Goal: Task Accomplishment & Management: Manage account settings

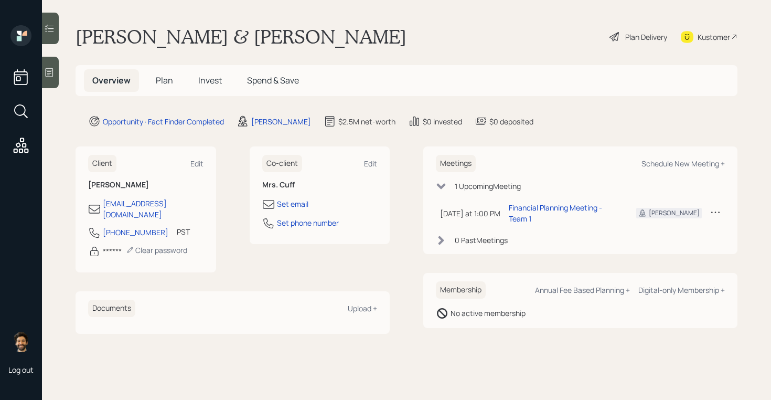
click at [117, 33] on h1 "[PERSON_NAME] & [PERSON_NAME]" at bounding box center [241, 36] width 331 height 23
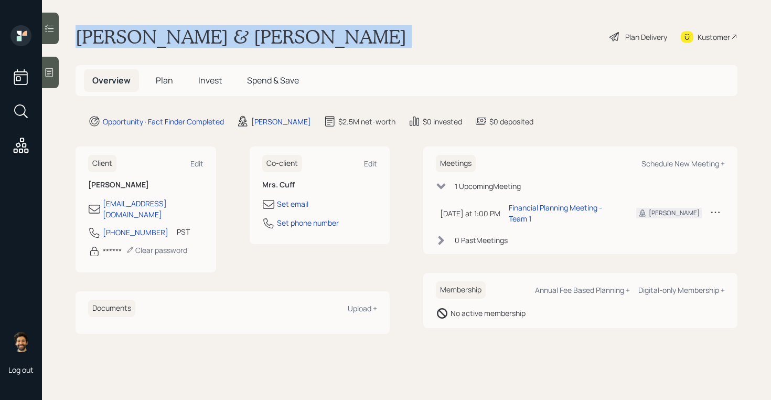
click at [117, 33] on h1 "[PERSON_NAME] & [PERSON_NAME]" at bounding box center [241, 36] width 331 height 23
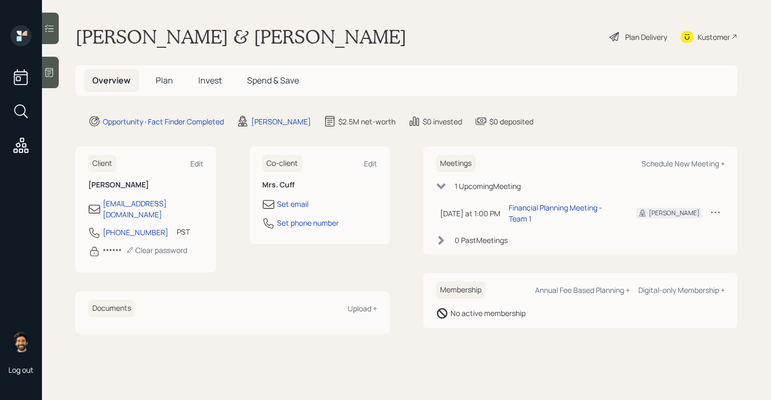
click at [156, 74] on span "Plan" at bounding box center [164, 80] width 17 height 12
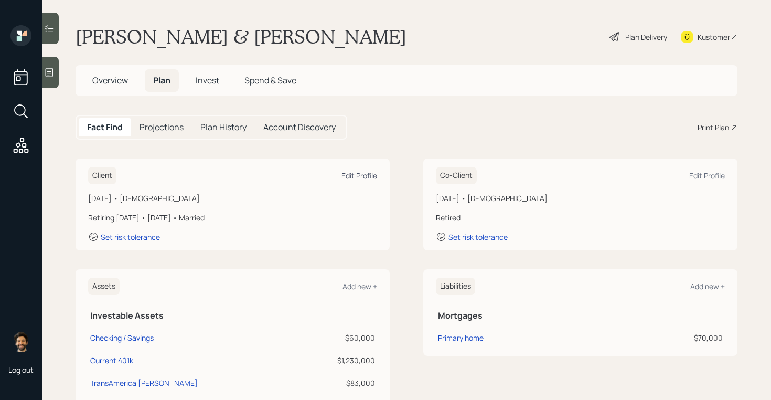
click at [365, 175] on div "Edit Profile" at bounding box center [360, 176] width 36 height 10
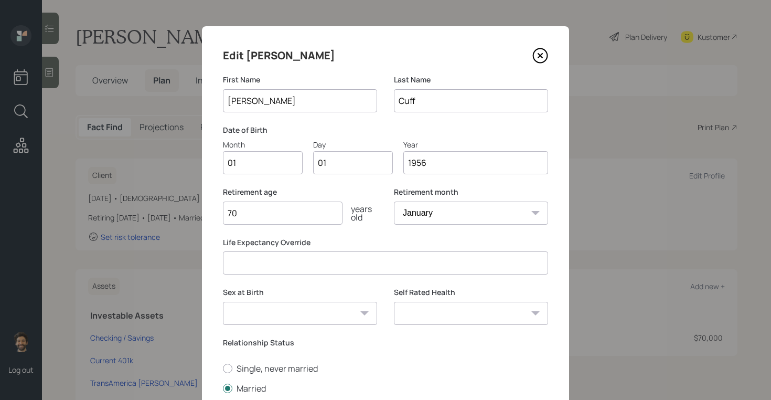
click at [242, 154] on input "01" at bounding box center [263, 162] width 80 height 23
type input "09"
type input "0"
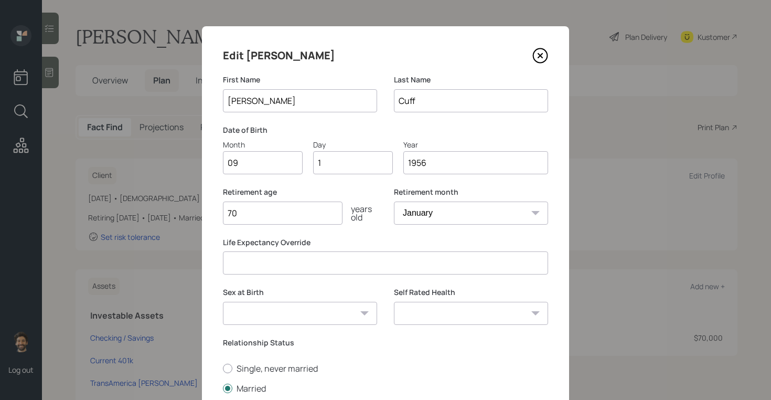
type input "11"
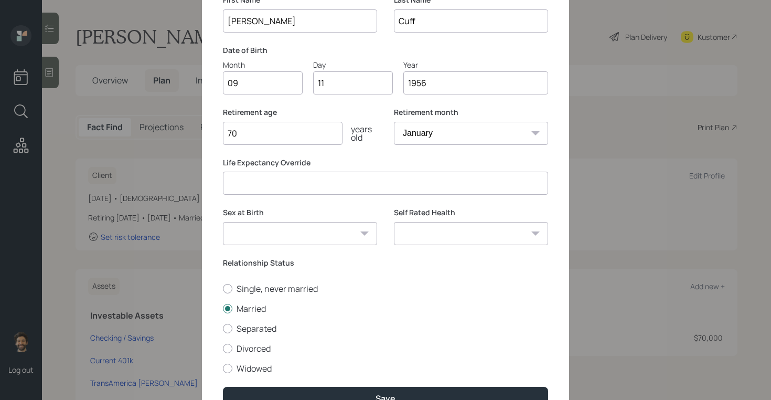
scroll to position [137, 0]
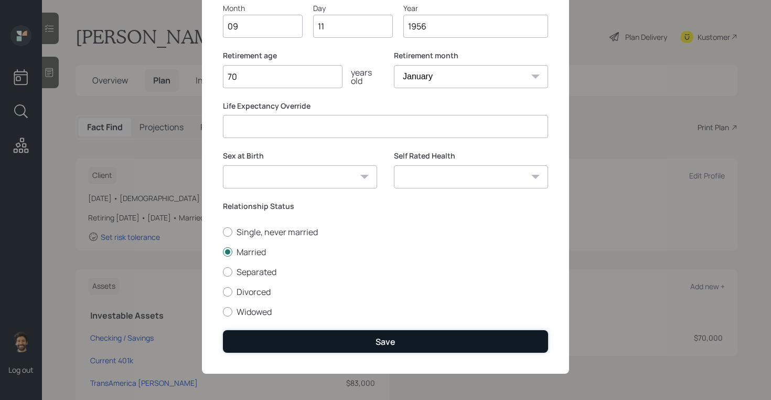
click at [246, 339] on button "Save" at bounding box center [385, 341] width 325 height 23
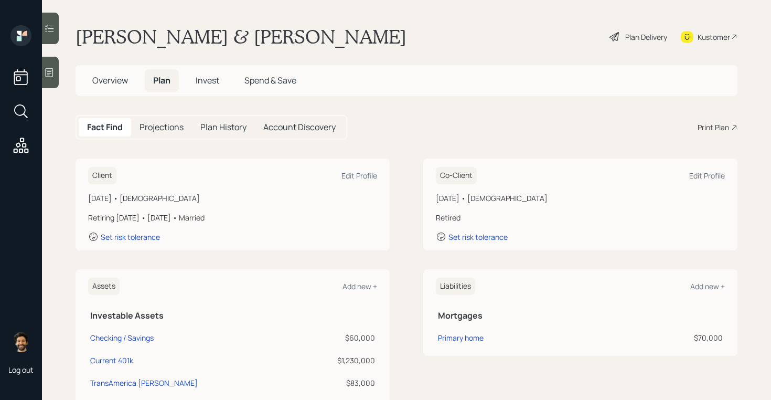
click at [56, 67] on div at bounding box center [50, 72] width 17 height 31
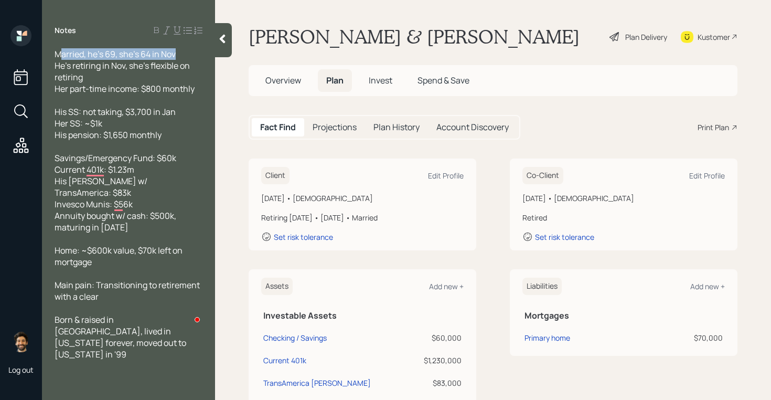
drag, startPoint x: 178, startPoint y: 56, endPoint x: 58, endPoint y: 50, distance: 120.8
click at [58, 50] on div "Married, he's 69, she's 64 in Nov He's retiring in Nov, she's flexible on retir…" at bounding box center [129, 71] width 148 height 46
click at [222, 40] on icon at bounding box center [223, 39] width 6 height 9
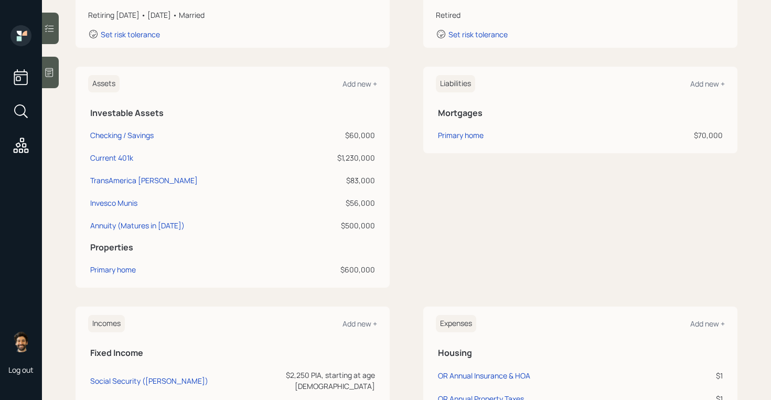
scroll to position [368, 0]
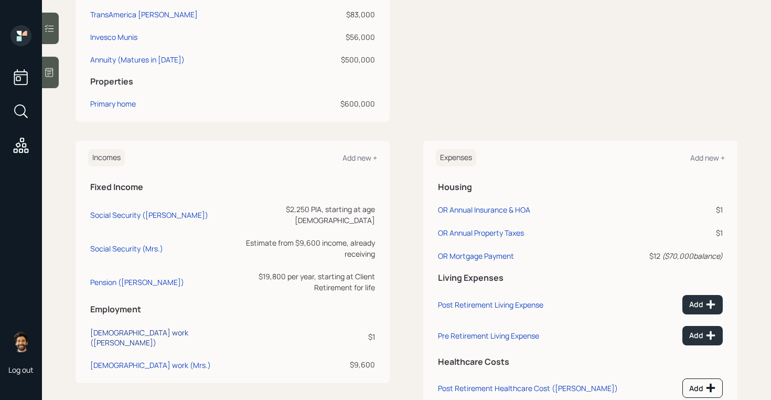
click at [105, 327] on div "Full-time work (Pete)" at bounding box center [158, 337] width 136 height 20
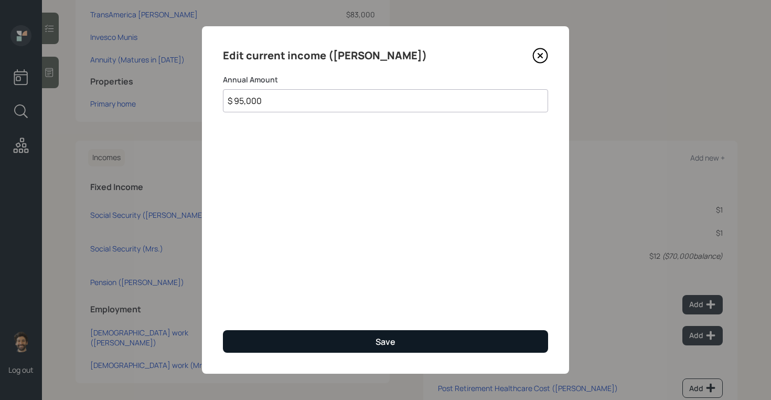
type input "$ 95,000"
click at [276, 339] on button "Save" at bounding box center [385, 341] width 325 height 23
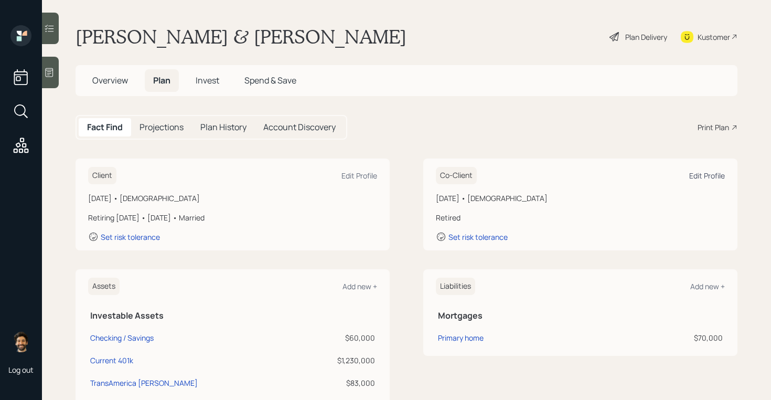
click at [705, 176] on div "Edit Profile" at bounding box center [707, 176] width 36 height 10
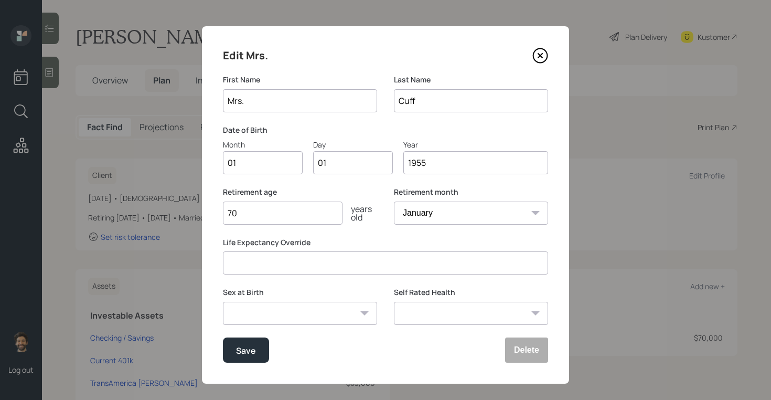
click at [273, 108] on input "Mrs." at bounding box center [300, 100] width 154 height 23
type input "[PERSON_NAME]"
click at [252, 162] on input "01" at bounding box center [263, 162] width 80 height 23
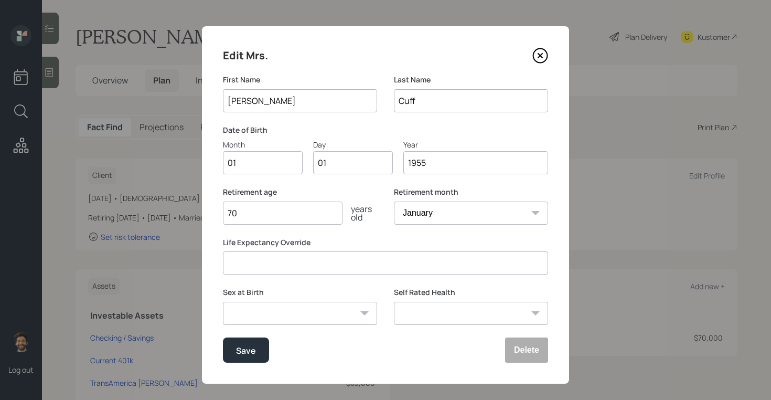
click at [252, 162] on input "01" at bounding box center [263, 162] width 80 height 23
type input "11"
type input "0"
type input "19"
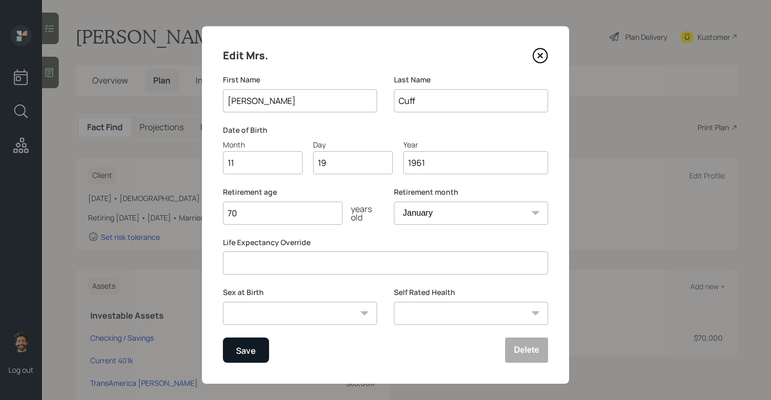
type input "1961"
click at [243, 356] on div "Save" at bounding box center [246, 350] width 20 height 14
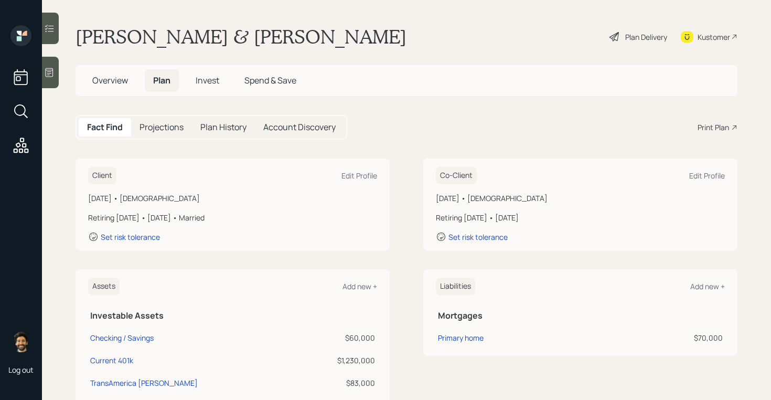
click at [52, 78] on div at bounding box center [50, 72] width 17 height 31
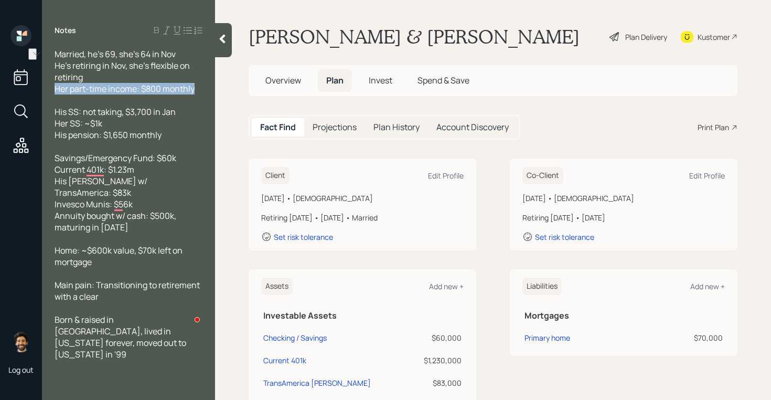
drag, startPoint x: 194, startPoint y: 88, endPoint x: 50, endPoint y: 86, distance: 143.8
click at [50, 86] on div "Married, he's 69, she's 64 in Nov He's retiring in Nov, she's flexible on retir…" at bounding box center [128, 204] width 173 height 312
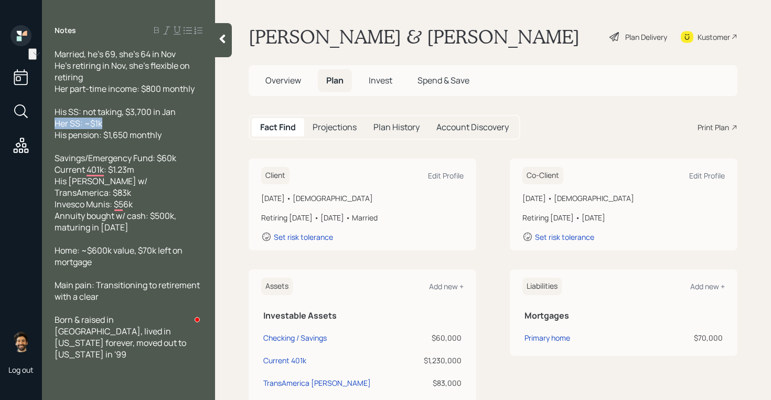
drag, startPoint x: 104, startPoint y: 124, endPoint x: 54, endPoint y: 124, distance: 50.4
click at [54, 124] on div "Married, he's 69, she's 64 in Nov He's retiring in Nov, she's flexible on retir…" at bounding box center [128, 204] width 173 height 312
click at [221, 42] on icon at bounding box center [222, 39] width 10 height 10
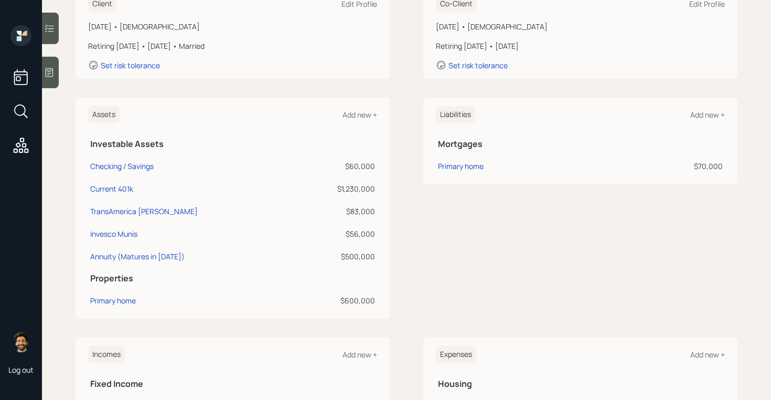
scroll to position [3, 0]
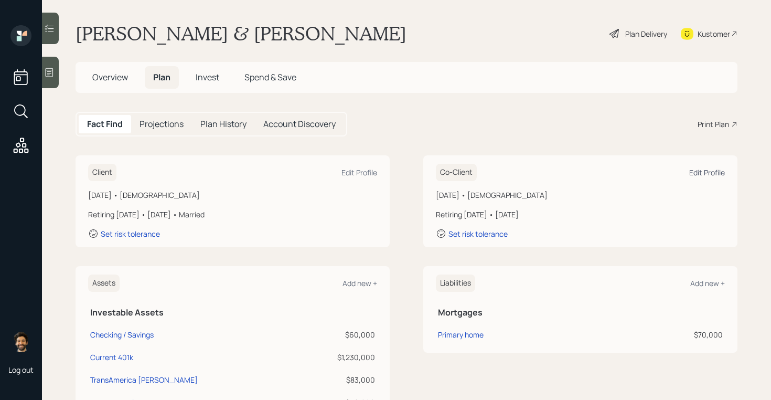
click at [699, 169] on div "Edit Profile" at bounding box center [707, 172] width 36 height 10
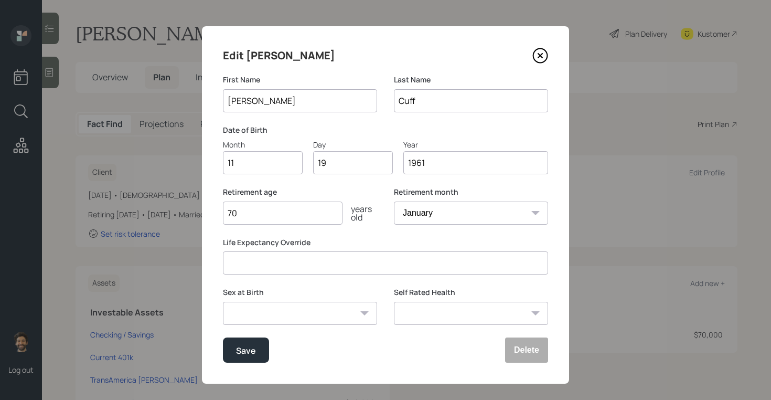
click at [297, 210] on input "70" at bounding box center [283, 212] width 120 height 23
type input "7"
type input "68"
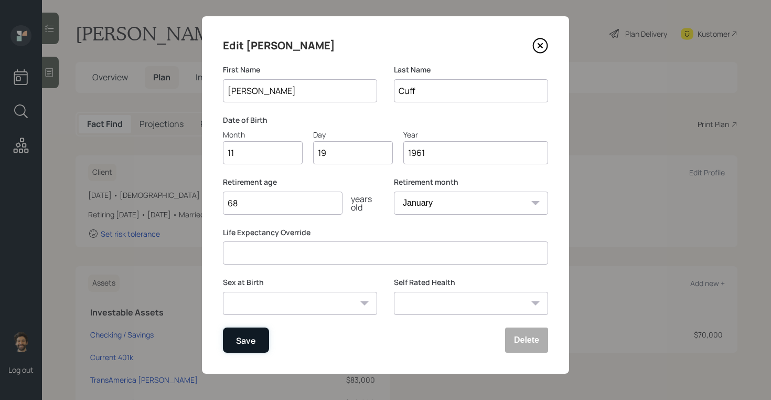
click at [243, 340] on div "Save" at bounding box center [246, 340] width 20 height 14
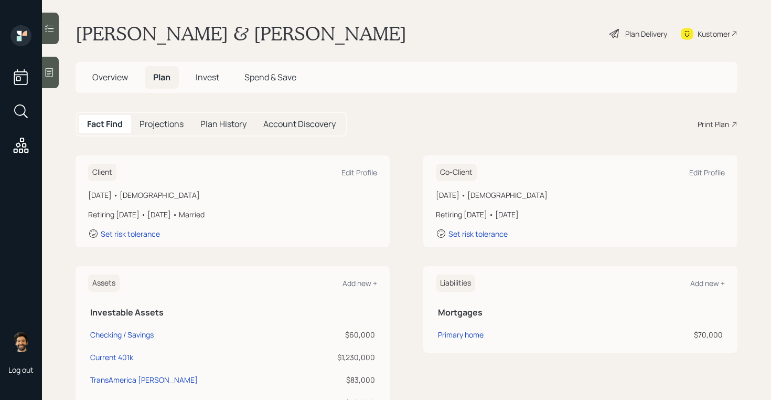
click at [155, 120] on h5 "Projections" at bounding box center [162, 124] width 44 height 10
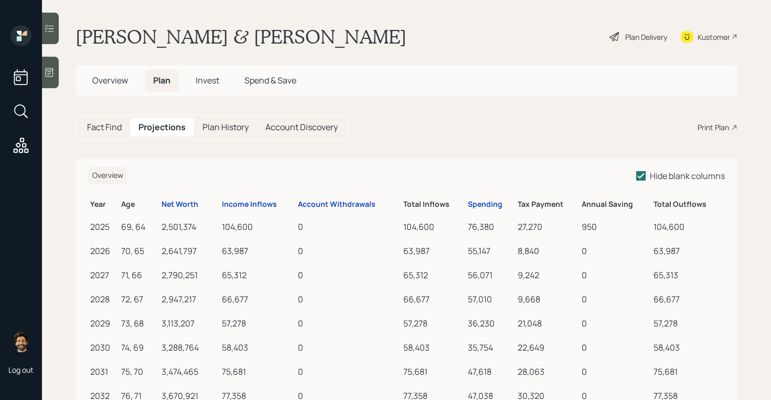
click at [260, 210] on th "Income Inflows" at bounding box center [258, 203] width 76 height 20
click at [251, 203] on div "Income Inflows" at bounding box center [249, 204] width 55 height 9
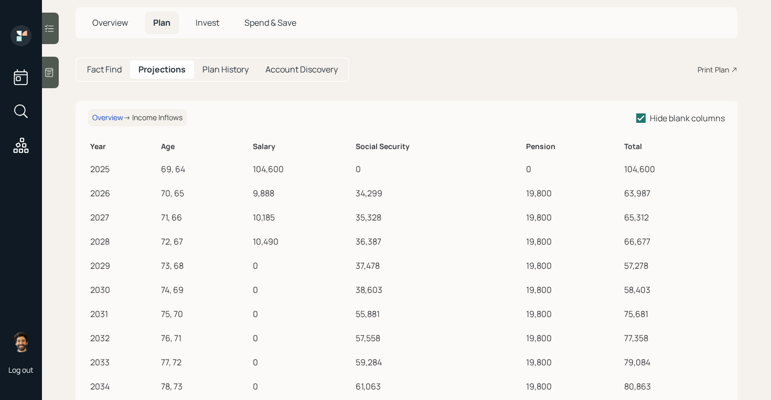
scroll to position [59, 0]
click at [111, 66] on h5 "Fact Find" at bounding box center [104, 68] width 35 height 10
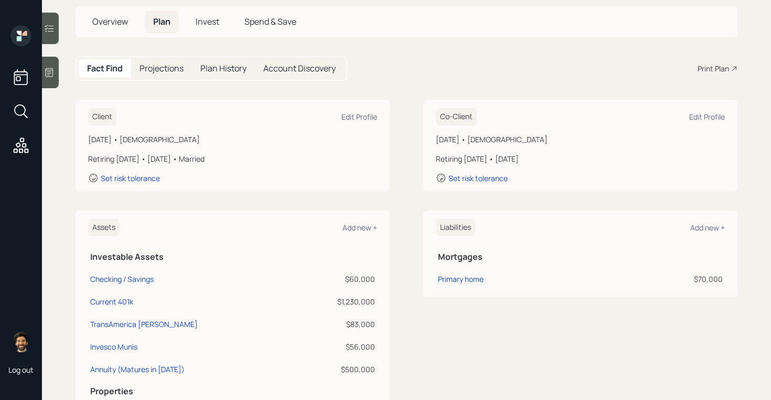
scroll to position [435, 0]
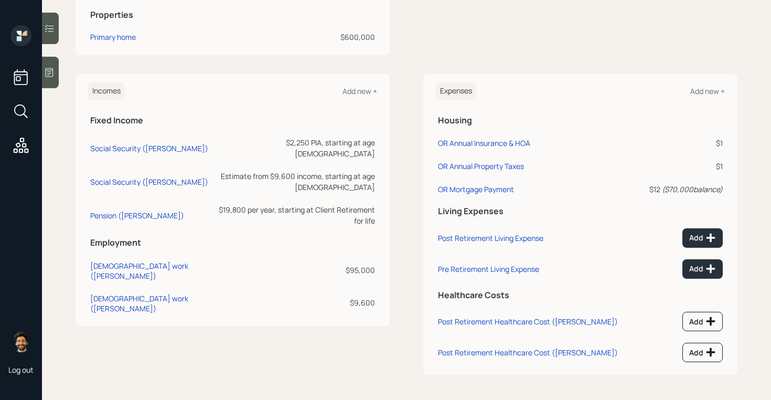
click at [55, 67] on div at bounding box center [50, 72] width 17 height 31
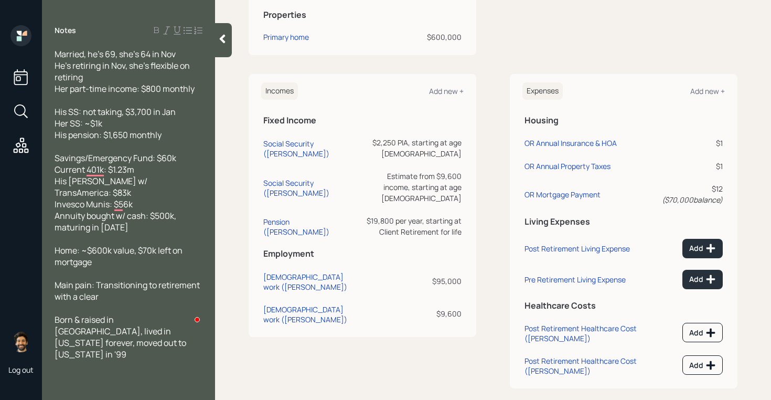
click at [225, 41] on icon at bounding box center [222, 39] width 10 height 10
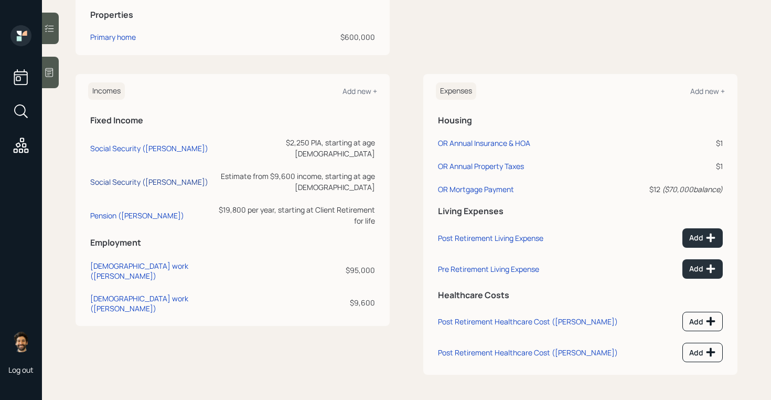
click at [120, 177] on div "Social Security (Carol)" at bounding box center [149, 182] width 118 height 10
select select "12"
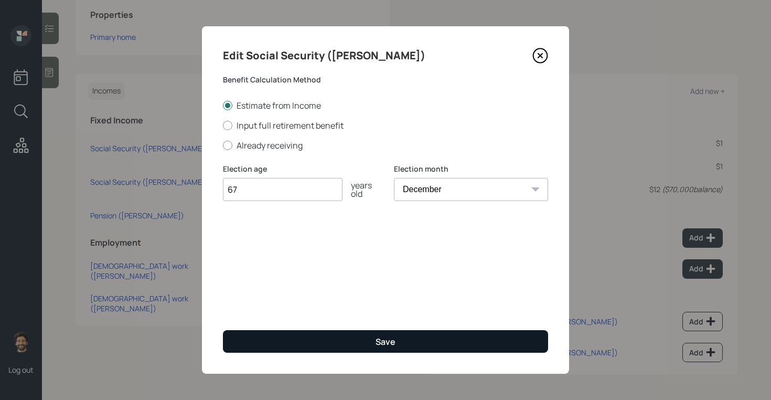
type input "67"
click at [274, 343] on button "Save" at bounding box center [385, 341] width 325 height 23
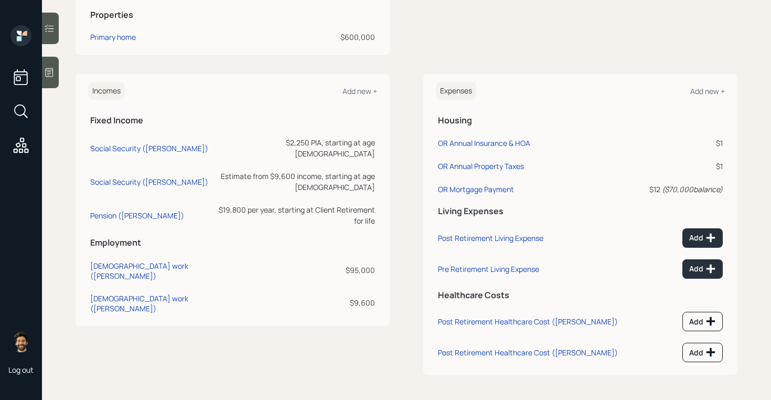
click at [55, 78] on div at bounding box center [50, 72] width 17 height 31
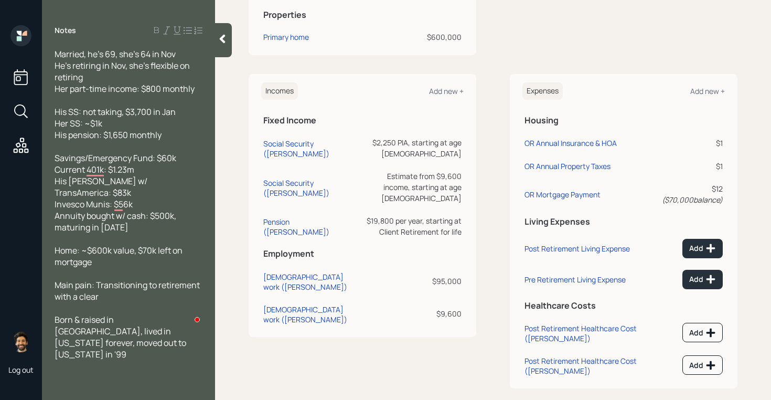
click at [223, 37] on icon at bounding box center [223, 39] width 6 height 9
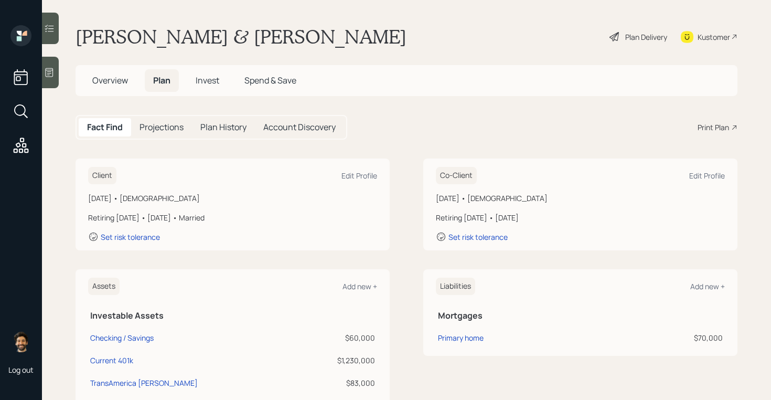
click at [160, 124] on h5 "Projections" at bounding box center [162, 127] width 44 height 10
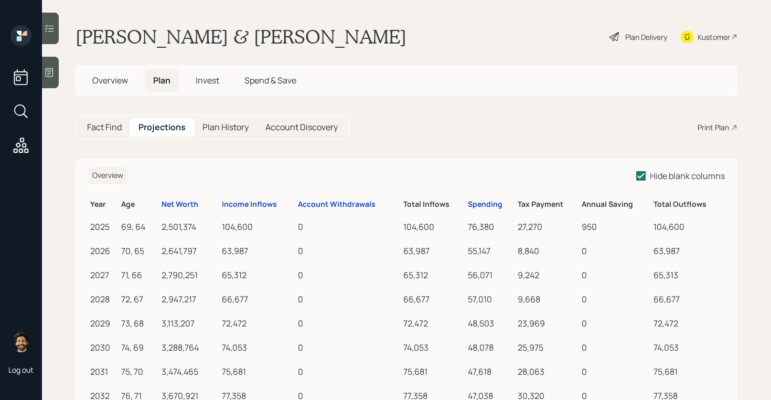
click at [248, 209] on th "Income Inflows" at bounding box center [258, 203] width 76 height 20
click at [242, 204] on div "Income Inflows" at bounding box center [249, 204] width 55 height 9
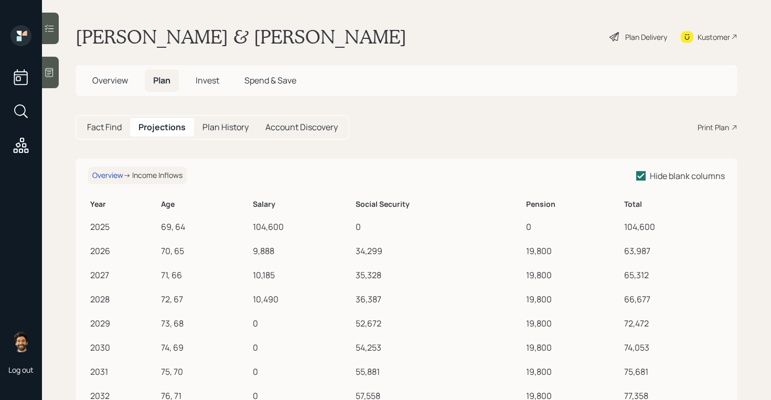
click at [360, 253] on div "34,299" at bounding box center [439, 250] width 166 height 13
click at [78, 127] on div "Fact Find Projections Plan History Account Discovery" at bounding box center [213, 127] width 274 height 25
click at [104, 132] on h5 "Fact Find" at bounding box center [104, 127] width 35 height 10
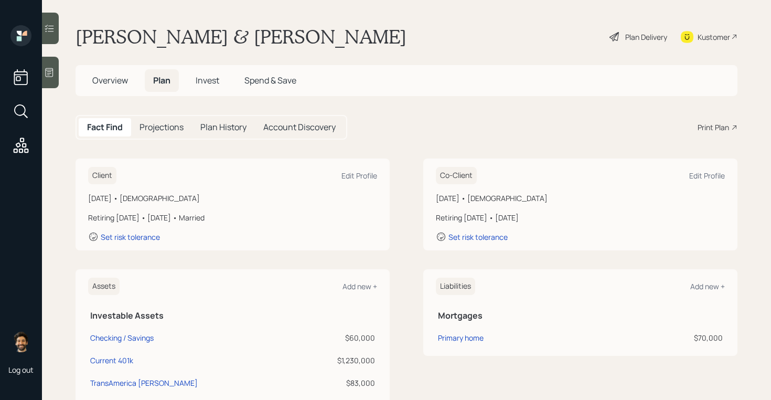
scroll to position [435, 0]
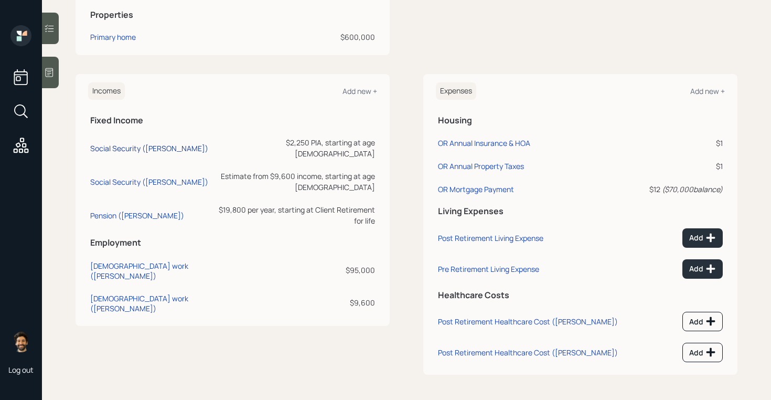
click at [126, 143] on div "Social Security (Pete)" at bounding box center [149, 148] width 118 height 10
select select "12"
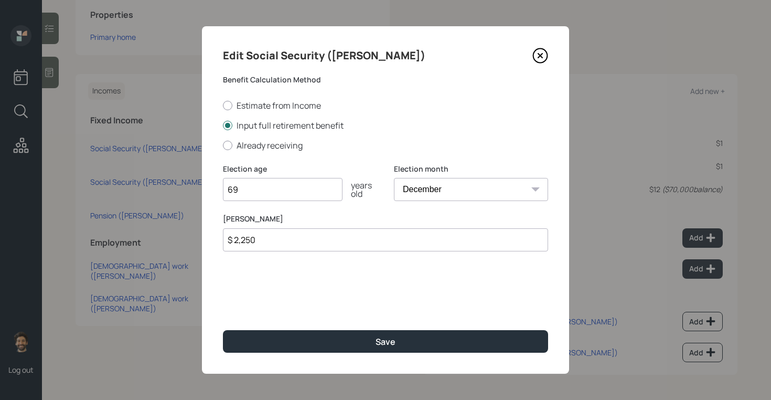
click at [243, 245] on input "$ 2,250" at bounding box center [385, 239] width 325 height 23
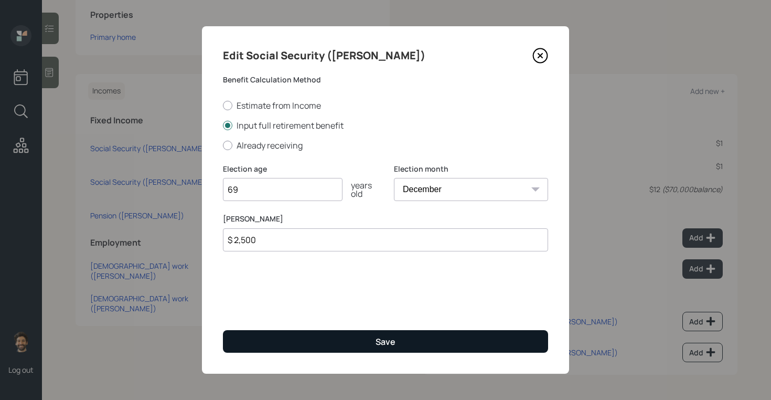
type input "$ 2,500"
click at [251, 337] on button "Save" at bounding box center [385, 341] width 325 height 23
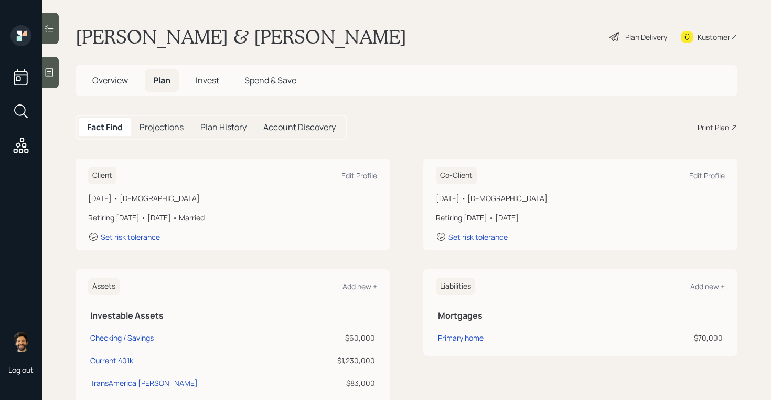
click at [156, 122] on h5 "Projections" at bounding box center [162, 127] width 44 height 10
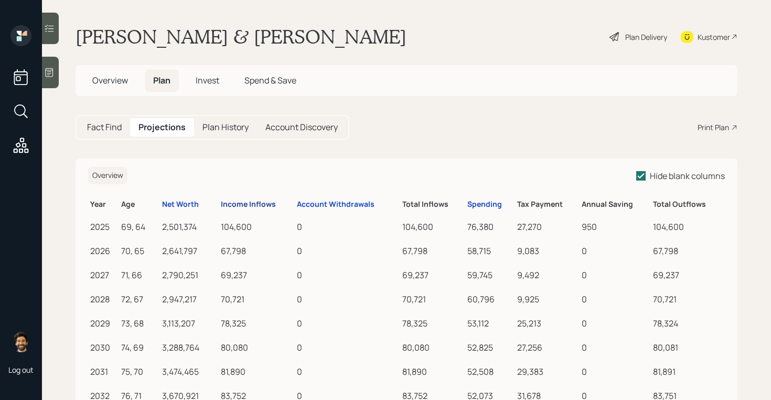
click at [264, 205] on div "Income Inflows" at bounding box center [248, 204] width 55 height 9
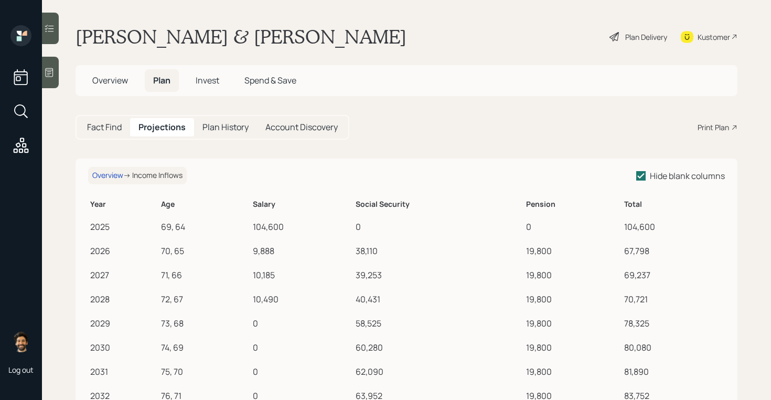
click at [106, 125] on h5 "Fact Find" at bounding box center [104, 127] width 35 height 10
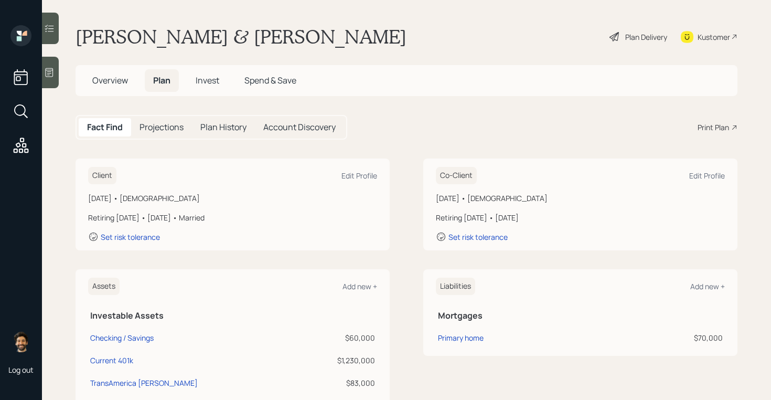
scroll to position [435, 0]
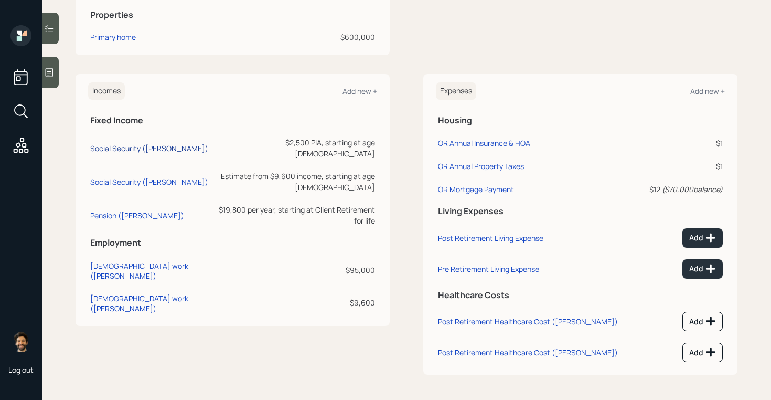
click at [113, 145] on div "Social Security (Pete)" at bounding box center [149, 148] width 118 height 10
select select "12"
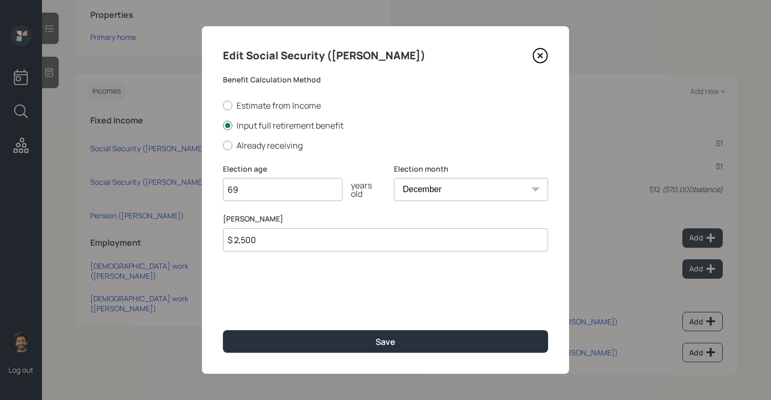
click at [270, 239] on input "$ 2,500" at bounding box center [385, 239] width 325 height 23
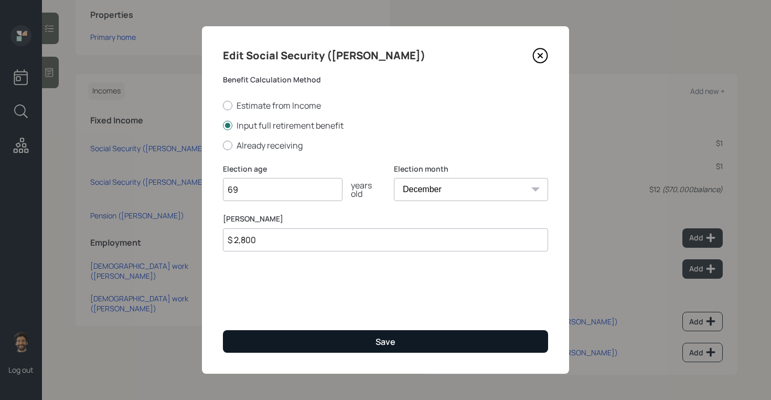
type input "$ 2,800"
click at [284, 339] on button "Save" at bounding box center [385, 341] width 325 height 23
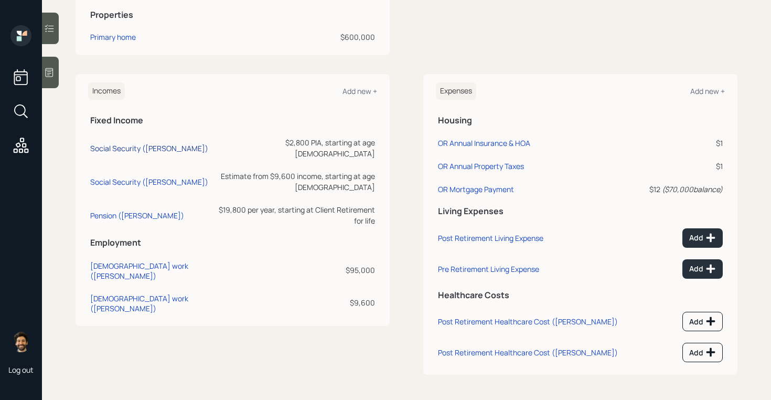
scroll to position [50, 0]
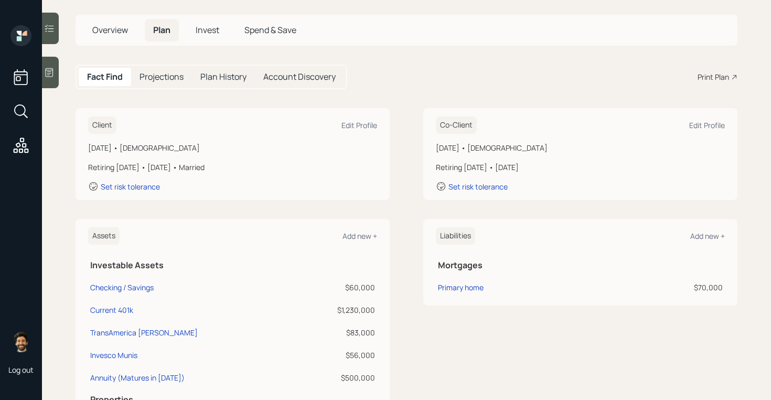
click at [162, 76] on h5 "Projections" at bounding box center [162, 77] width 44 height 10
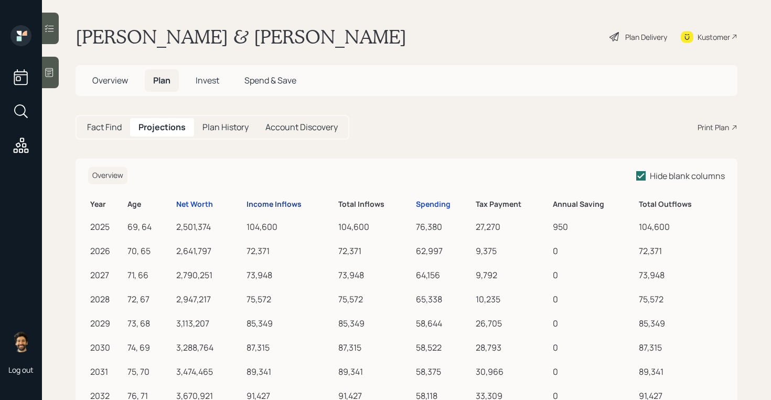
click at [278, 202] on div "Income Inflows" at bounding box center [274, 204] width 55 height 9
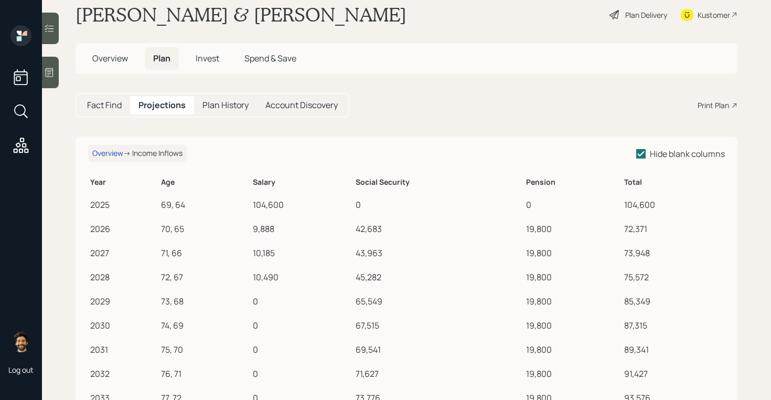
scroll to position [23, 0]
click at [100, 108] on h5 "Fact Find" at bounding box center [104, 105] width 35 height 10
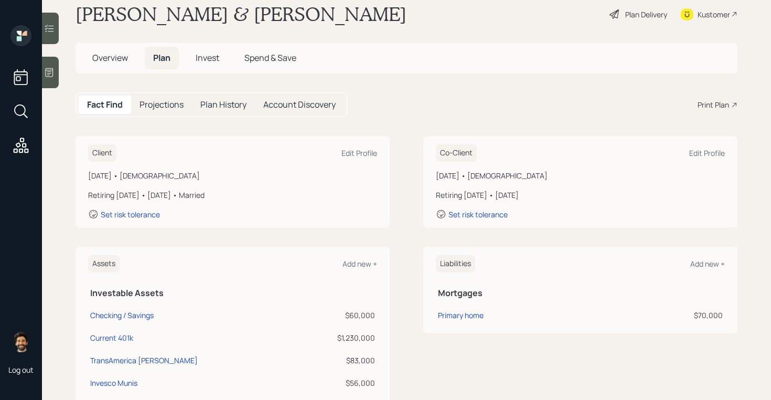
scroll to position [435, 0]
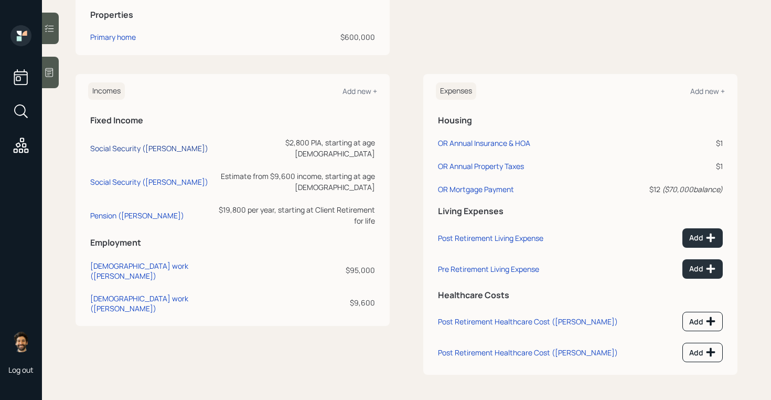
click at [108, 144] on div "Social Security (Pete)" at bounding box center [149, 148] width 118 height 10
select select "12"
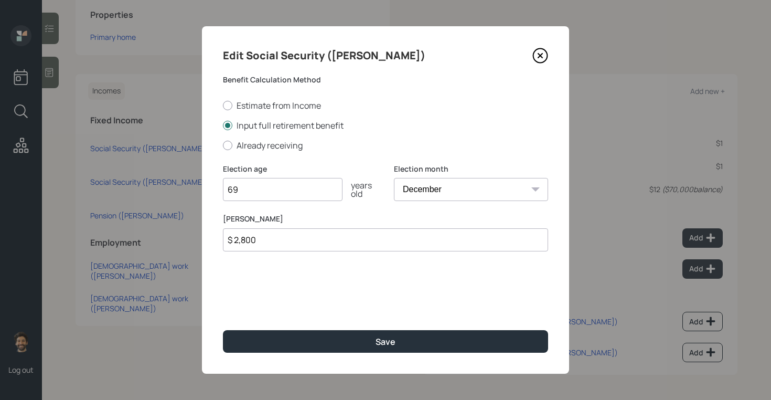
click at [252, 236] on input "$ 2,800" at bounding box center [385, 239] width 325 height 23
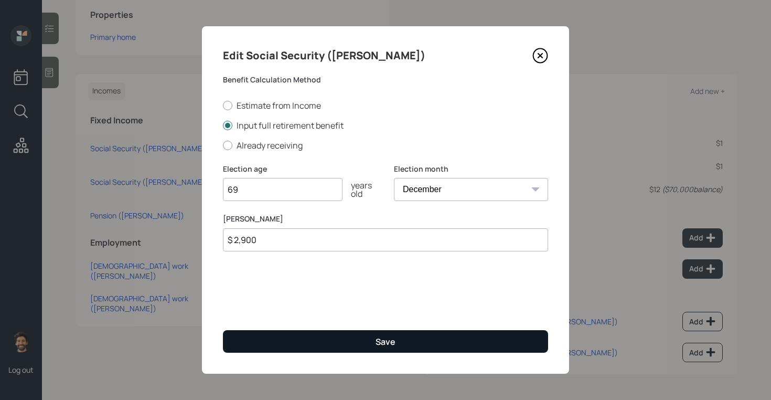
type input "$ 2,900"
click at [265, 350] on button "Save" at bounding box center [385, 341] width 325 height 23
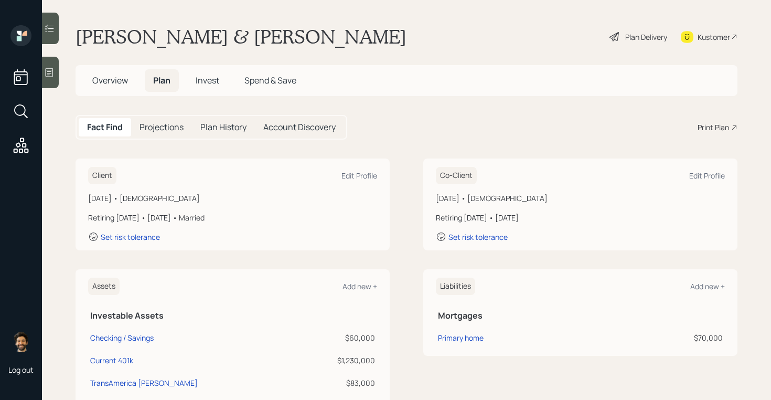
click at [161, 123] on h5 "Projections" at bounding box center [162, 127] width 44 height 10
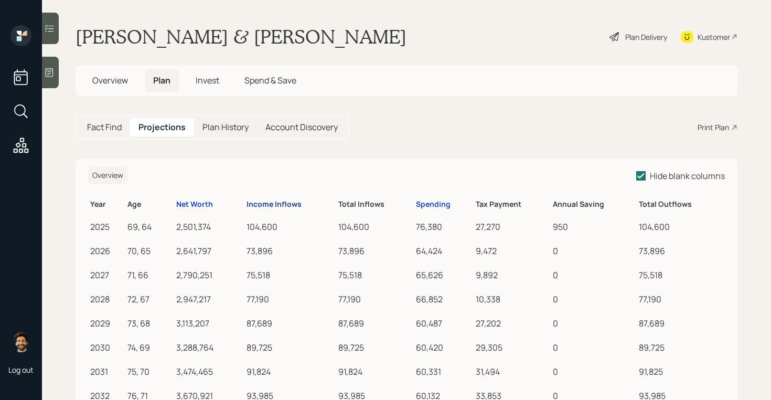
click at [276, 206] on div "Income Inflows" at bounding box center [274, 204] width 55 height 9
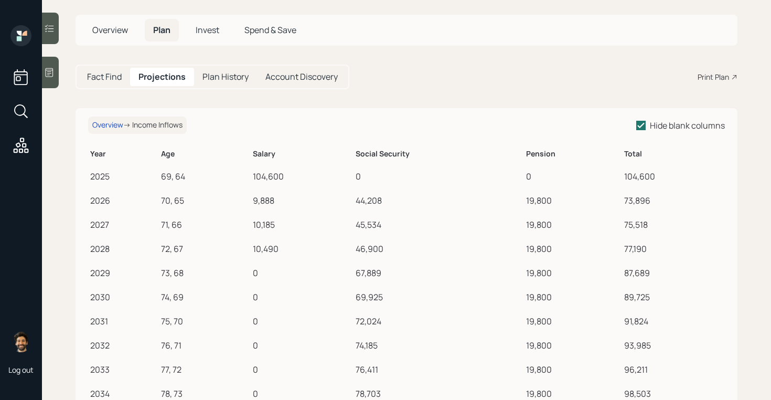
scroll to position [56, 0]
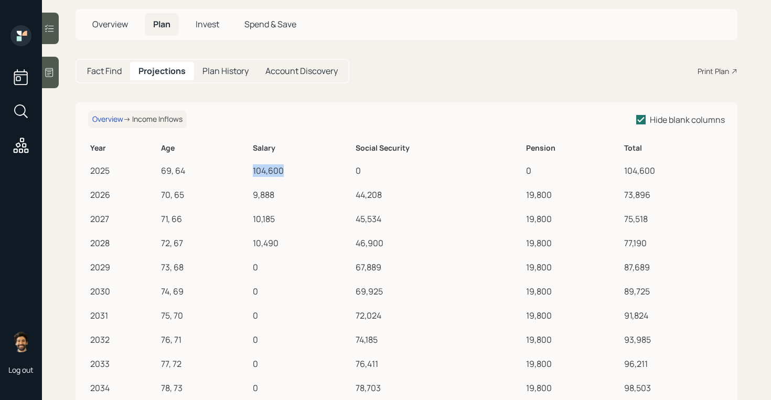
drag, startPoint x: 255, startPoint y: 171, endPoint x: 283, endPoint y: 173, distance: 28.4
click at [283, 173] on div "104,600" at bounding box center [302, 170] width 99 height 13
drag, startPoint x: 254, startPoint y: 196, endPoint x: 284, endPoint y: 196, distance: 29.9
click at [284, 196] on td "9,888" at bounding box center [302, 193] width 103 height 24
drag, startPoint x: 257, startPoint y: 218, endPoint x: 279, endPoint y: 222, distance: 22.9
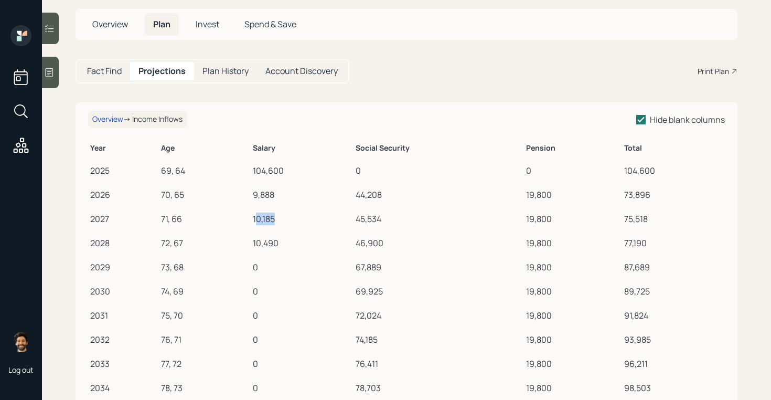
click at [279, 222] on div "10,185" at bounding box center [302, 218] width 99 height 13
drag, startPoint x: 256, startPoint y: 240, endPoint x: 292, endPoint y: 242, distance: 36.2
click at [292, 242] on div "10,490" at bounding box center [302, 243] width 99 height 13
drag, startPoint x: 263, startPoint y: 261, endPoint x: 241, endPoint y: 261, distance: 22.0
click at [241, 261] on tr "2029 73, 68 0 67,889 19,800 87,689" at bounding box center [406, 265] width 637 height 24
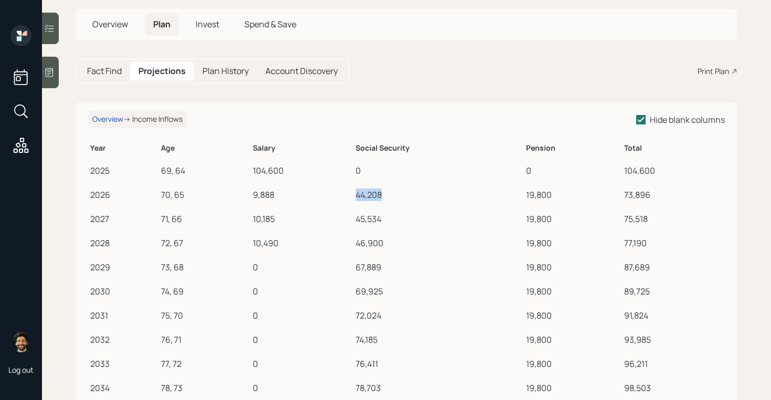
drag, startPoint x: 357, startPoint y: 190, endPoint x: 388, endPoint y: 190, distance: 31.5
click at [388, 190] on td "44,208" at bounding box center [439, 193] width 171 height 24
drag, startPoint x: 525, startPoint y: 195, endPoint x: 553, endPoint y: 195, distance: 28.3
click at [553, 195] on td "19,800" at bounding box center [573, 193] width 98 height 24
drag, startPoint x: 356, startPoint y: 267, endPoint x: 384, endPoint y: 267, distance: 27.8
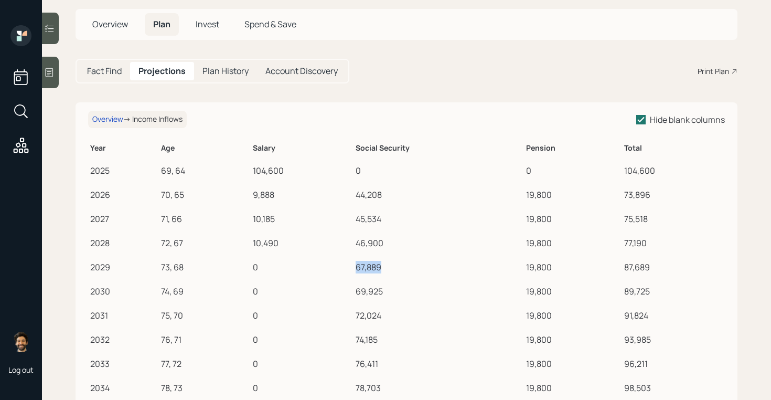
click at [384, 267] on td "67,889" at bounding box center [439, 265] width 171 height 24
drag, startPoint x: 357, startPoint y: 247, endPoint x: 399, endPoint y: 247, distance: 42.0
click at [399, 247] on div "46,900" at bounding box center [439, 243] width 166 height 13
drag, startPoint x: 354, startPoint y: 269, endPoint x: 387, endPoint y: 271, distance: 32.6
click at [387, 271] on tr "2029 73, 68 0 67,889 19,800 87,689" at bounding box center [406, 265] width 637 height 24
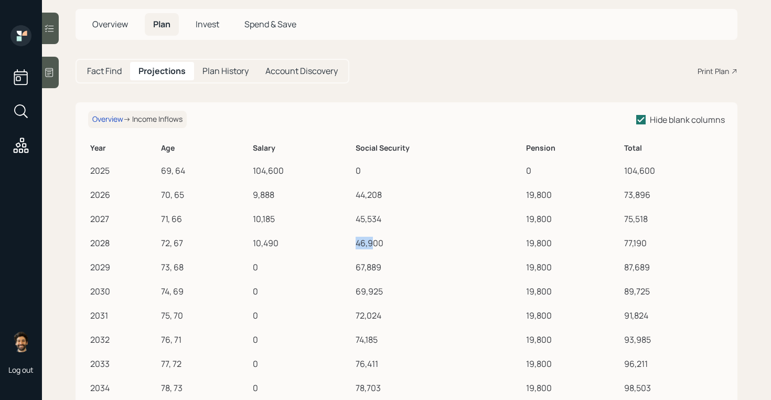
drag, startPoint x: 353, startPoint y: 242, endPoint x: 399, endPoint y: 242, distance: 46.2
click at [399, 242] on tr "2028 72, 67 10,490 46,900 19,800 77,190" at bounding box center [406, 241] width 637 height 24
click at [106, 72] on h5 "Fact Find" at bounding box center [104, 71] width 35 height 10
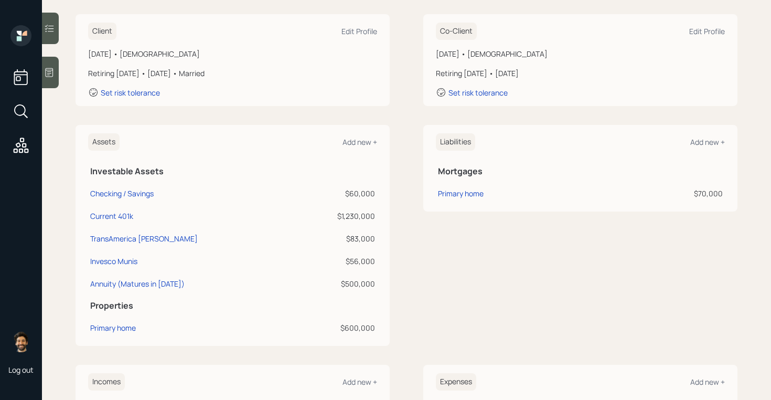
scroll to position [150, 0]
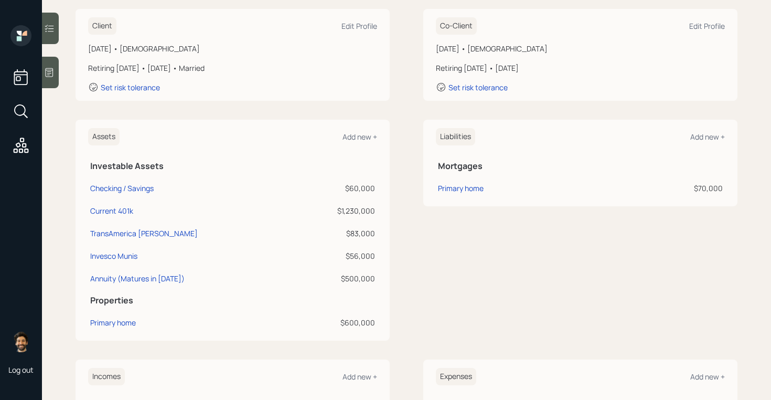
click at [105, 137] on h6 "Assets" at bounding box center [103, 136] width 31 height 17
click at [114, 322] on div "Primary home" at bounding box center [113, 322] width 46 height 11
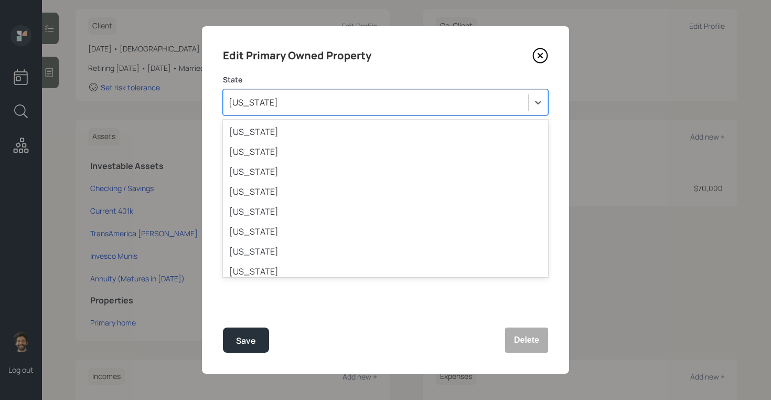
click at [260, 98] on div "Oregon" at bounding box center [375, 102] width 305 height 18
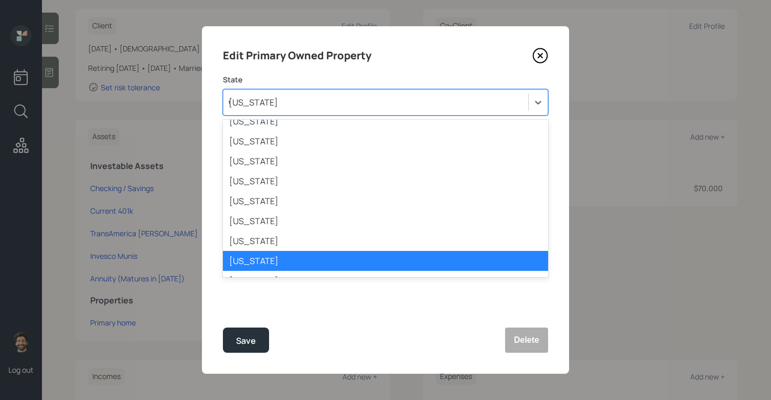
scroll to position [86, 0]
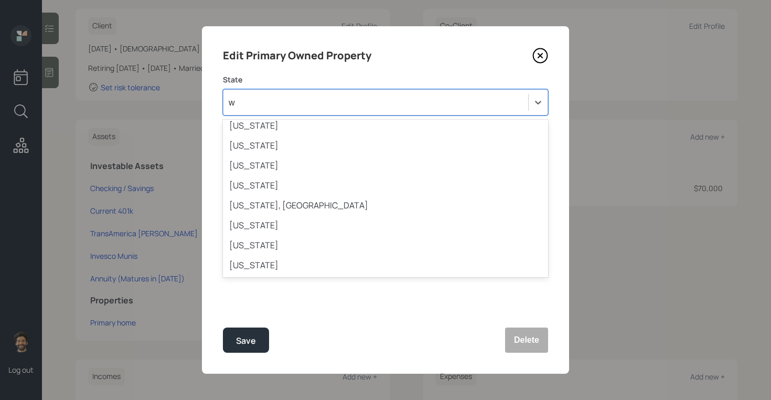
type input "wa"
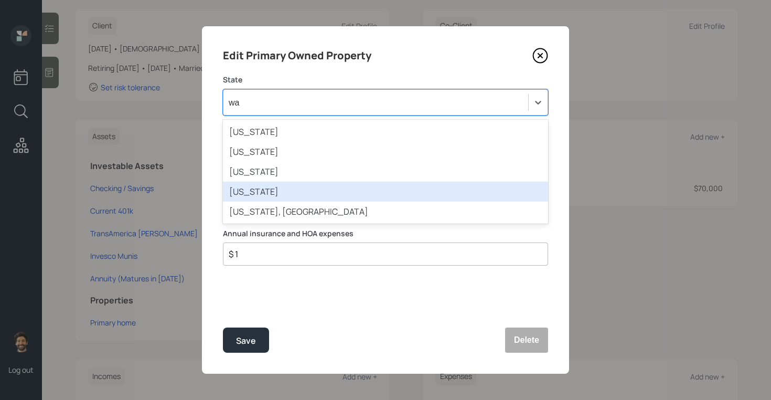
click at [252, 189] on div "Washington" at bounding box center [385, 192] width 325 height 20
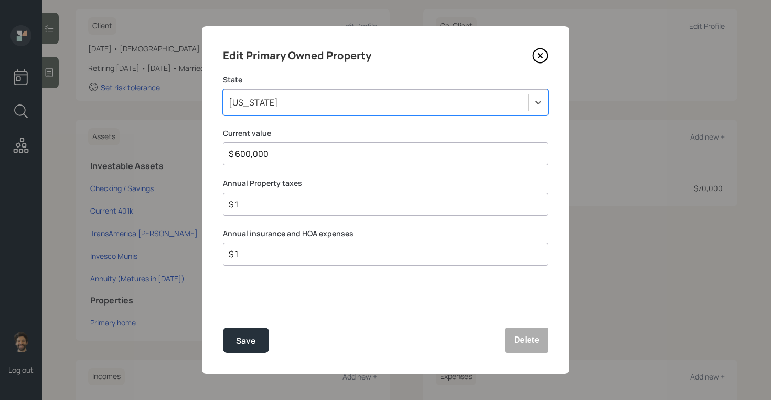
click at [255, 149] on input "$ 600,000" at bounding box center [381, 153] width 307 height 13
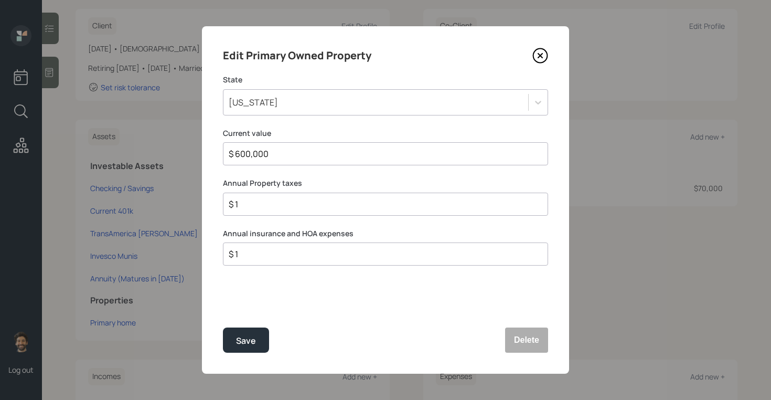
click at [255, 149] on input "$ 600,000" at bounding box center [381, 153] width 307 height 13
click at [239, 334] on div "Save" at bounding box center [246, 341] width 20 height 14
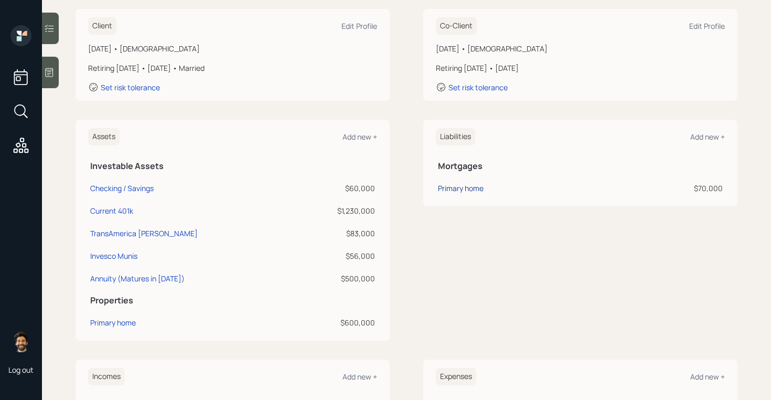
click at [472, 190] on div "Primary home" at bounding box center [461, 188] width 46 height 11
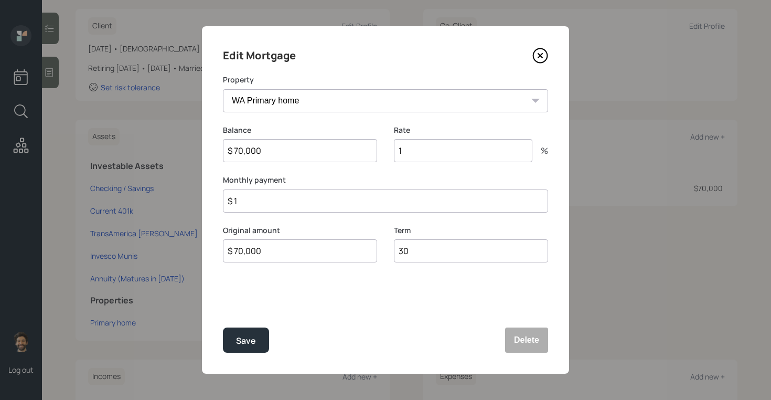
click at [264, 152] on input "$ 70,000" at bounding box center [300, 150] width 154 height 23
type input "$ 73,000"
type input "3"
click at [251, 336] on div "Save" at bounding box center [246, 341] width 20 height 14
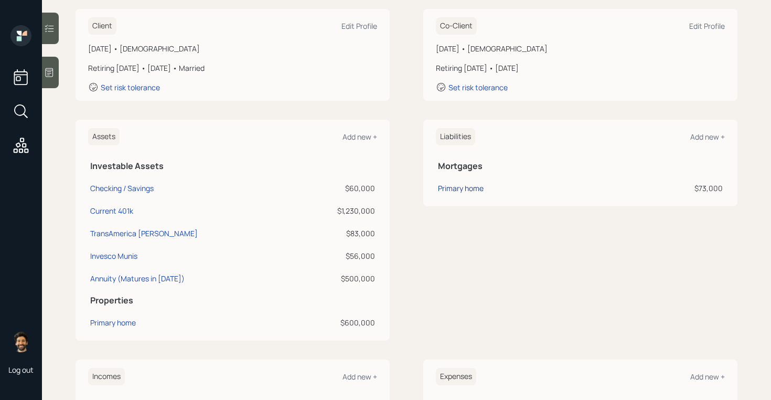
click at [450, 188] on div "Primary home" at bounding box center [461, 188] width 46 height 11
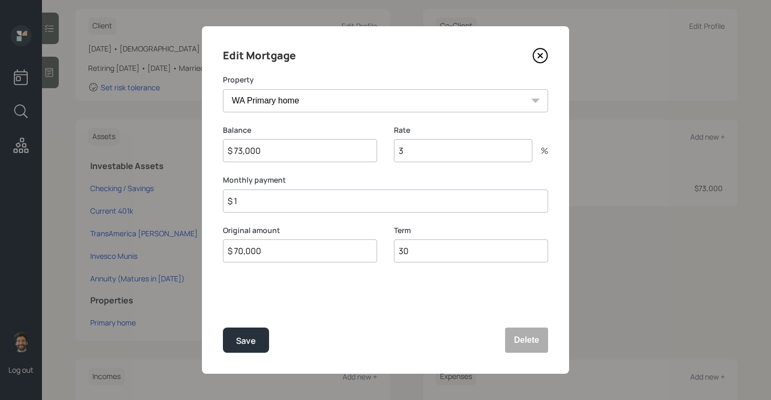
click at [283, 206] on input "$ 1" at bounding box center [385, 200] width 325 height 23
type input "$ 958"
click at [250, 336] on div "Save" at bounding box center [246, 341] width 20 height 14
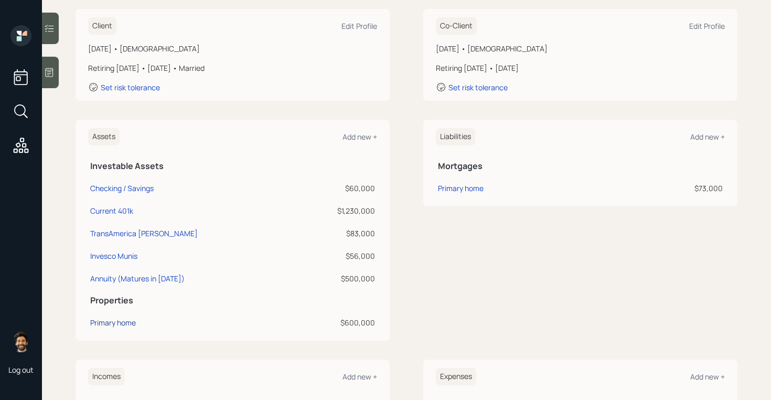
click at [114, 324] on div "Primary home" at bounding box center [113, 322] width 46 height 11
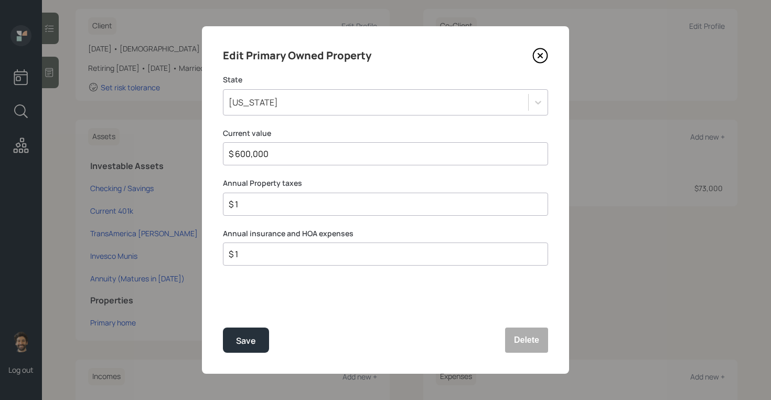
click at [251, 185] on label "Annual Property taxes" at bounding box center [385, 183] width 325 height 10
click at [249, 206] on input "$ 1" at bounding box center [381, 204] width 307 height 13
type input "$ 5,000"
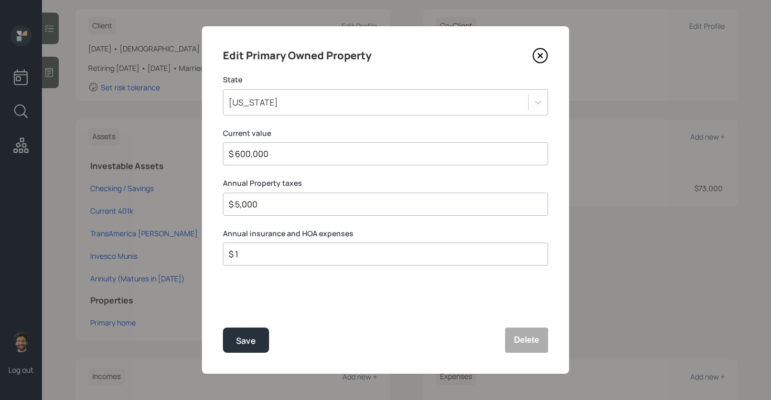
click at [244, 257] on input "$ 1" at bounding box center [381, 254] width 307 height 13
type input "$ 1,200"
click at [251, 335] on div "Save" at bounding box center [246, 341] width 20 height 14
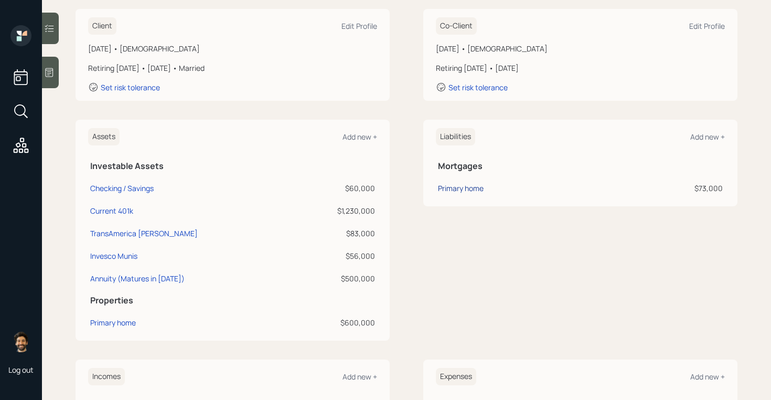
click at [464, 185] on div "Primary home" at bounding box center [461, 188] width 46 height 11
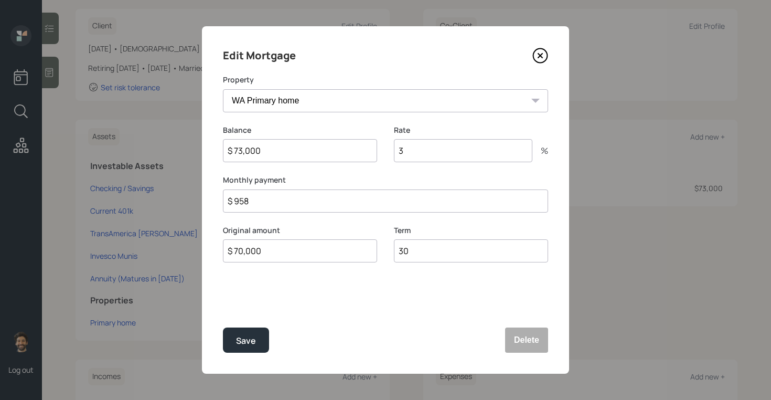
click at [268, 215] on div "Edit Mortgage Property WA Primary home Balance $ 73,000 Rate 3 % Monthly paymen…" at bounding box center [385, 199] width 367 height 347
click at [259, 202] on input "$ 958" at bounding box center [385, 200] width 325 height 23
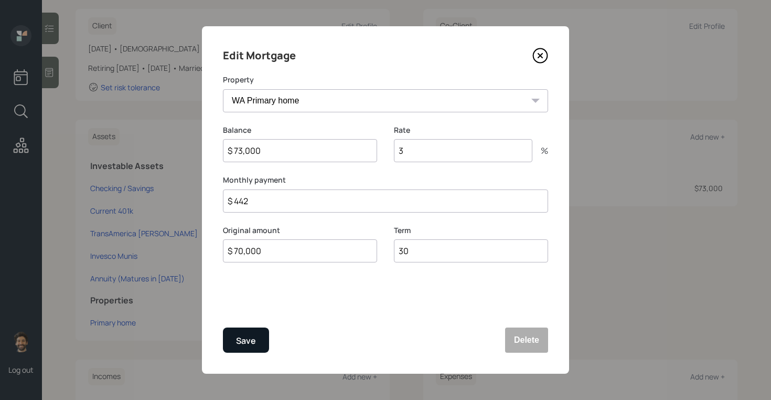
type input "$ 442"
click at [248, 343] on div "Save" at bounding box center [246, 341] width 20 height 14
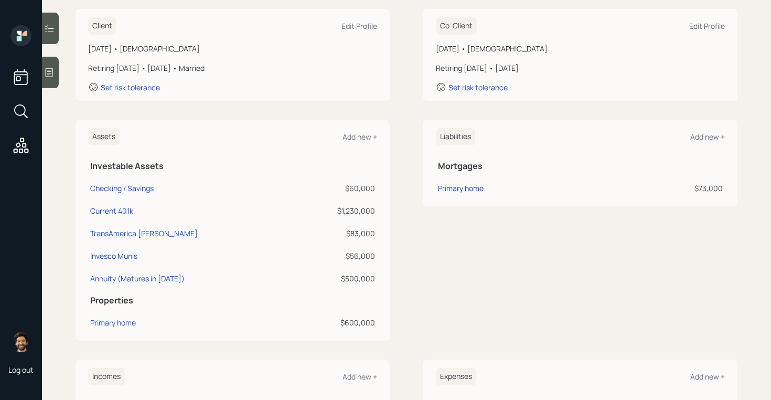
click at [445, 137] on h6 "Liabilities" at bounding box center [455, 136] width 39 height 17
click at [706, 138] on div "Add new +" at bounding box center [707, 137] width 35 height 10
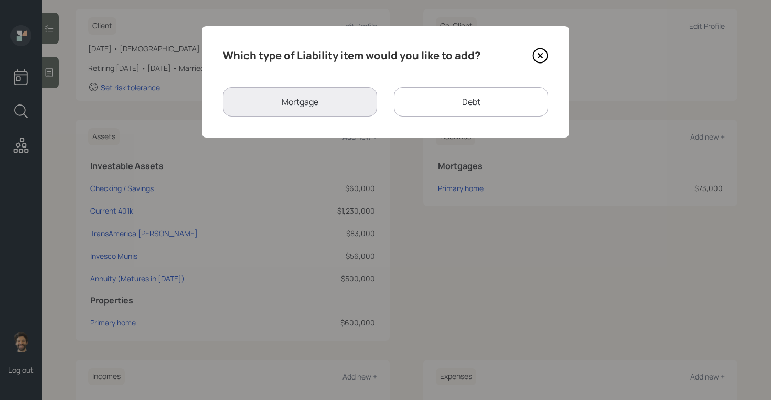
click at [418, 107] on div "Debt" at bounding box center [471, 101] width 154 height 29
select select "credit_card"
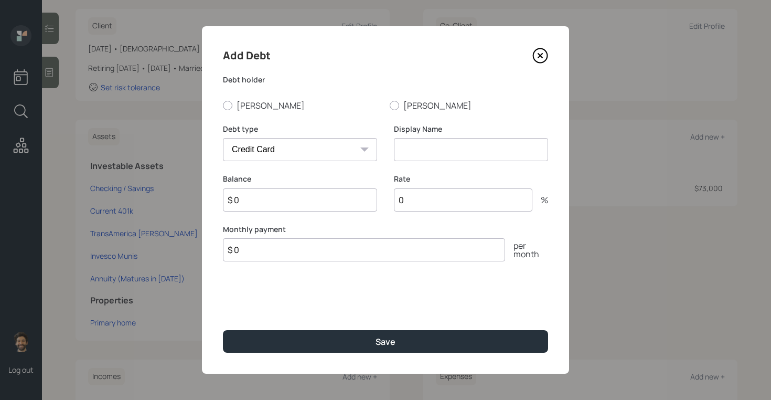
click at [540, 52] on icon at bounding box center [540, 56] width 16 height 16
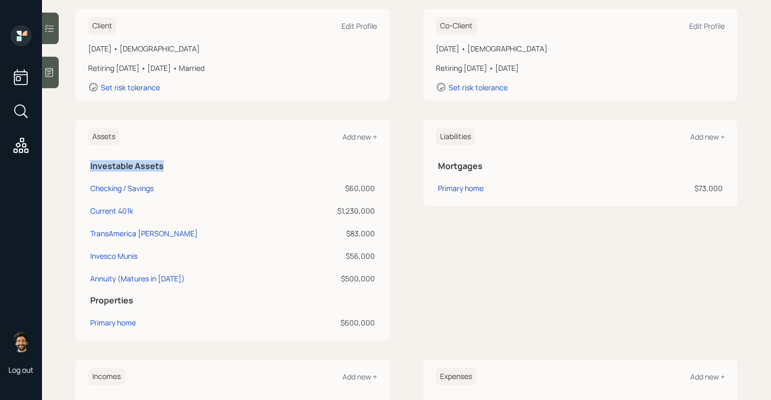
drag, startPoint x: 90, startPoint y: 167, endPoint x: 168, endPoint y: 169, distance: 77.7
click at [168, 169] on h5 "Investable Assets" at bounding box center [232, 166] width 285 height 10
click at [347, 188] on div "$60,000" at bounding box center [338, 188] width 74 height 11
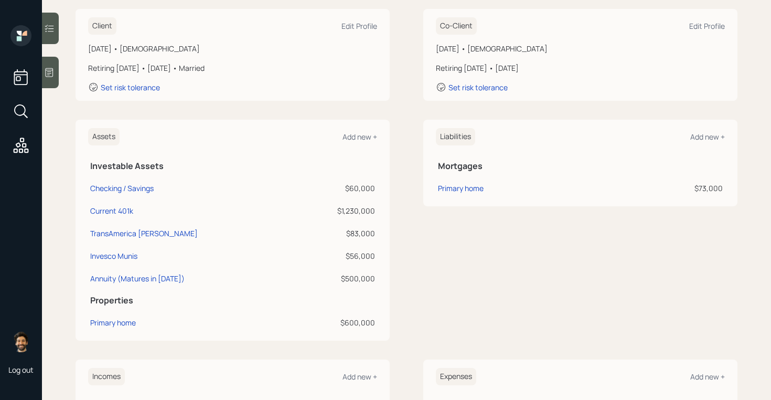
click at [346, 212] on div "$1,230,000" at bounding box center [338, 210] width 74 height 11
click at [359, 231] on div "$83,000" at bounding box center [338, 233] width 74 height 11
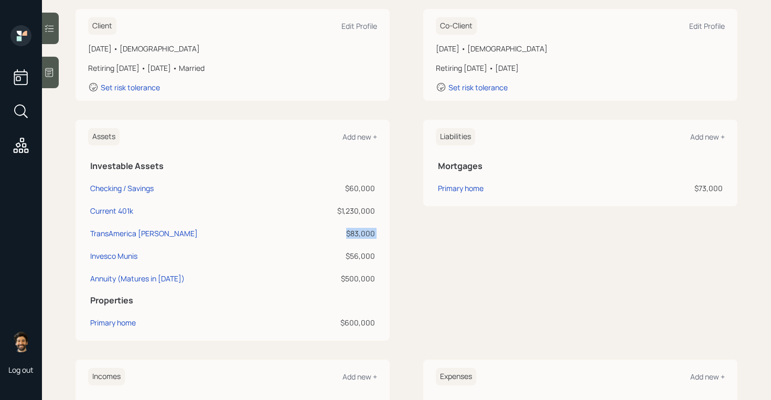
click at [359, 231] on div "$83,000" at bounding box center [338, 233] width 74 height 11
click at [133, 236] on div "TransAmerica Roth IRA" at bounding box center [144, 233] width 108 height 11
select select "roth_ira"
select select "balanced"
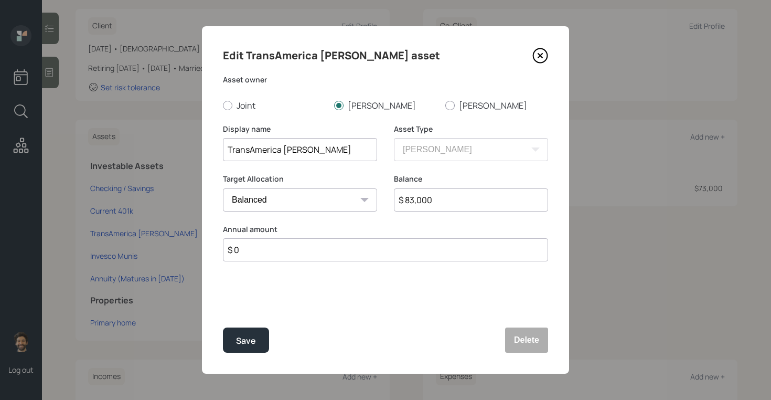
click at [415, 198] on input "$ 83,000" at bounding box center [471, 199] width 154 height 23
type input "$ 89,000"
click at [251, 332] on button "Save" at bounding box center [246, 339] width 46 height 25
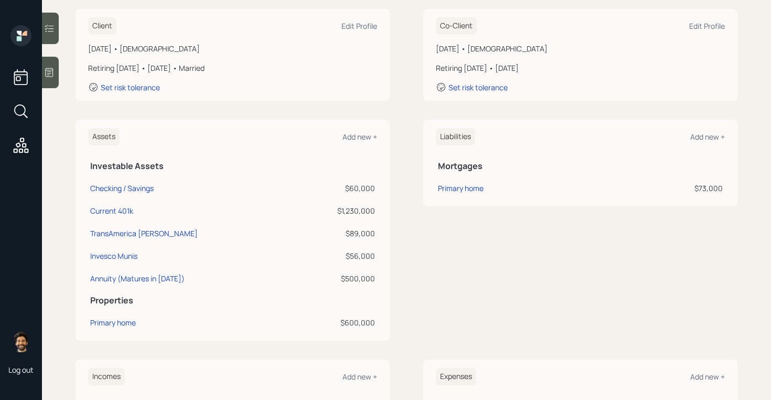
click at [356, 256] on div "$56,000" at bounding box center [338, 255] width 74 height 11
click at [113, 253] on div "Invesco Munis" at bounding box center [113, 255] width 47 height 11
select select "taxable"
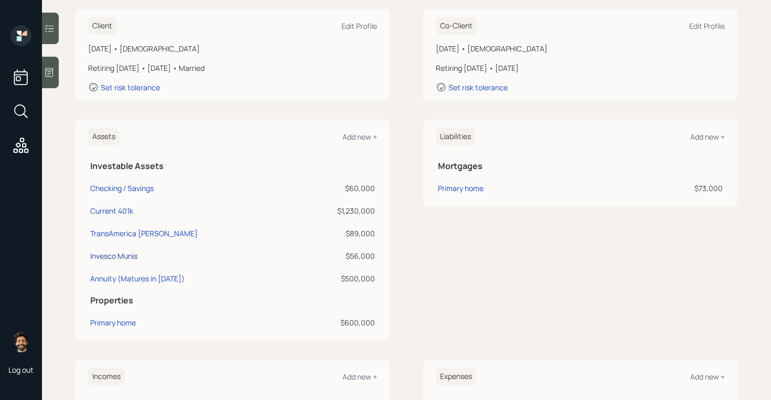
select select "balanced"
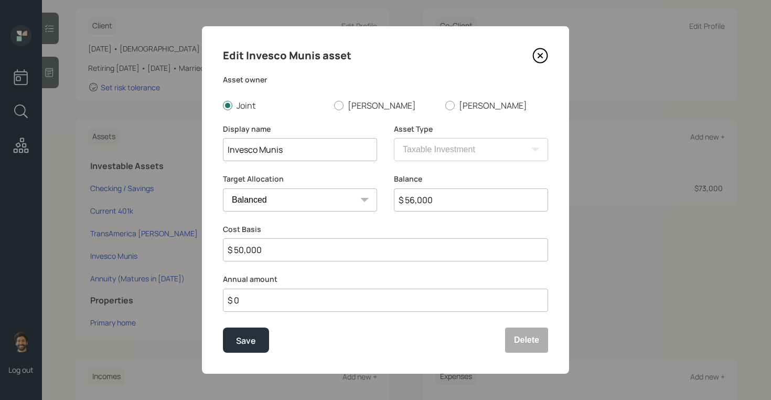
click at [427, 194] on input "$ 56,000" at bounding box center [471, 199] width 154 height 23
type input "$ 53,000"
click at [237, 349] on button "Save" at bounding box center [246, 339] width 46 height 25
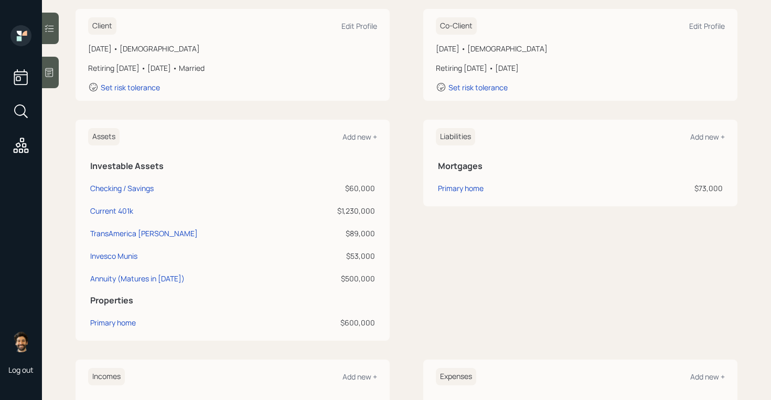
click at [368, 276] on div "$500,000" at bounding box center [338, 278] width 74 height 11
click at [328, 225] on td "$89,000" at bounding box center [338, 231] width 79 height 23
click at [124, 211] on div "Current 401k" at bounding box center [111, 210] width 43 height 11
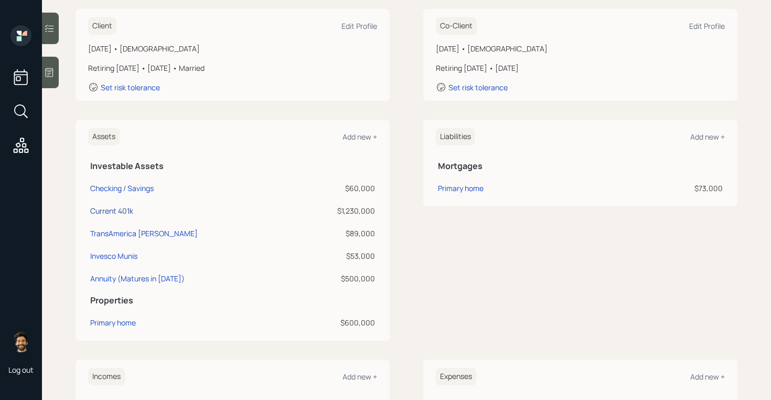
select select "company_sponsored"
select select "balanced"
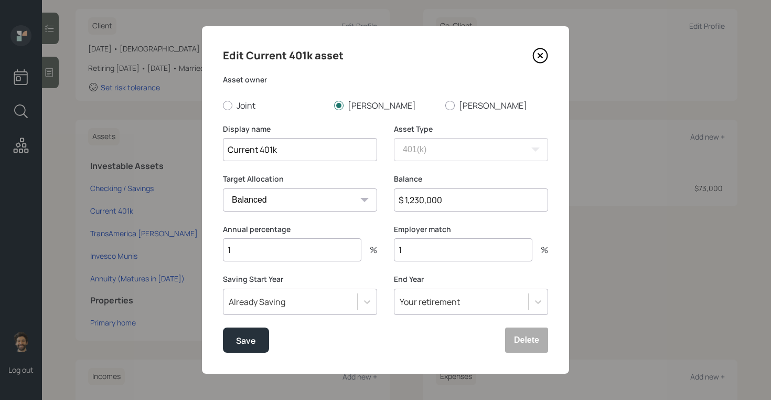
click at [241, 251] on input "1" at bounding box center [292, 249] width 139 height 23
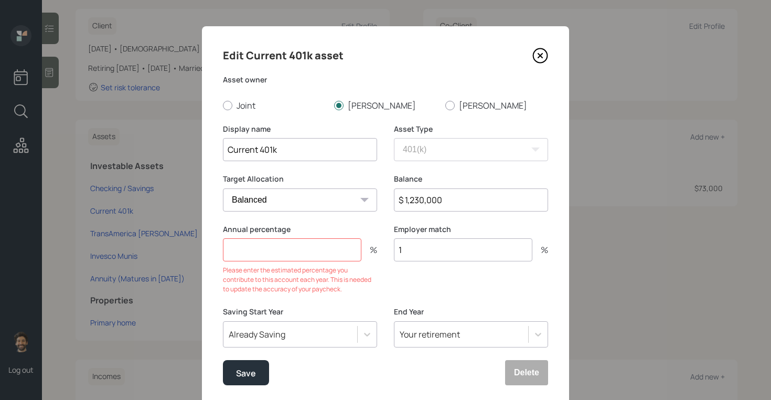
click at [425, 251] on input "1" at bounding box center [463, 249] width 139 height 23
click at [301, 254] on input "number" at bounding box center [292, 249] width 139 height 23
type input "1"
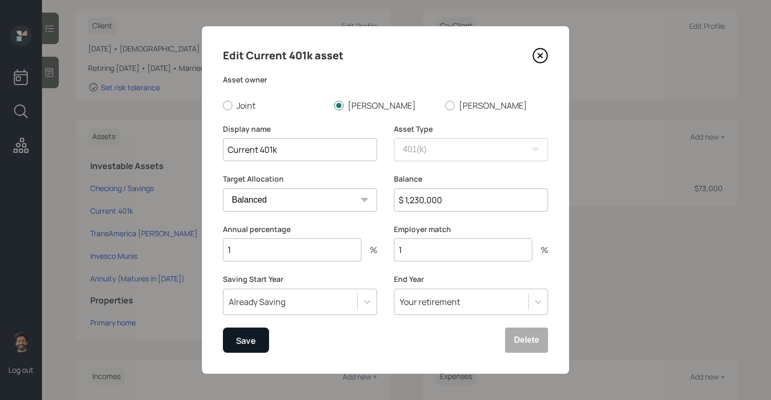
type input "1"
click at [251, 338] on div "Save" at bounding box center [246, 341] width 20 height 14
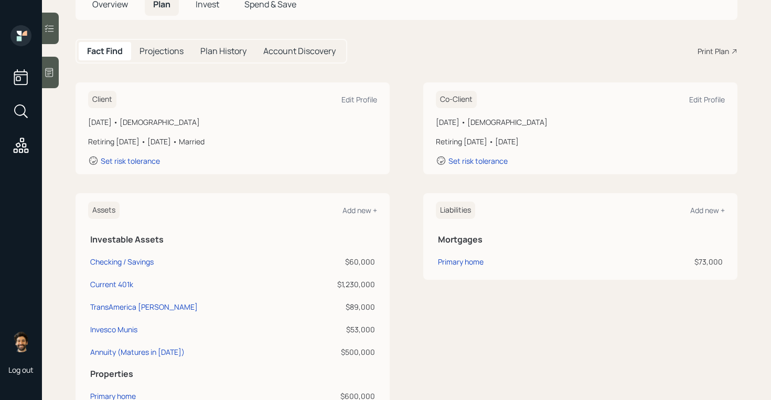
scroll to position [27, 0]
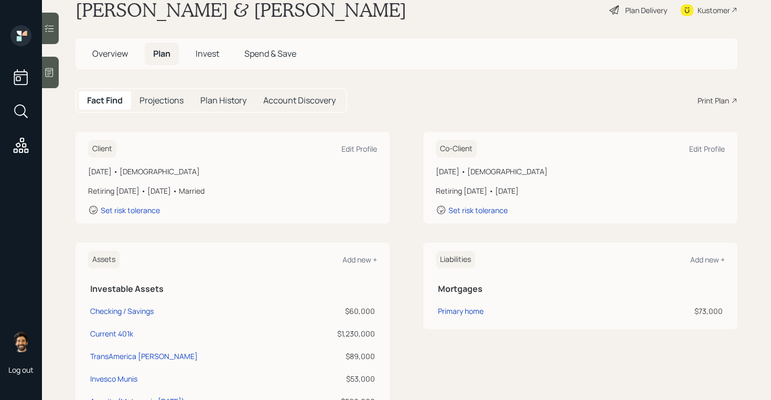
click at [163, 107] on div "Projections" at bounding box center [161, 100] width 61 height 18
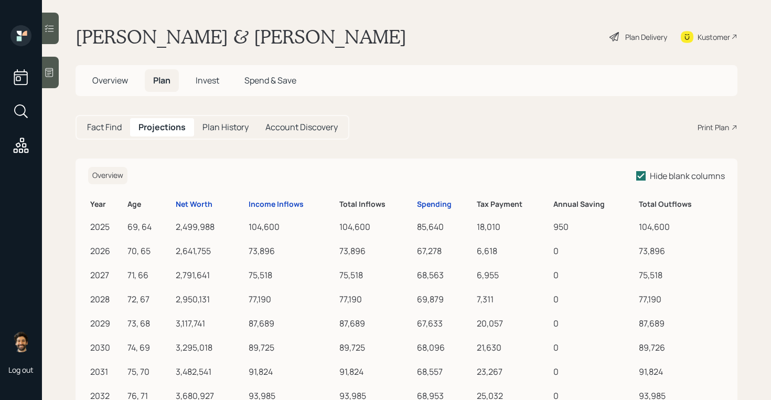
click at [112, 126] on h5 "Fact Find" at bounding box center [104, 127] width 35 height 10
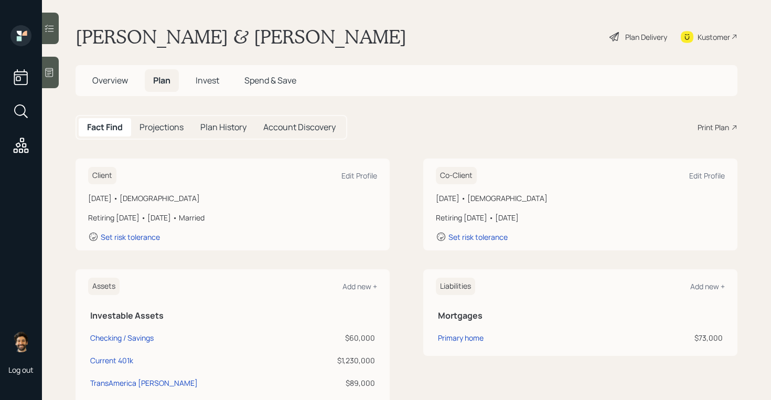
click at [170, 132] on h5 "Projections" at bounding box center [162, 127] width 44 height 10
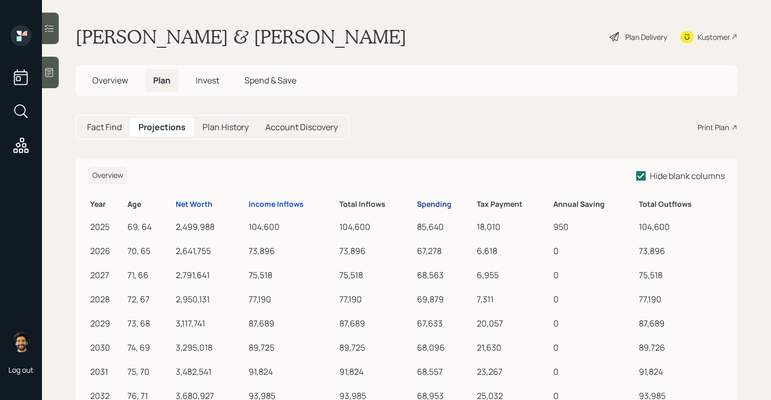
click at [427, 204] on div "Spending" at bounding box center [434, 204] width 35 height 9
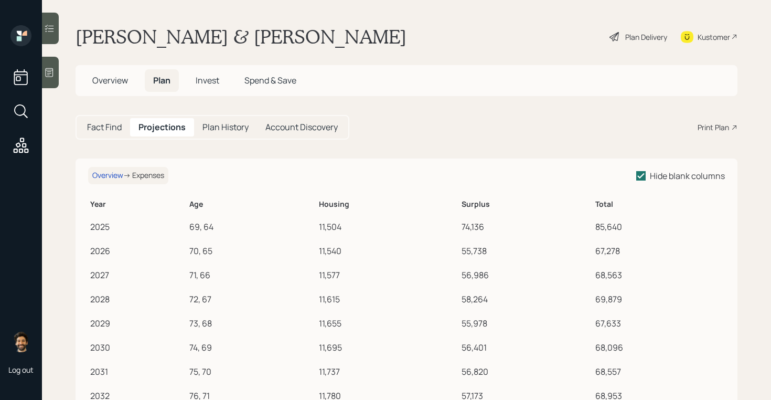
click at [99, 125] on h5 "Fact Find" at bounding box center [104, 127] width 35 height 10
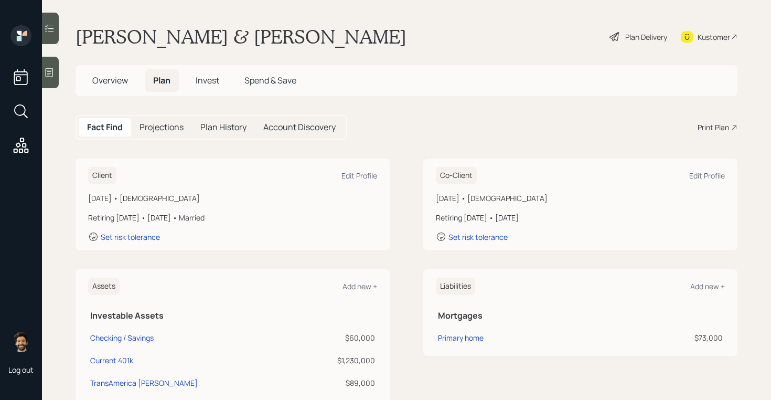
click at [158, 120] on div "Projections" at bounding box center [161, 127] width 61 height 18
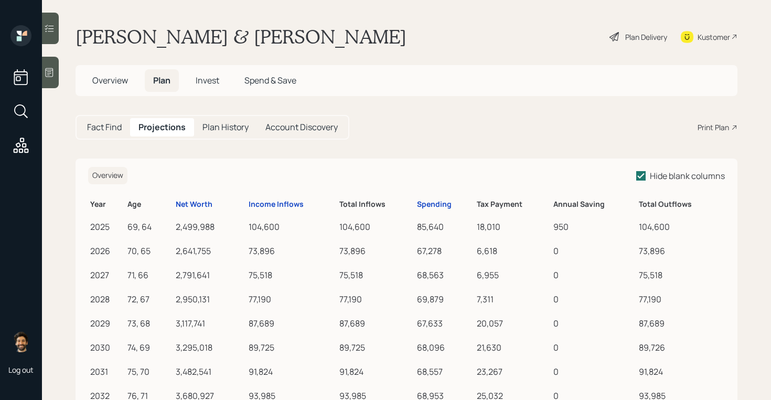
click at [109, 127] on h5 "Fact Find" at bounding box center [104, 127] width 35 height 10
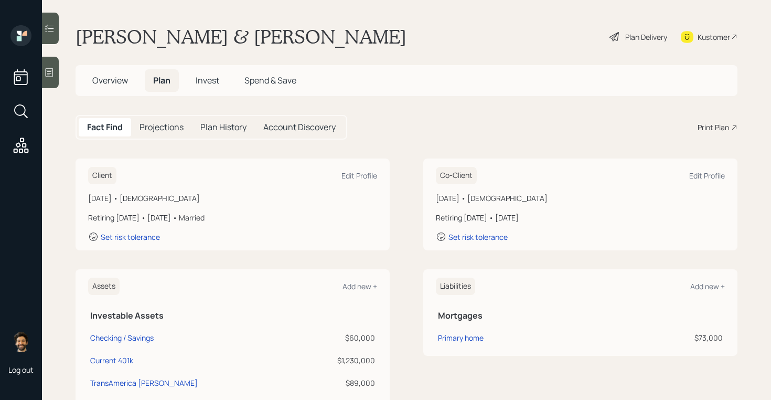
click at [181, 126] on h5 "Projections" at bounding box center [162, 127] width 44 height 10
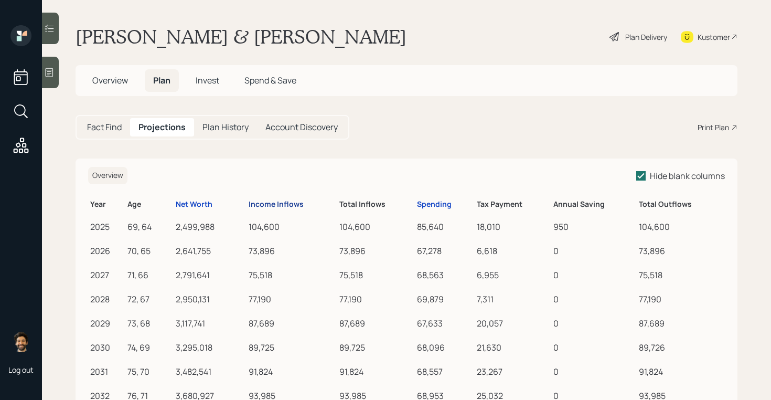
click at [269, 205] on div "Income Inflows" at bounding box center [276, 204] width 55 height 9
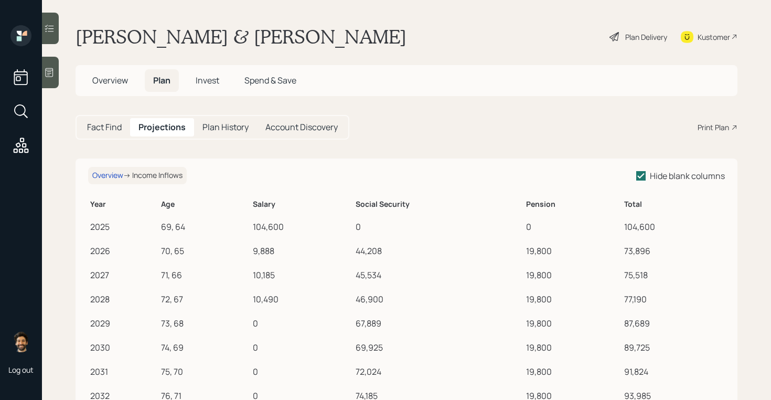
click at [87, 125] on h5 "Fact Find" at bounding box center [104, 127] width 35 height 10
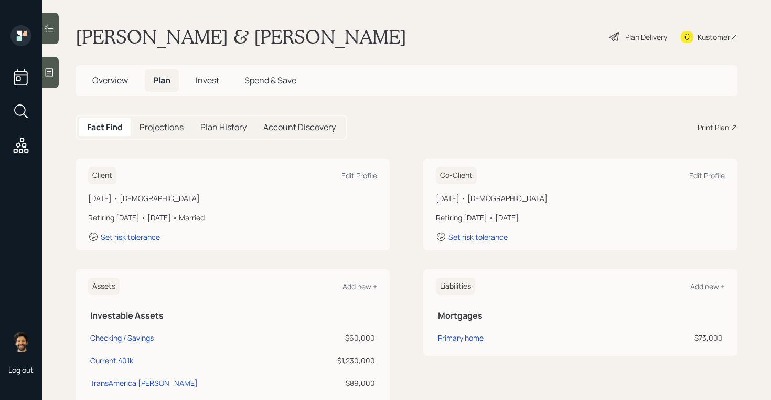
click at [645, 30] on div "Plan Delivery" at bounding box center [639, 36] width 60 height 23
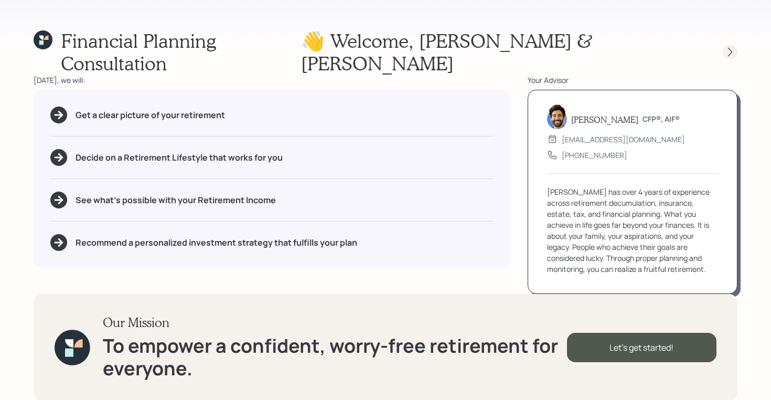
click at [731, 48] on icon at bounding box center [730, 52] width 4 height 9
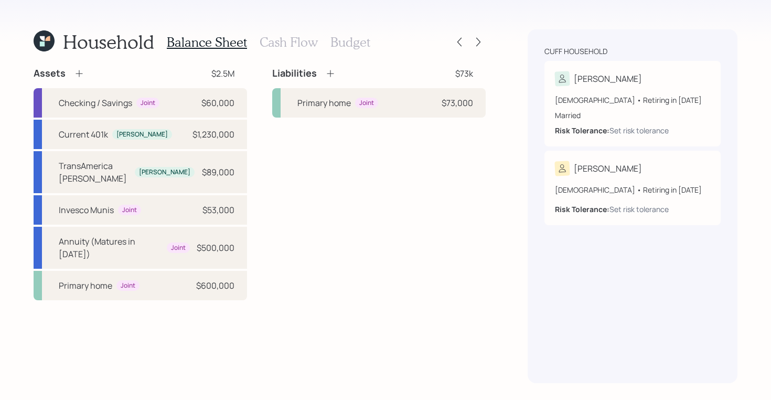
click at [279, 38] on h3 "Cash Flow" at bounding box center [289, 42] width 58 height 15
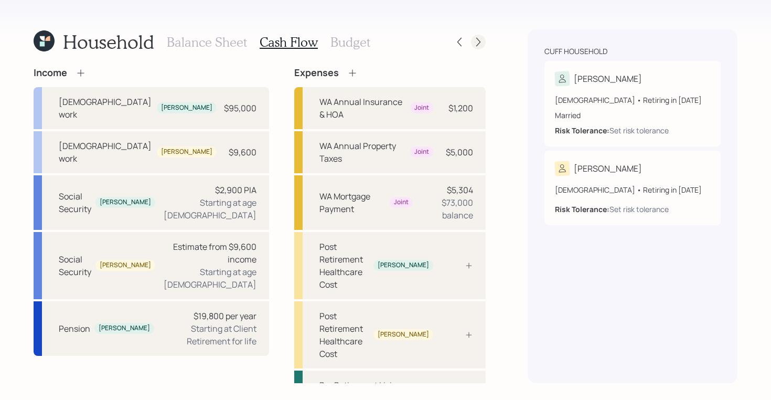
click at [476, 43] on icon at bounding box center [478, 42] width 10 height 10
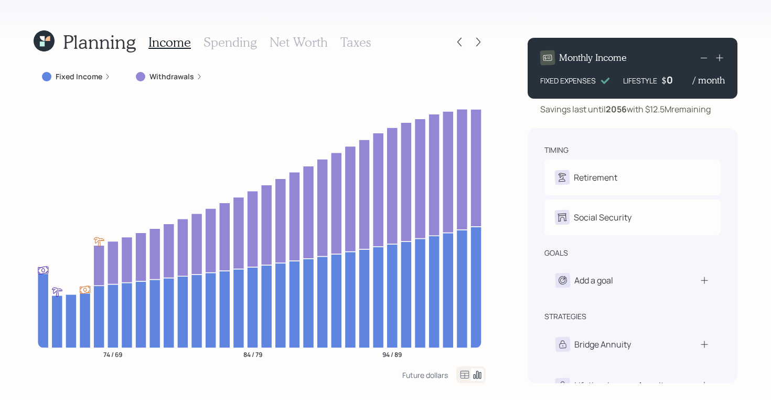
click at [228, 41] on h3 "Spending" at bounding box center [231, 42] width 54 height 15
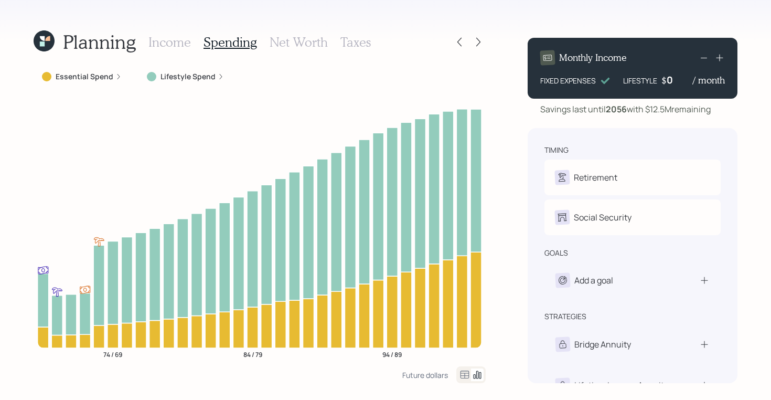
click at [466, 376] on icon at bounding box center [465, 374] width 13 height 13
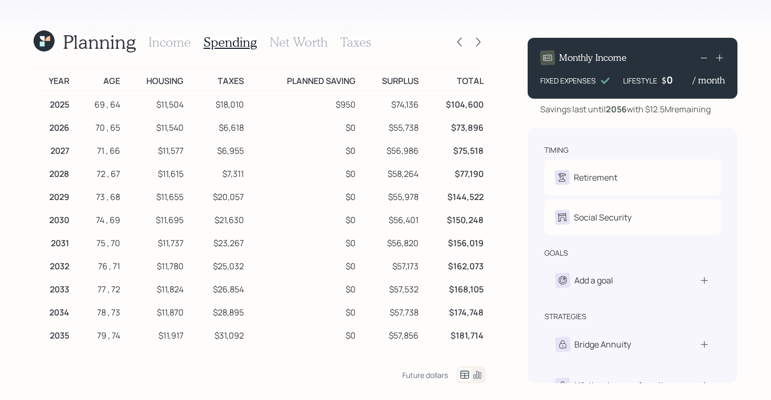
click at [39, 42] on icon at bounding box center [44, 40] width 21 height 21
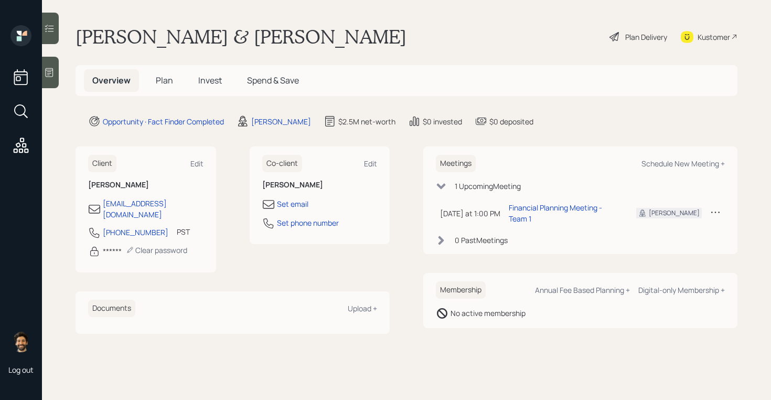
click at [158, 84] on span "Plan" at bounding box center [164, 80] width 17 height 12
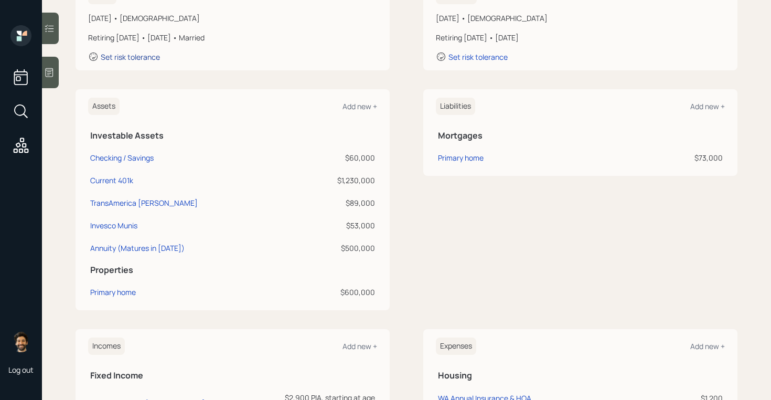
scroll to position [206, 0]
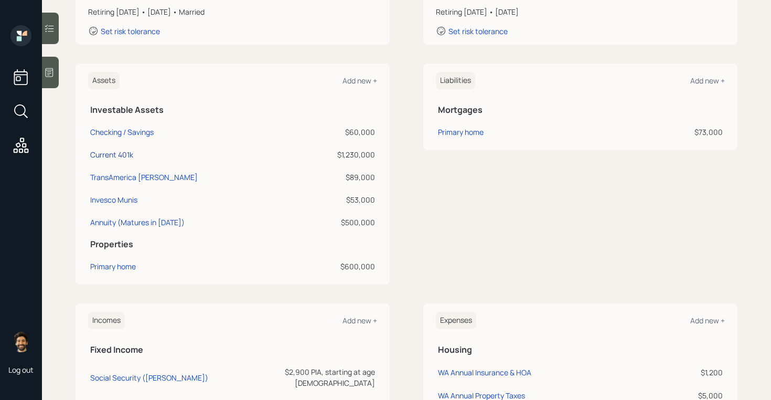
click at [111, 154] on div "Current 401k" at bounding box center [111, 154] width 43 height 11
select select "company_sponsored"
select select "balanced"
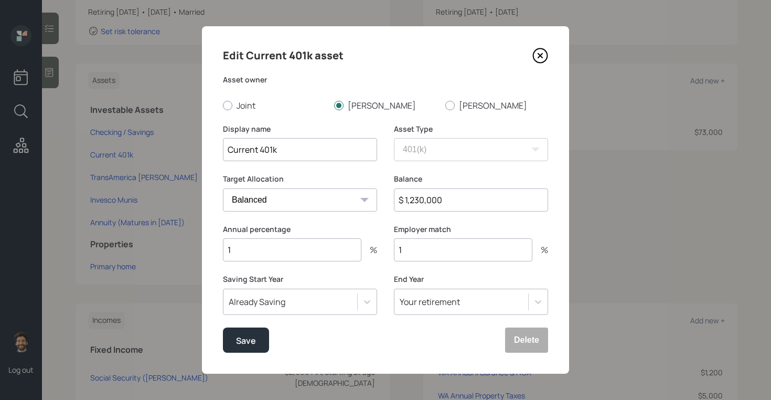
click at [248, 262] on div "Annual percentage 1 %" at bounding box center [300, 249] width 154 height 50
click at [243, 253] on input "1" at bounding box center [292, 249] width 139 height 23
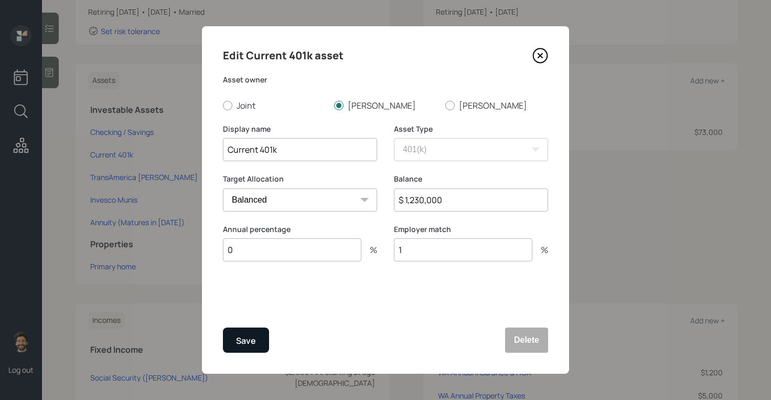
type input "0"
click at [239, 338] on div "Save" at bounding box center [246, 341] width 20 height 14
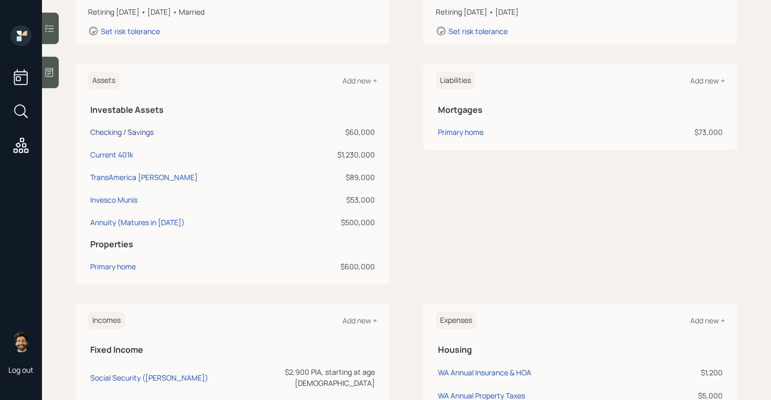
click at [121, 131] on div "Checking / Savings" at bounding box center [121, 131] width 63 height 11
select select "emergency_fund"
click at [125, 221] on div "Annuity (Matures in 2027)" at bounding box center [137, 222] width 94 height 11
select select "taxable"
select select "balanced"
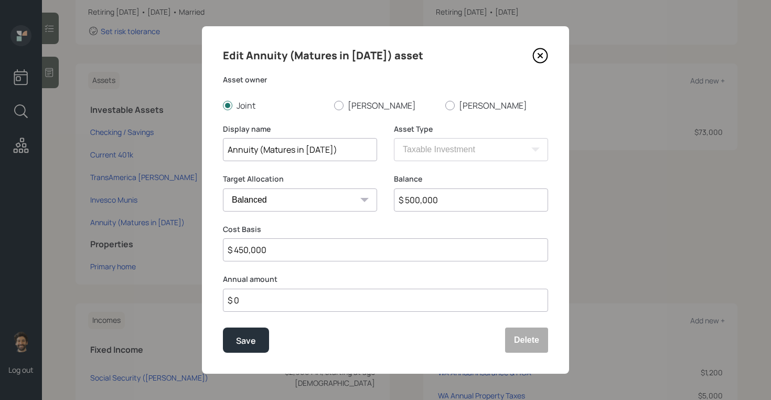
click at [269, 300] on input "$ 0" at bounding box center [385, 300] width 325 height 23
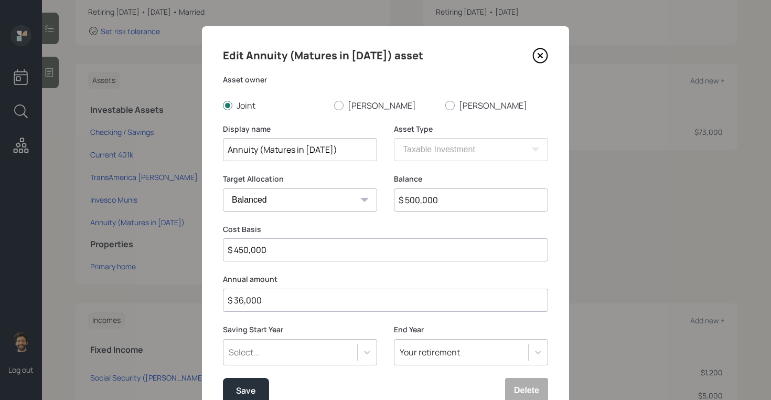
type input "$ 36,000"
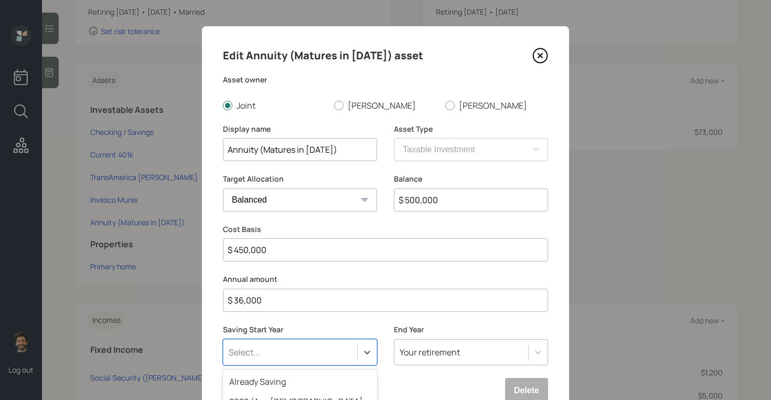
click at [270, 355] on div "option 2026 (Age 70, 65) focused, 6 of 79. 79 results available. Use Up and Dow…" at bounding box center [300, 352] width 154 height 26
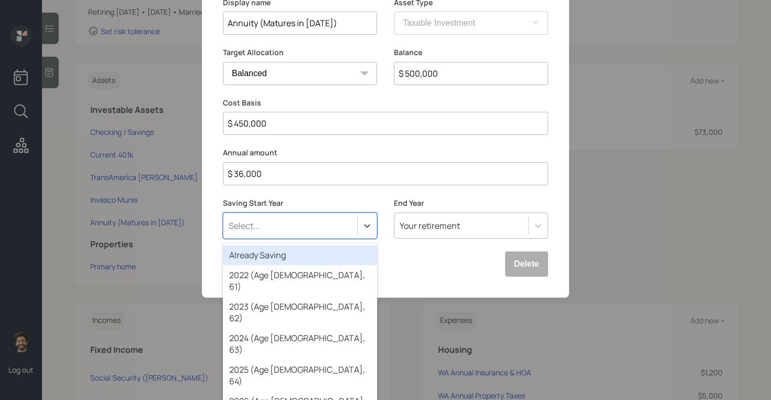
click at [264, 256] on div "Already Saving" at bounding box center [300, 255] width 154 height 20
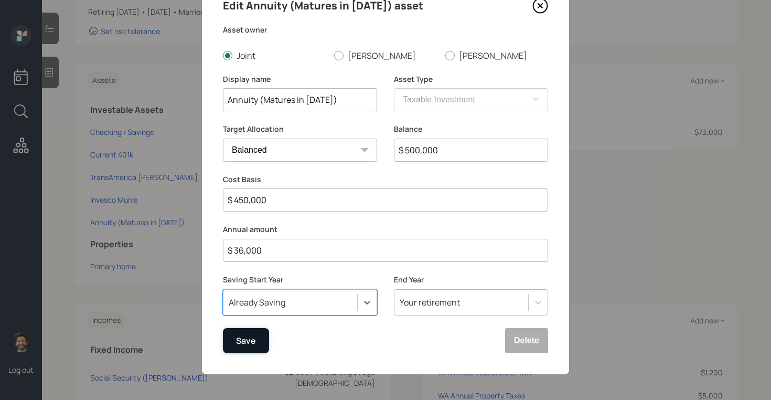
click at [246, 339] on div "Save" at bounding box center [246, 341] width 20 height 14
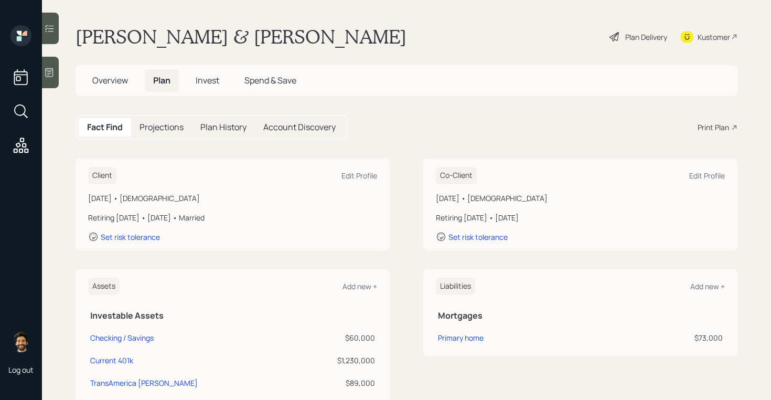
click at [164, 120] on div "Projections" at bounding box center [161, 127] width 61 height 18
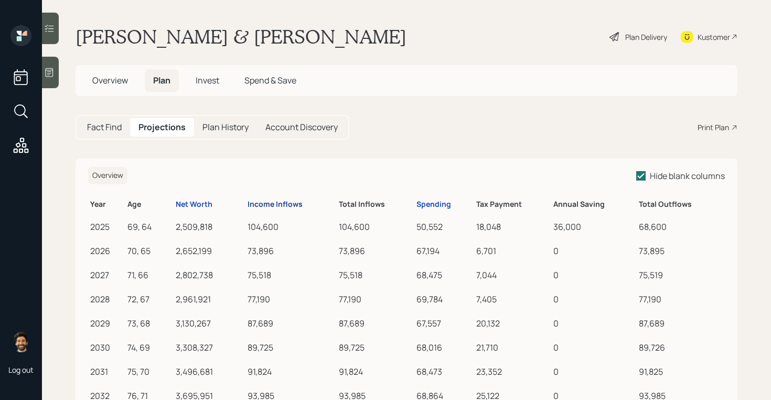
click at [280, 202] on div "Income Inflows" at bounding box center [275, 204] width 55 height 9
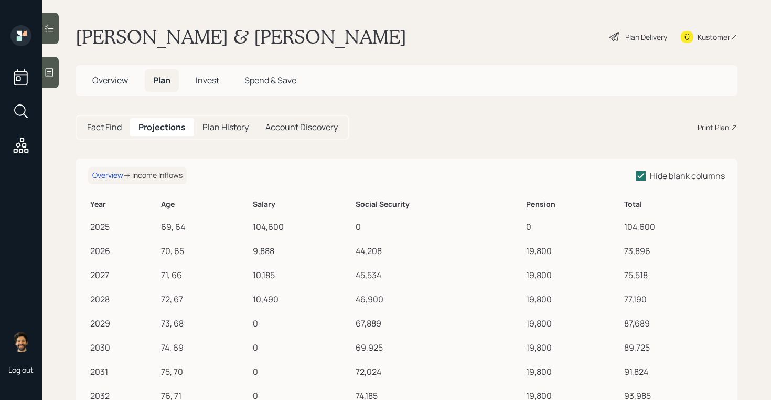
click at [96, 128] on h5 "Fact Find" at bounding box center [104, 127] width 35 height 10
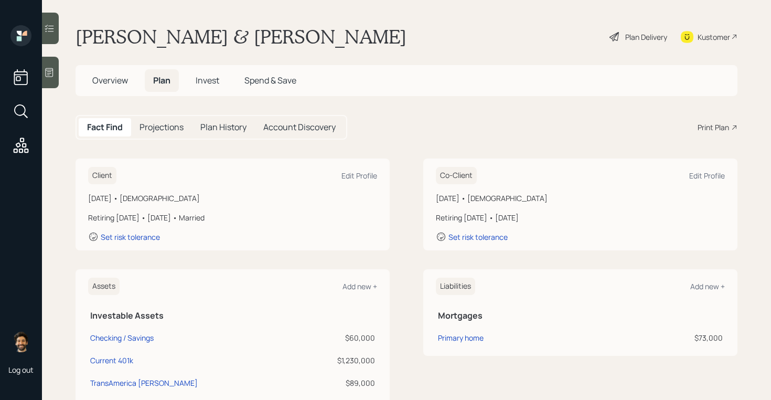
click at [157, 128] on h5 "Projections" at bounding box center [162, 127] width 44 height 10
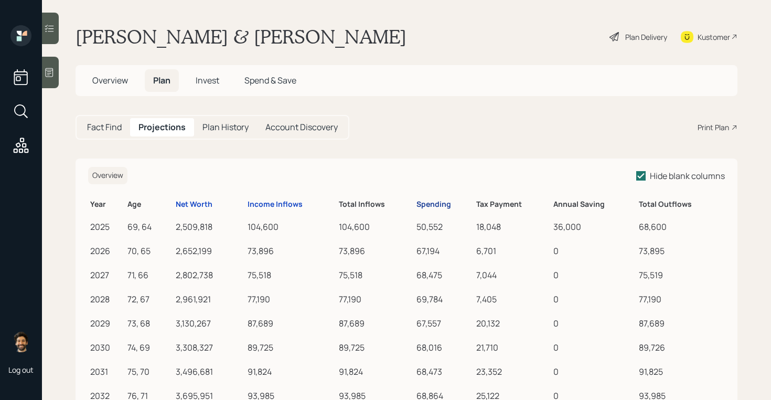
click at [419, 203] on div "Spending" at bounding box center [434, 204] width 35 height 9
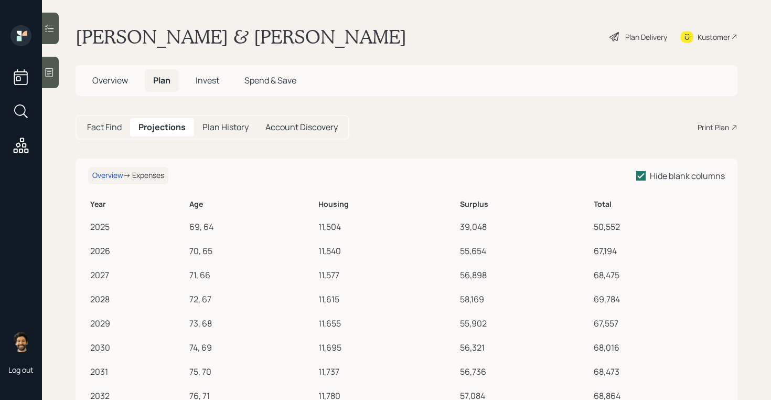
click at [637, 37] on div "Plan Delivery" at bounding box center [646, 36] width 42 height 11
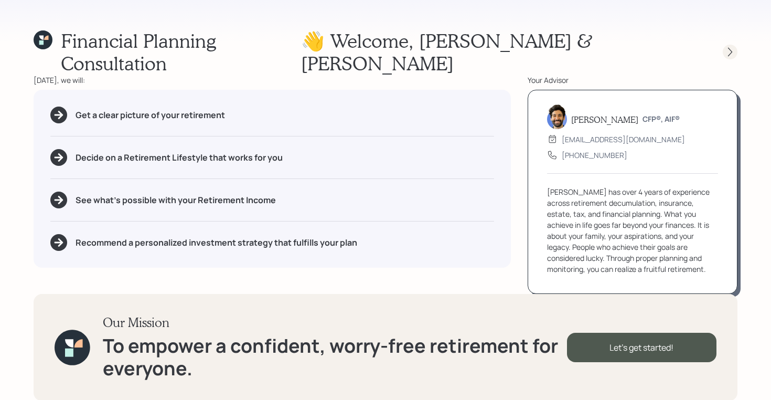
click at [725, 45] on div at bounding box center [730, 52] width 15 height 15
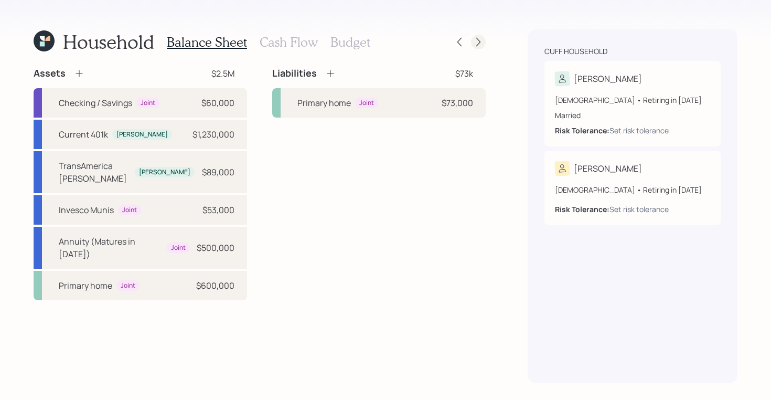
click at [475, 42] on icon at bounding box center [478, 42] width 10 height 10
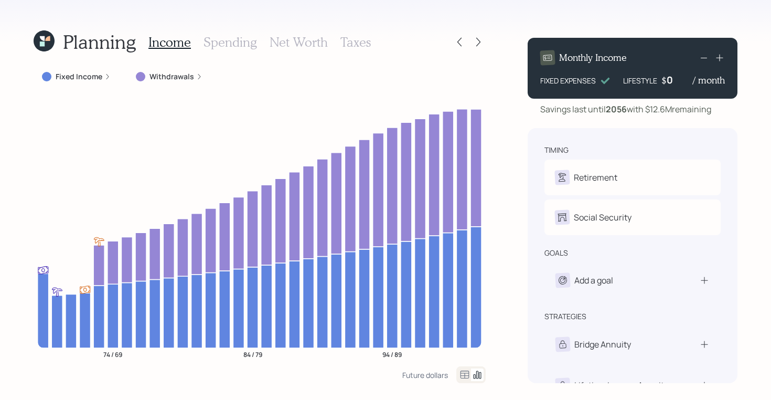
click at [457, 375] on div at bounding box center [470, 374] width 29 height 17
click at [464, 375] on icon at bounding box center [465, 374] width 9 height 8
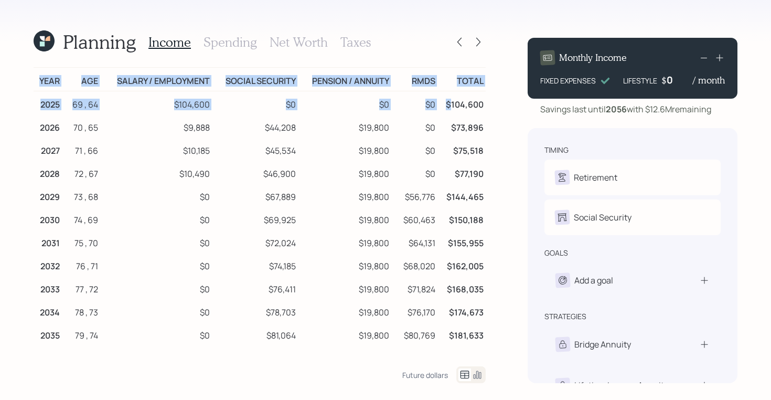
drag, startPoint x: 450, startPoint y: 102, endPoint x: 488, endPoint y: 102, distance: 38.3
click at [488, 102] on div "Planning Income Spending Net Worth Taxes Year Age Salary / Employment Social Se…" at bounding box center [385, 200] width 771 height 400
click at [472, 100] on td "$104,600" at bounding box center [462, 103] width 48 height 24
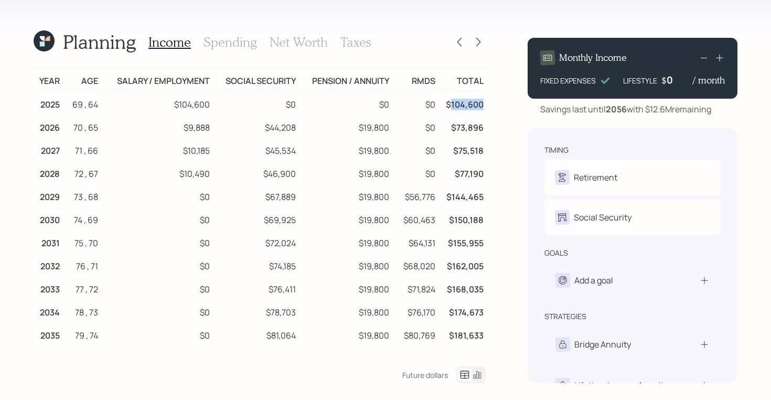
click at [472, 100] on td "$104,600" at bounding box center [462, 103] width 48 height 24
drag, startPoint x: 208, startPoint y: 105, endPoint x: 160, endPoint y: 105, distance: 47.7
click at [160, 105] on td "$104,600" at bounding box center [156, 103] width 112 height 24
drag, startPoint x: 178, startPoint y: 122, endPoint x: 218, endPoint y: 126, distance: 40.1
click at [218, 126] on tr "2026 70 , 65 $9,888 $44,208 $19,800 $0 $73,896" at bounding box center [260, 125] width 452 height 23
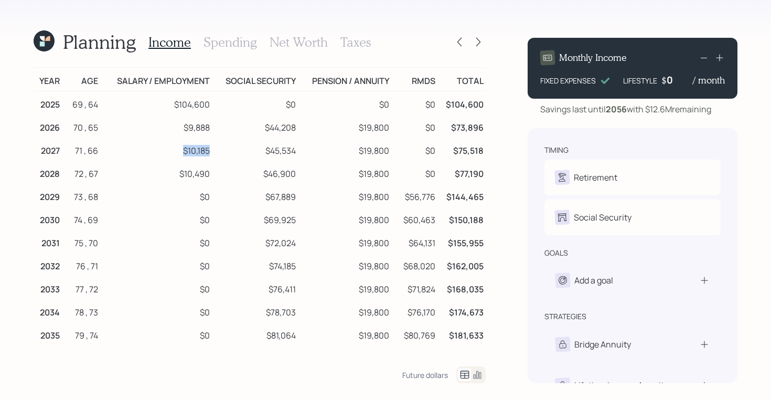
drag, startPoint x: 176, startPoint y: 153, endPoint x: 212, endPoint y: 154, distance: 36.7
click at [212, 154] on tr "2027 71 , 66 $10,185 $45,534 $19,800 $0 $75,518" at bounding box center [260, 148] width 452 height 23
drag, startPoint x: 182, startPoint y: 168, endPoint x: 223, endPoint y: 170, distance: 41.5
click at [223, 170] on tr "2028 72 , 67 $10,490 $46,900 $19,800 $0 $77,190" at bounding box center [260, 172] width 452 height 23
drag, startPoint x: 258, startPoint y: 125, endPoint x: 300, endPoint y: 126, distance: 42.5
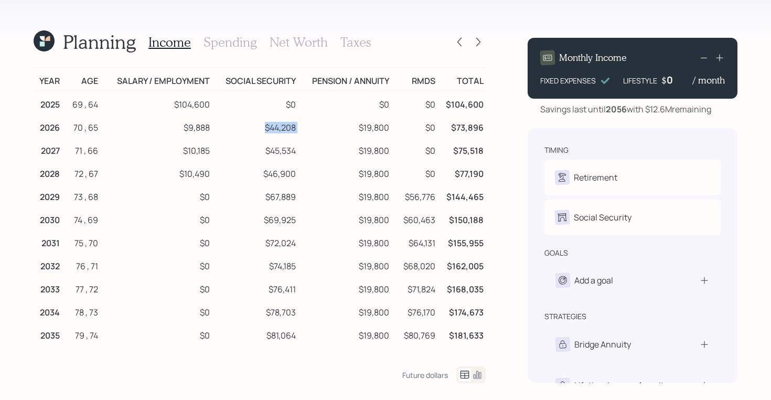
click at [300, 126] on tr "2026 70 , 65 $9,888 $44,208 $19,800 $0 $73,896" at bounding box center [260, 125] width 452 height 23
drag, startPoint x: 358, startPoint y: 129, endPoint x: 399, endPoint y: 129, distance: 40.4
click at [399, 129] on tr "2026 70 , 65 $9,888 $44,208 $19,800 $0 $73,896" at bounding box center [260, 125] width 452 height 23
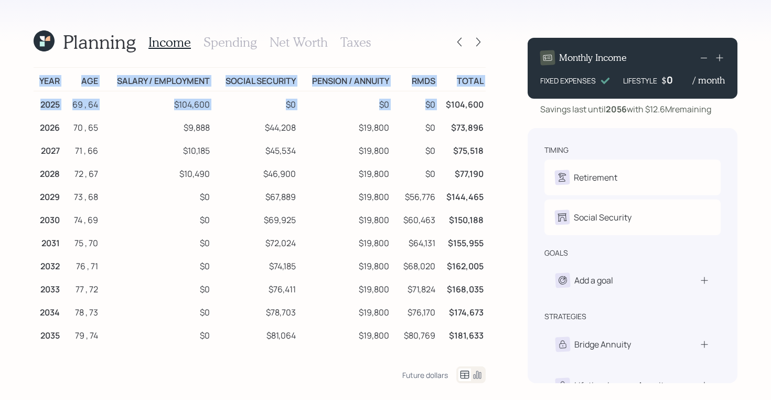
drag, startPoint x: 445, startPoint y: 103, endPoint x: 488, endPoint y: 103, distance: 43.0
click at [488, 103] on div "Planning Income Spending Net Worth Taxes Year Age Salary / Employment Social Se…" at bounding box center [385, 200] width 771 height 400
click at [467, 102] on td "$104,600" at bounding box center [462, 103] width 48 height 24
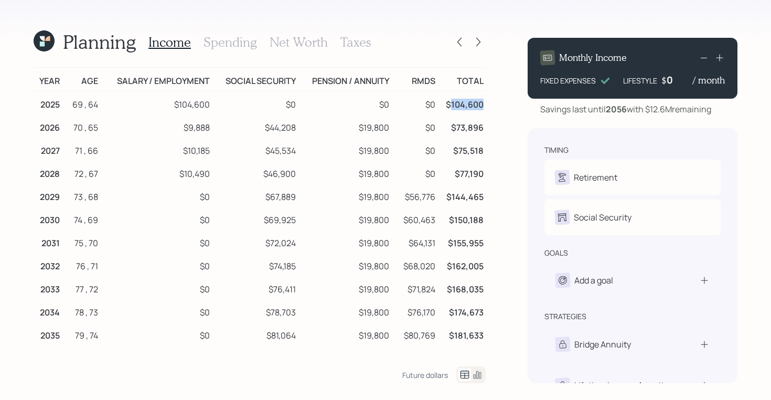
click at [467, 102] on td "$104,600" at bounding box center [462, 103] width 48 height 24
click at [240, 42] on h3 "Spending" at bounding box center [231, 42] width 54 height 15
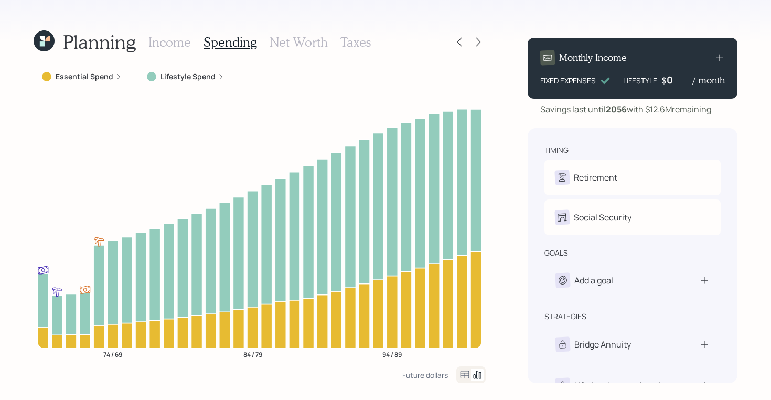
click at [466, 374] on icon at bounding box center [465, 374] width 13 height 13
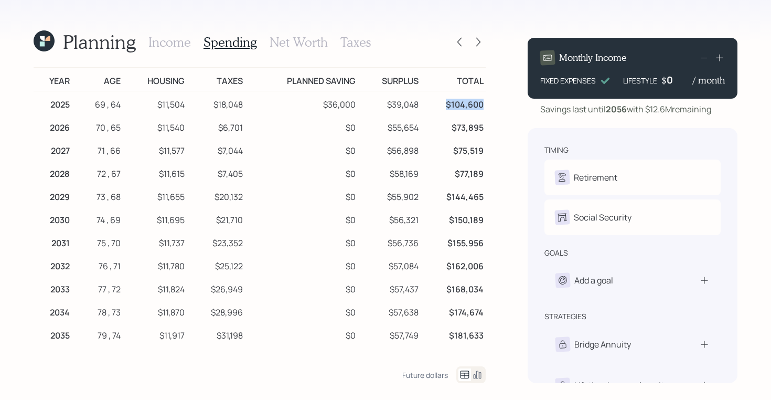
drag, startPoint x: 485, startPoint y: 102, endPoint x: 449, endPoint y: 102, distance: 36.2
click at [449, 102] on td "$104,600" at bounding box center [453, 103] width 65 height 24
drag, startPoint x: 155, startPoint y: 104, endPoint x: 197, endPoint y: 104, distance: 41.4
click at [197, 104] on tr "2025 69 , 64 $11,504 $18,048 $36,000 $39,048 $104,600" at bounding box center [260, 103] width 452 height 24
drag, startPoint x: 245, startPoint y: 105, endPoint x: 213, endPoint y: 105, distance: 32.0
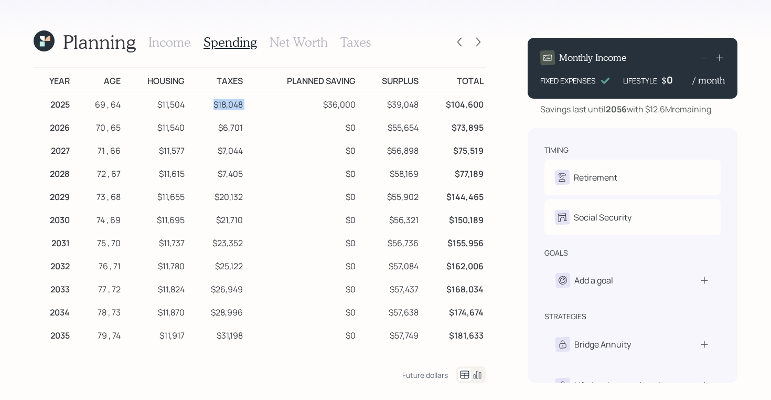
click at [213, 105] on tr "2025 69 , 64 $11,504 $18,048 $36,000 $39,048 $104,600" at bounding box center [260, 103] width 452 height 24
drag, startPoint x: 321, startPoint y: 105, endPoint x: 359, endPoint y: 105, distance: 38.8
click at [359, 105] on tr "2025 69 , 64 $11,504 $18,048 $36,000 $39,048 $104,600" at bounding box center [260, 103] width 452 height 24
drag, startPoint x: 421, startPoint y: 102, endPoint x: 386, endPoint y: 102, distance: 35.7
click at [386, 102] on td "$39,048" at bounding box center [389, 103] width 63 height 24
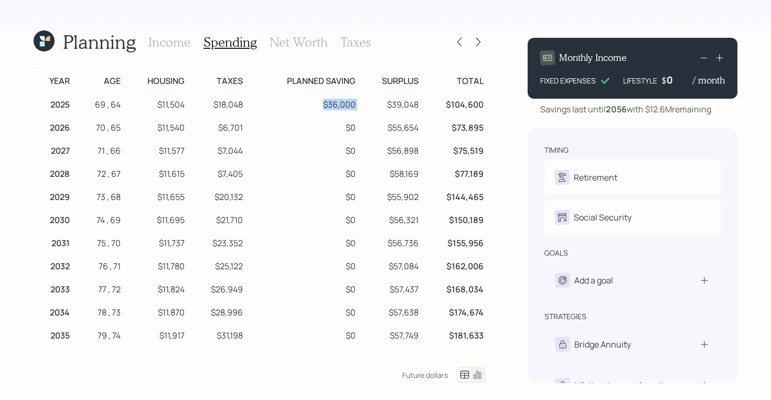
drag, startPoint x: 359, startPoint y: 103, endPoint x: 318, endPoint y: 101, distance: 41.0
click at [318, 101] on tr "2025 69 , 64 $11,504 $18,048 $36,000 $39,048 $104,600" at bounding box center [260, 103] width 452 height 24
drag, startPoint x: 421, startPoint y: 102, endPoint x: 385, endPoint y: 103, distance: 36.2
click at [385, 103] on td "$39,048" at bounding box center [389, 103] width 63 height 24
click at [382, 105] on td "$39,048" at bounding box center [389, 103] width 63 height 24
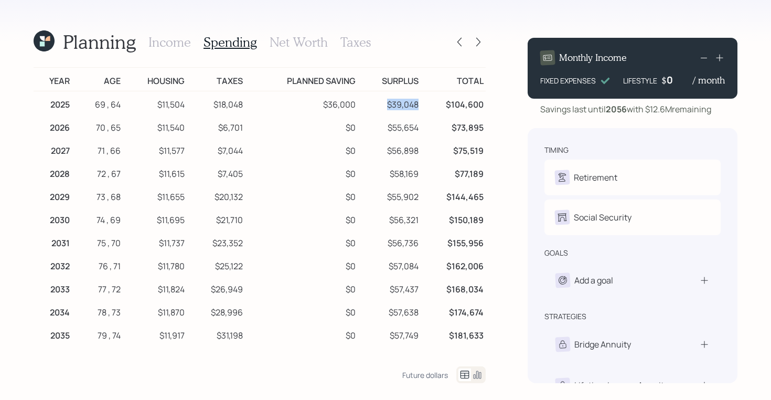
drag, startPoint x: 419, startPoint y: 106, endPoint x: 382, endPoint y: 106, distance: 36.7
click at [382, 106] on td "$39,048" at bounding box center [389, 103] width 63 height 24
click at [48, 40] on icon at bounding box center [47, 38] width 5 height 5
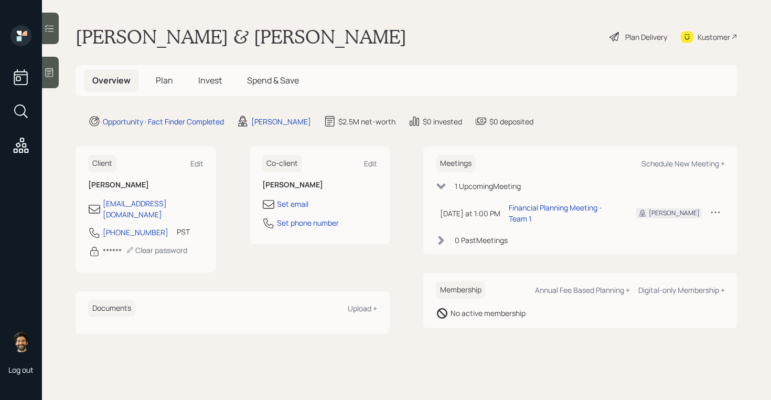
click at [159, 81] on span "Plan" at bounding box center [164, 80] width 17 height 12
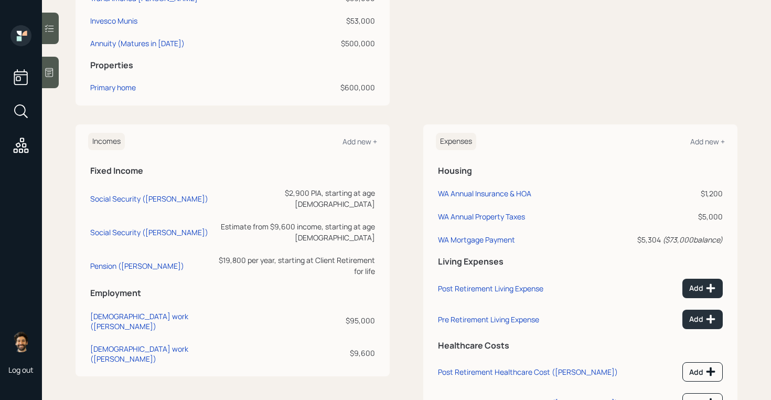
scroll to position [435, 0]
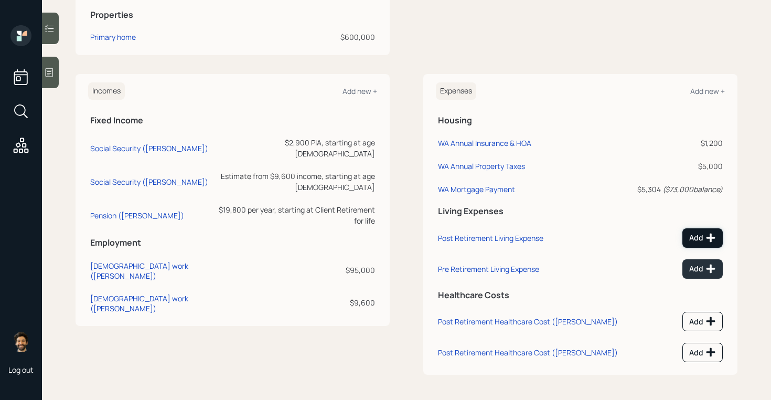
click at [695, 233] on div "Add" at bounding box center [702, 237] width 27 height 10
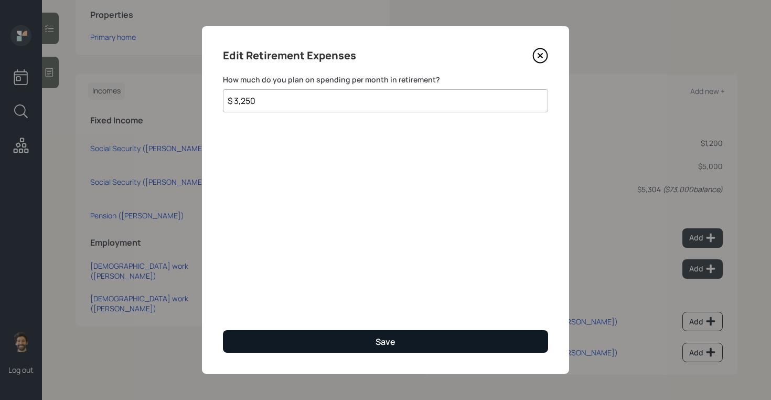
type input "$ 3,250"
click at [275, 340] on button "Save" at bounding box center [385, 341] width 325 height 23
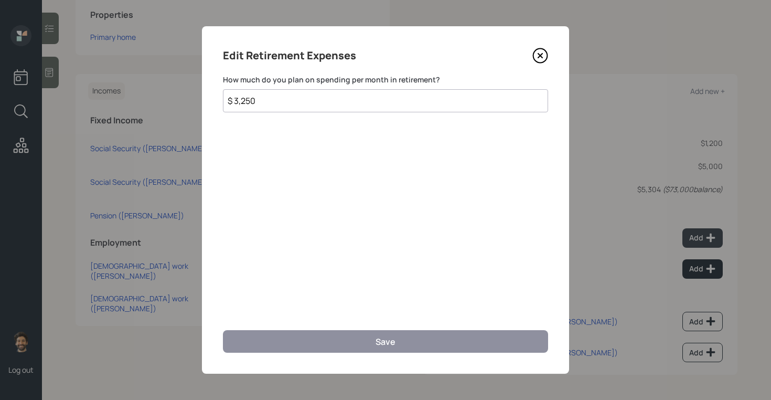
scroll to position [427, 0]
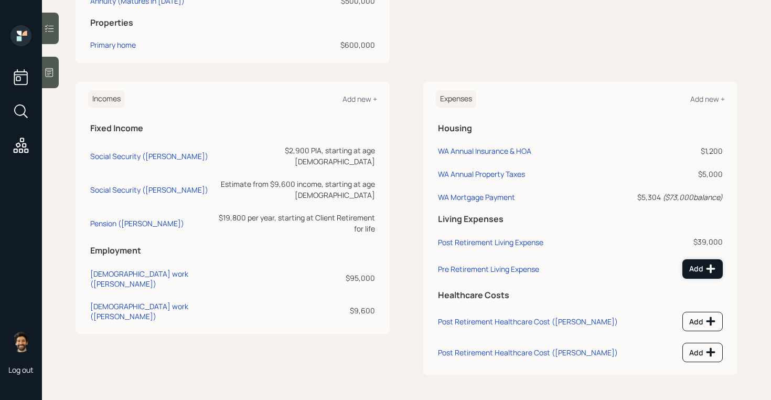
click at [709, 266] on icon at bounding box center [711, 268] width 10 height 10
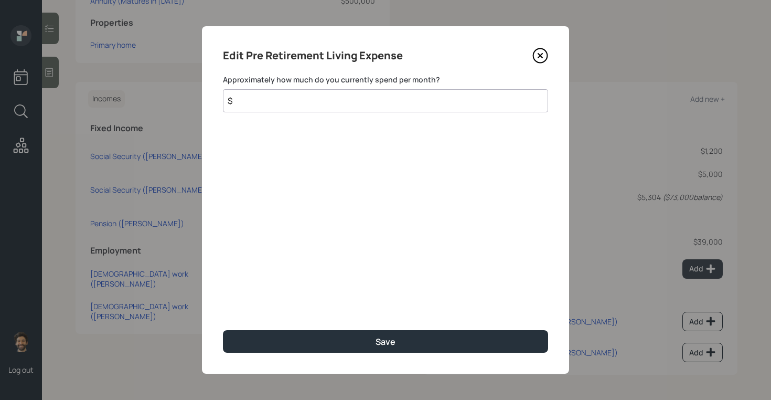
click at [297, 99] on input "$" at bounding box center [385, 100] width 325 height 23
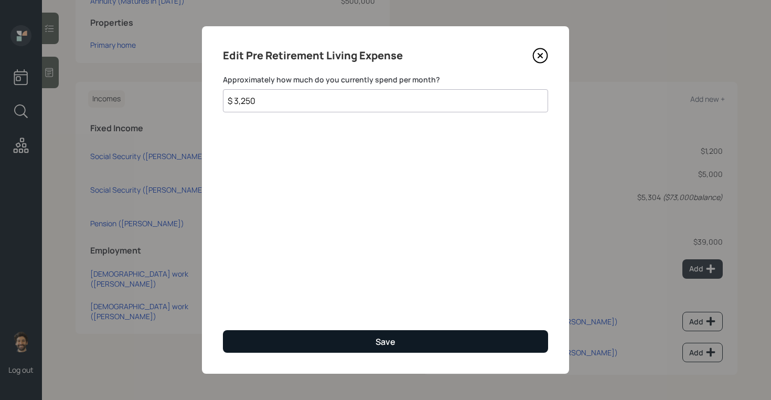
type input "$ 3,250"
click at [247, 341] on button "Save" at bounding box center [385, 341] width 325 height 23
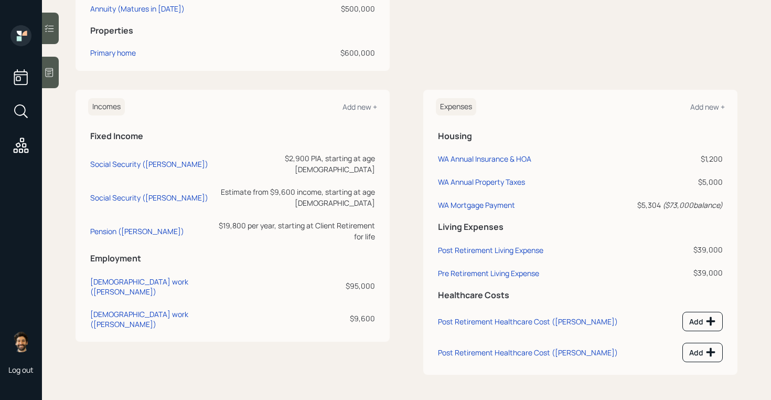
scroll to position [419, 0]
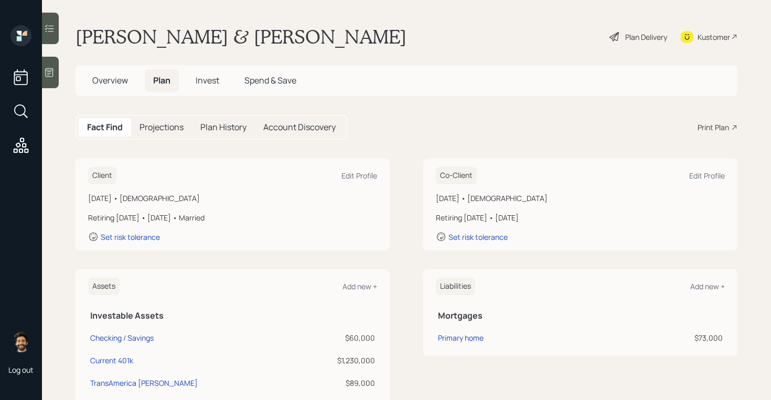
click at [641, 35] on div "Plan Delivery" at bounding box center [646, 36] width 42 height 11
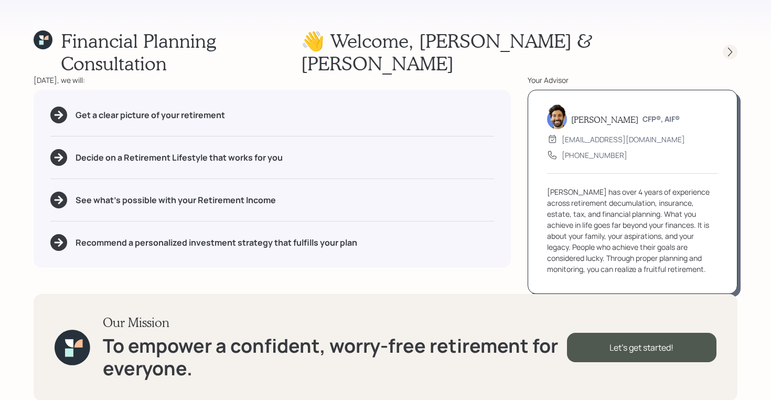
click at [733, 47] on icon at bounding box center [730, 52] width 10 height 10
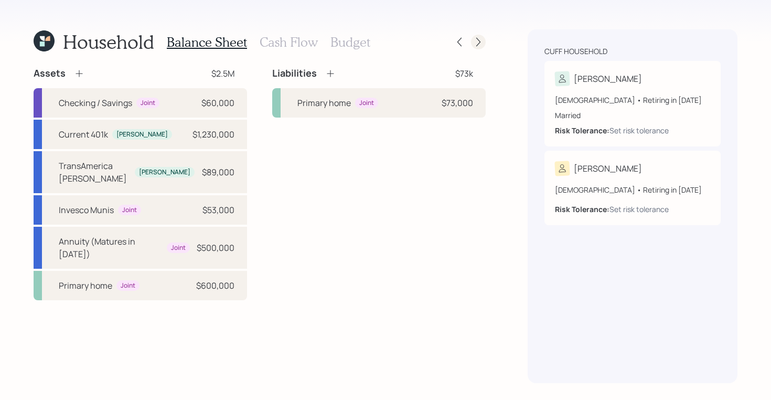
click at [482, 36] on div at bounding box center [478, 42] width 15 height 15
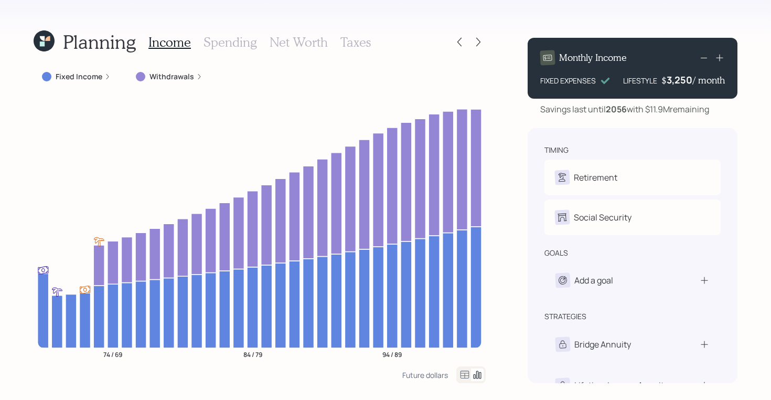
click at [240, 41] on h3 "Spending" at bounding box center [231, 42] width 54 height 15
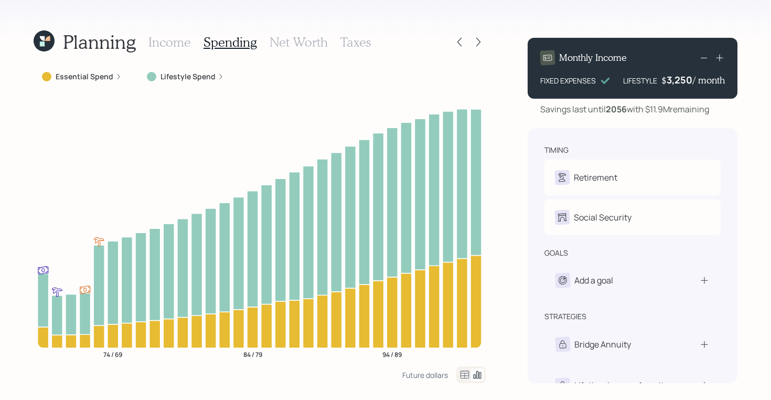
click at [459, 374] on icon at bounding box center [465, 374] width 13 height 13
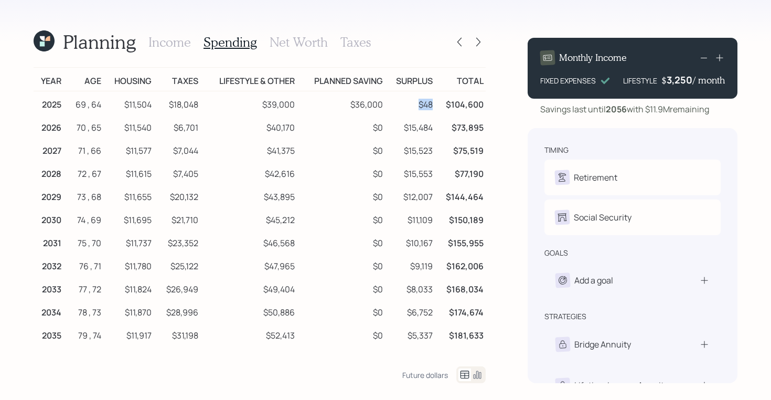
drag, startPoint x: 413, startPoint y: 104, endPoint x: 434, endPoint y: 107, distance: 21.7
click at [434, 107] on td "$48" at bounding box center [410, 103] width 50 height 24
drag, startPoint x: 304, startPoint y: 106, endPoint x: 260, endPoint y: 104, distance: 44.6
click at [260, 104] on tr "2025 69 , 64 $11,504 $18,048 $39,000 $36,000 $48 $104,600" at bounding box center [260, 103] width 452 height 24
drag, startPoint x: 218, startPoint y: 83, endPoint x: 304, endPoint y: 88, distance: 86.7
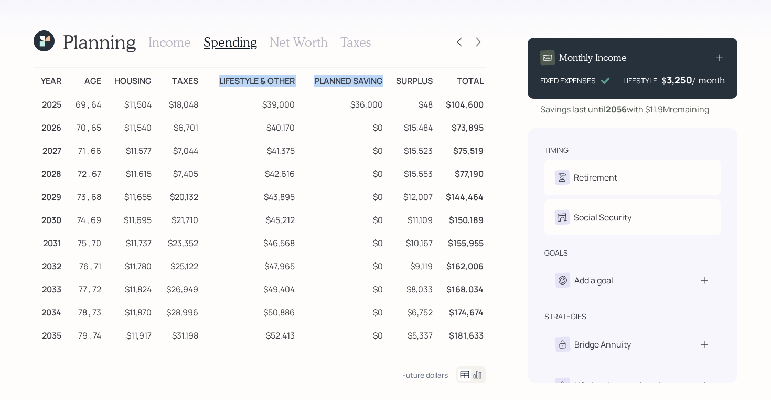
click at [304, 88] on tr "Year Age Housing Taxes Lifestyle & Other Planned Saving Surplus Total" at bounding box center [260, 80] width 452 height 24
drag, startPoint x: 262, startPoint y: 101, endPoint x: 294, endPoint y: 103, distance: 32.1
click at [294, 103] on td "$39,000" at bounding box center [248, 103] width 97 height 24
drag, startPoint x: 217, startPoint y: 79, endPoint x: 297, endPoint y: 84, distance: 80.4
click at [297, 84] on td "Lifestyle & Other" at bounding box center [248, 80] width 97 height 24
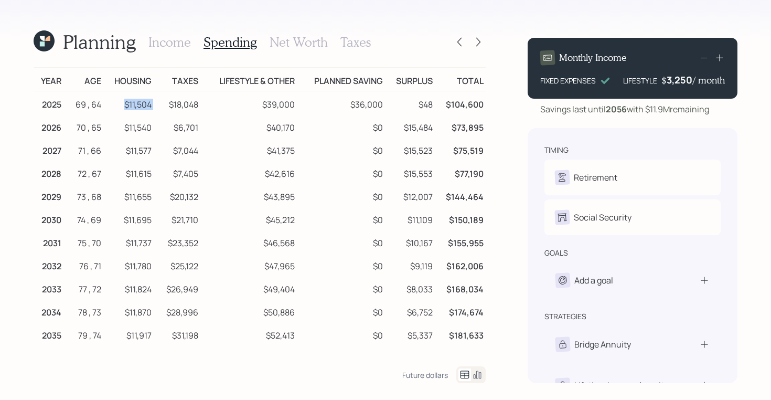
drag, startPoint x: 122, startPoint y: 104, endPoint x: 160, endPoint y: 105, distance: 38.3
click at [160, 105] on tr "2025 69 , 64 $11,504 $18,048 $39,000 $36,000 $48 $104,600" at bounding box center [260, 103] width 452 height 24
drag, startPoint x: 265, startPoint y: 107, endPoint x: 286, endPoint y: 107, distance: 21.0
click at [286, 107] on td "$39,000" at bounding box center [248, 103] width 97 height 24
drag, startPoint x: 266, startPoint y: 124, endPoint x: 302, endPoint y: 124, distance: 35.7
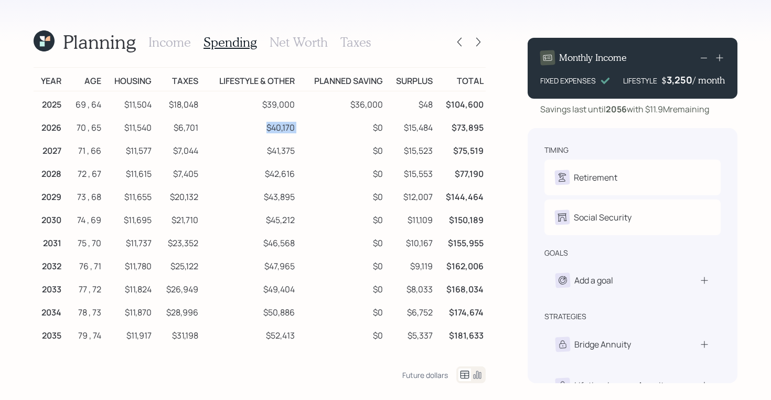
click at [302, 124] on tr "2026 70 , 65 $11,540 $6,701 $40,170 $0 $15,484 $73,895" at bounding box center [260, 125] width 452 height 23
click at [164, 39] on h3 "Income" at bounding box center [169, 42] width 42 height 15
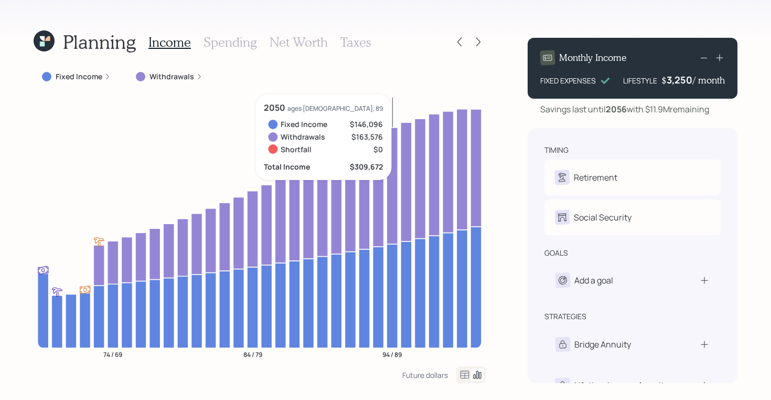
click at [470, 375] on icon at bounding box center [465, 374] width 13 height 13
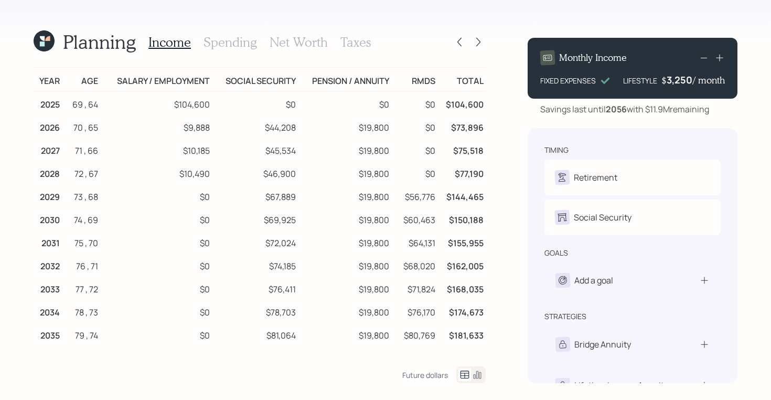
click at [210, 46] on h3 "Spending" at bounding box center [231, 42] width 54 height 15
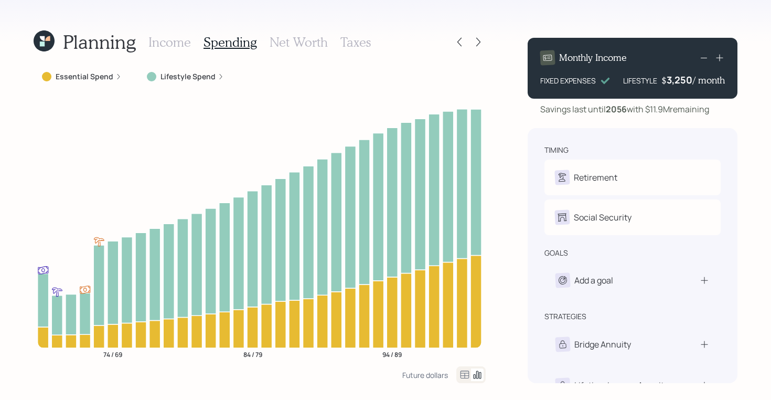
click at [463, 371] on icon at bounding box center [465, 374] width 13 height 13
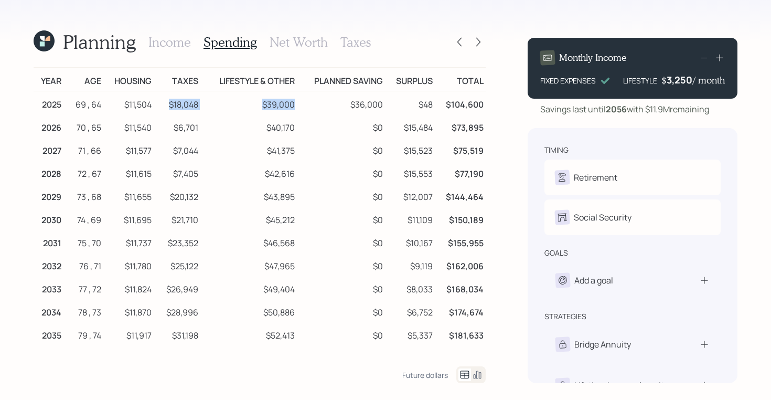
drag, startPoint x: 168, startPoint y: 106, endPoint x: 208, endPoint y: 111, distance: 40.7
click at [208, 111] on tr "2025 69 , 64 $11,504 $18,048 $39,000 $36,000 $48 $104,600" at bounding box center [260, 103] width 452 height 24
drag, startPoint x: 177, startPoint y: 121, endPoint x: 205, endPoint y: 123, distance: 27.9
click at [205, 123] on tr "2026 70 , 65 $11,540 $6,701 $40,170 $0 $15,484 $73,895" at bounding box center [260, 125] width 452 height 23
drag, startPoint x: 169, startPoint y: 105, endPoint x: 199, endPoint y: 109, distance: 30.1
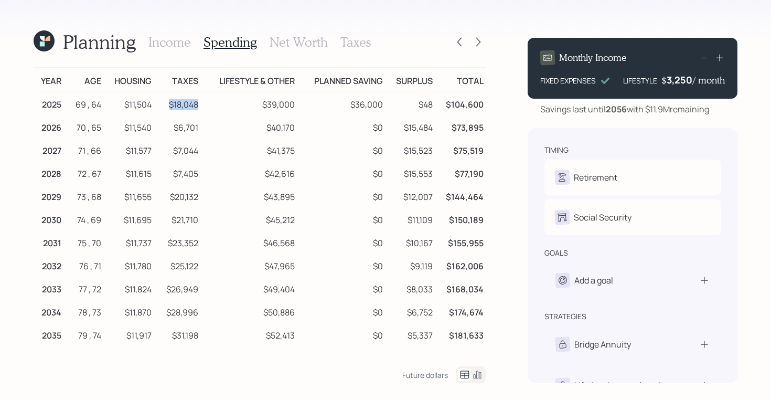
click at [199, 109] on td "$18,048" at bounding box center [177, 103] width 47 height 24
drag, startPoint x: 177, startPoint y: 124, endPoint x: 201, endPoint y: 126, distance: 24.3
click at [201, 126] on tr "2026 70 , 65 $11,540 $6,701 $40,170 $0 $15,484 $73,895" at bounding box center [260, 125] width 452 height 23
drag, startPoint x: 41, startPoint y: 128, endPoint x: 484, endPoint y: 125, distance: 442.3
click at [484, 125] on tr "2026 70 , 65 $11,540 $6,701 $40,170 $0 $15,484 $73,895" at bounding box center [260, 125] width 452 height 23
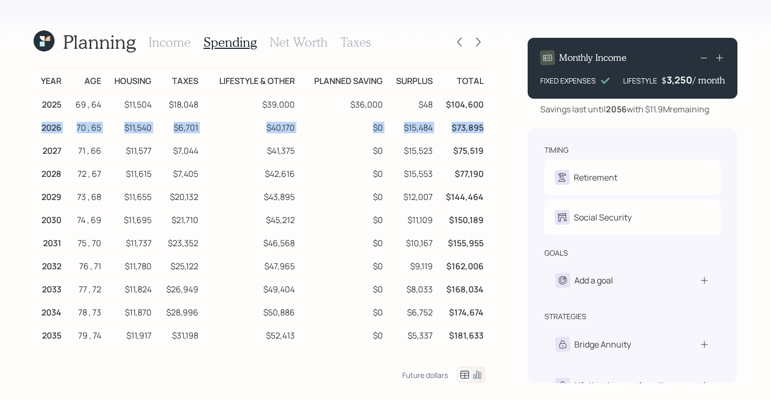
click at [293, 126] on td "$40,170" at bounding box center [248, 125] width 97 height 23
drag, startPoint x: 293, startPoint y: 126, endPoint x: 261, endPoint y: 126, distance: 32.0
click at [261, 126] on td "$40,170" at bounding box center [248, 125] width 97 height 23
click at [663, 82] on h4 "$" at bounding box center [664, 80] width 5 height 12
drag, startPoint x: 293, startPoint y: 125, endPoint x: 256, endPoint y: 125, distance: 36.7
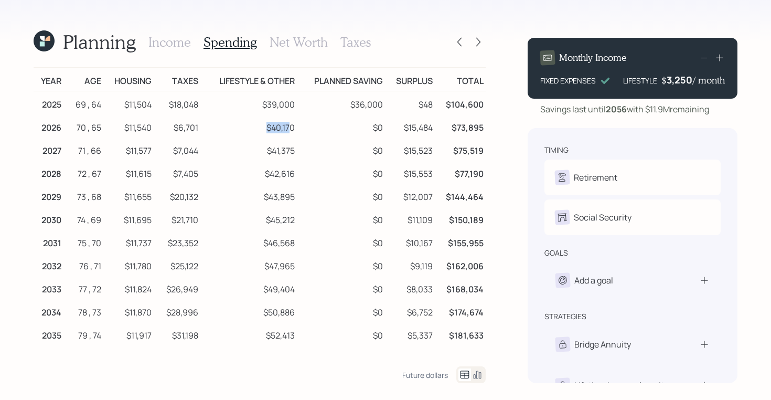
click at [256, 125] on td "$40,170" at bounding box center [248, 125] width 97 height 23
drag, startPoint x: 373, startPoint y: 132, endPoint x: 393, endPoint y: 132, distance: 19.9
click at [393, 132] on tr "2026 70 , 65 $11,540 $6,701 $40,170 $0 $15,484 $73,895" at bounding box center [260, 125] width 452 height 23
drag, startPoint x: 431, startPoint y: 129, endPoint x: 404, endPoint y: 129, distance: 27.3
click at [404, 129] on td "$15,484" at bounding box center [410, 125] width 50 height 23
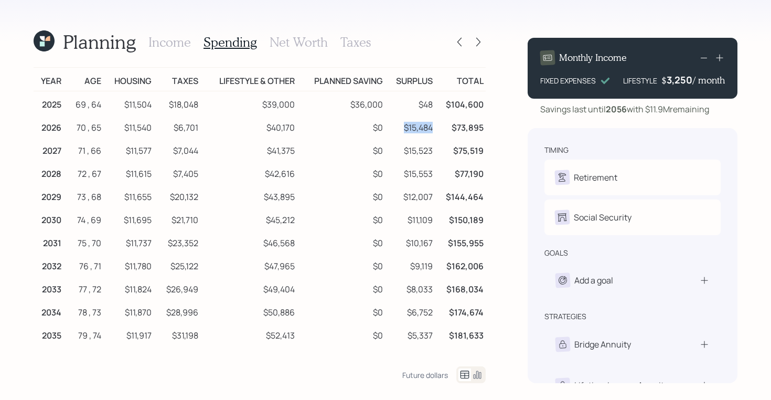
click at [426, 131] on td "$15,484" at bounding box center [410, 125] width 50 height 23
drag, startPoint x: 435, startPoint y: 131, endPoint x: 401, endPoint y: 131, distance: 34.1
click at [400, 131] on td "$15,484" at bounding box center [410, 125] width 50 height 23
click at [42, 42] on icon at bounding box center [42, 43] width 5 height 5
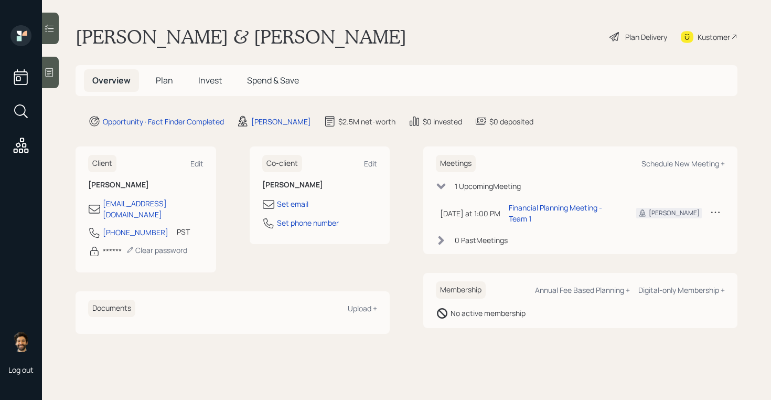
click at [166, 84] on span "Plan" at bounding box center [164, 80] width 17 height 12
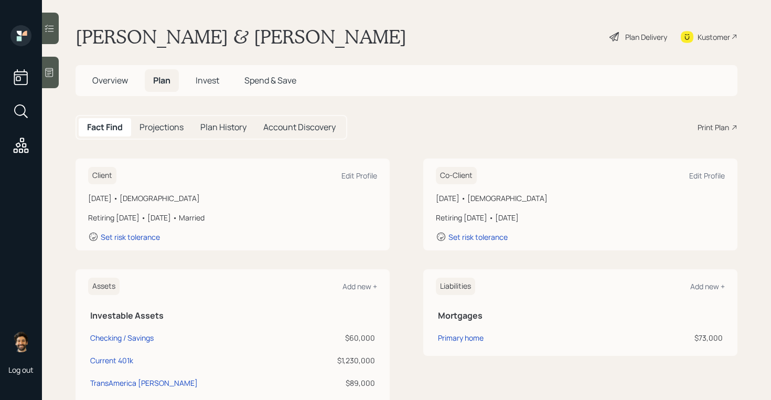
click at [201, 80] on span "Invest" at bounding box center [208, 80] width 24 height 12
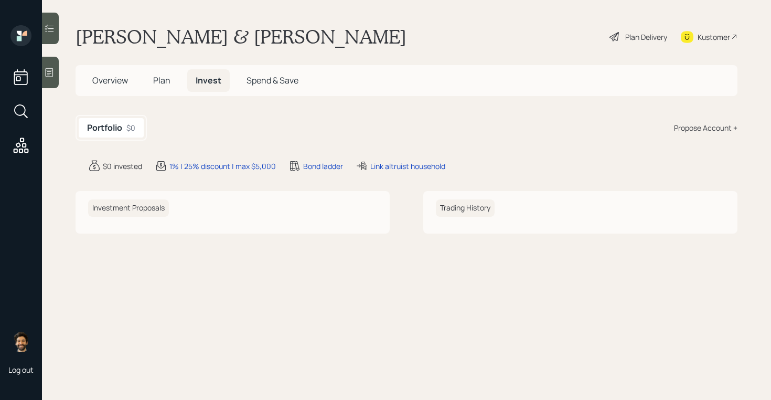
click at [170, 83] on h5 "Plan" at bounding box center [162, 80] width 34 height 23
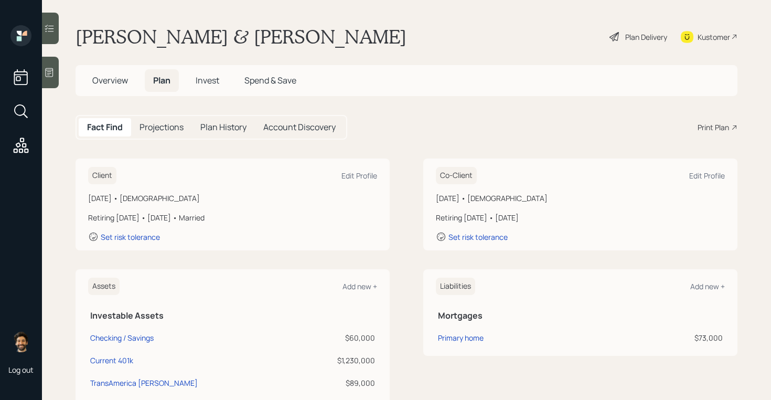
click at [215, 82] on span "Invest" at bounding box center [208, 80] width 24 height 12
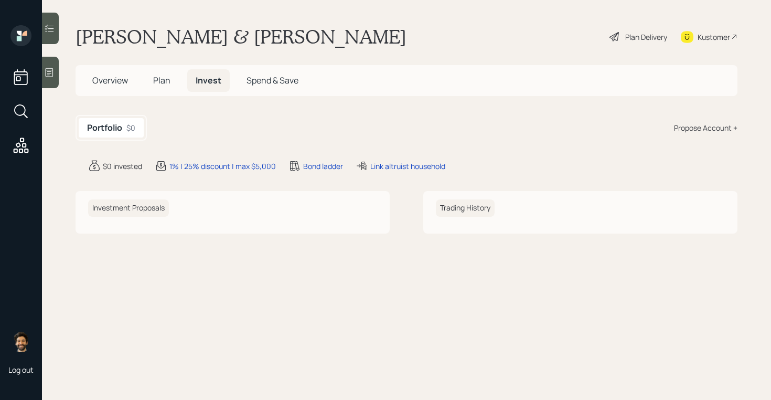
click at [704, 126] on div "Propose Account +" at bounding box center [705, 127] width 63 height 11
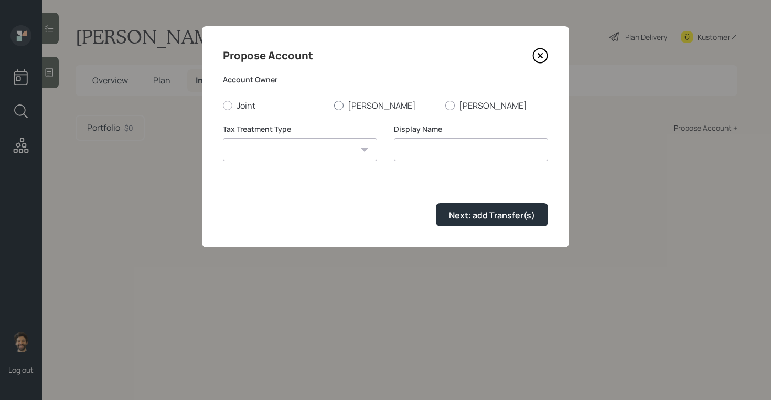
click at [341, 104] on div at bounding box center [338, 105] width 9 height 9
click at [334, 105] on input "[PERSON_NAME]" at bounding box center [334, 105] width 1 height 1
radio input "true"
click at [322, 141] on select "Roth Taxable Traditional" at bounding box center [300, 149] width 154 height 23
select select "roth"
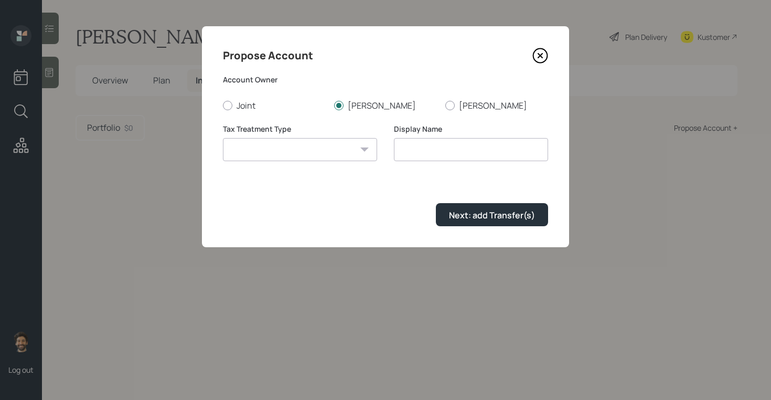
click at [223, 138] on select "Roth Taxable Traditional" at bounding box center [300, 149] width 154 height 23
type input "[PERSON_NAME]"
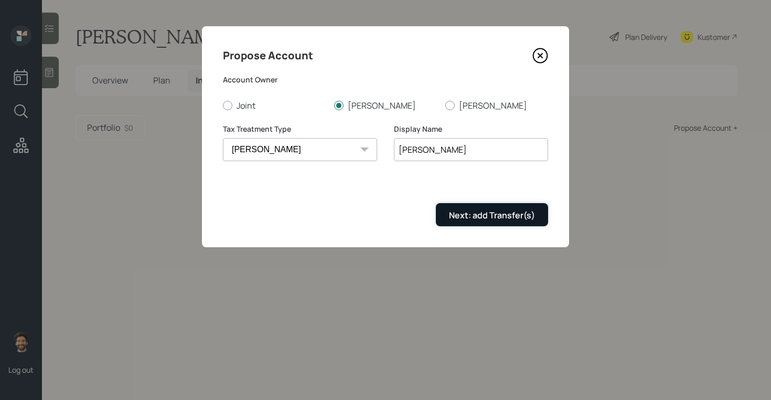
click at [481, 206] on button "Next: add Transfer(s)" at bounding box center [492, 214] width 112 height 23
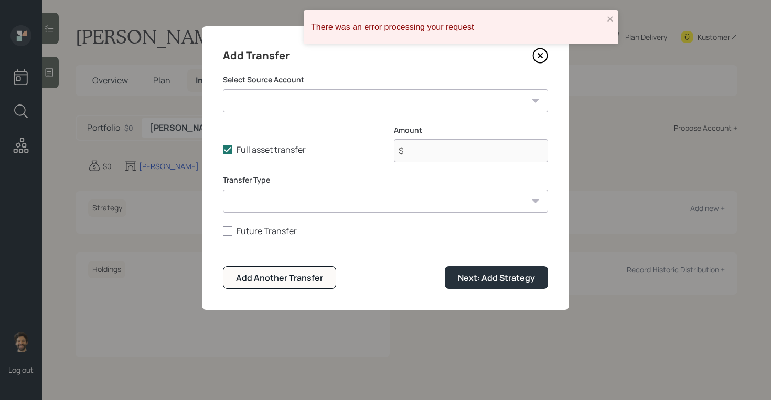
click at [308, 102] on select "Checking / Savings ($60,000 | Emergency Fund) Current 401k ($1,230,000 | 401(k)…" at bounding box center [385, 100] width 325 height 23
select select "2708b611-7d06-4e40-902f-a8c9a2f93082"
click at [223, 89] on select "Checking / Savings ($60,000 | Emergency Fund) Current 401k ($1,230,000 | 401(k)…" at bounding box center [385, 100] width 325 height 23
type input "$ 89,000"
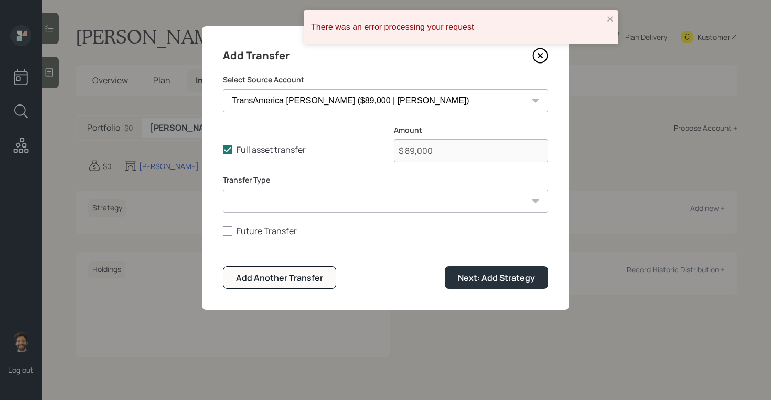
click at [289, 206] on select "ACAT Transfer Non ACAT Transfer Capitalize Rollover Rollover Deposit" at bounding box center [385, 200] width 325 height 23
select select "acat_transfer"
click at [223, 189] on select "ACAT Transfer Non ACAT Transfer Capitalize Rollover Rollover Deposit" at bounding box center [385, 200] width 325 height 23
click at [487, 272] on div "Next: Add Strategy" at bounding box center [496, 278] width 77 height 12
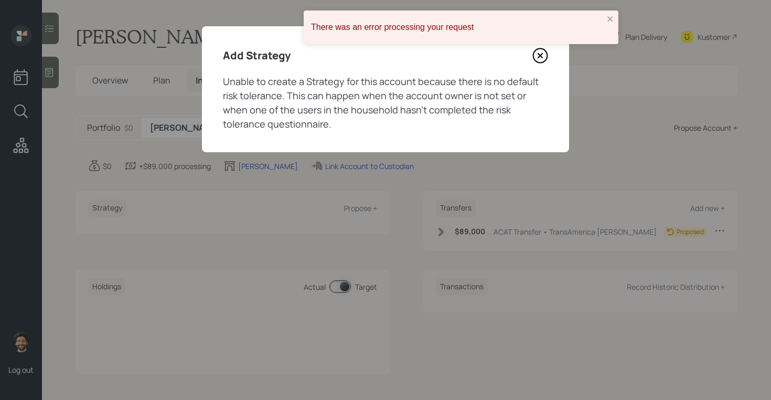
click at [537, 56] on icon at bounding box center [540, 56] width 16 height 16
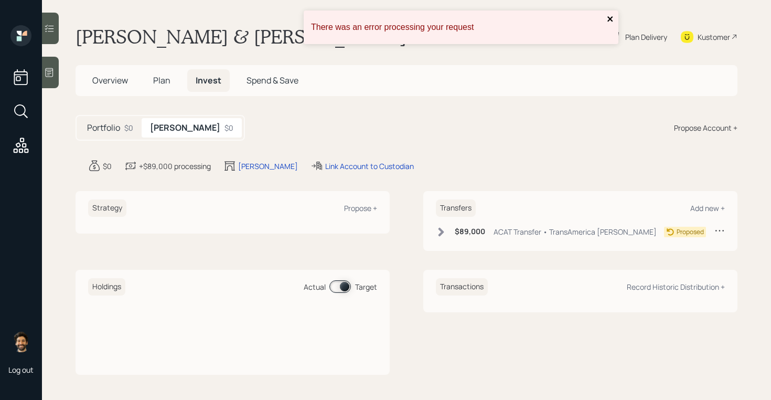
click at [609, 20] on icon "close" at bounding box center [610, 18] width 5 height 5
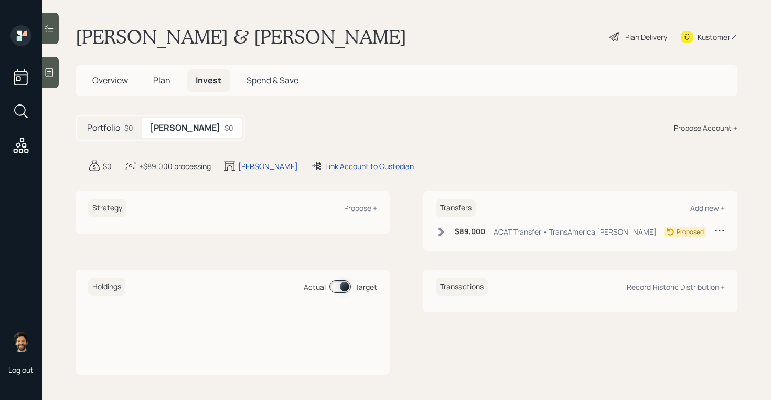
click at [640, 34] on div "Plan Delivery" at bounding box center [646, 36] width 42 height 11
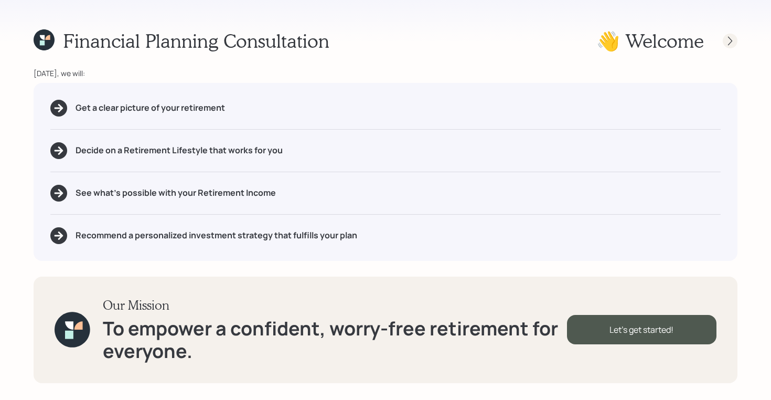
click at [727, 47] on div at bounding box center [721, 41] width 34 height 15
click at [739, 38] on div "Financial Planning Consultation 👋 Welcome Today, we will: Get a clear picture o…" at bounding box center [385, 200] width 771 height 400
click at [730, 38] on icon at bounding box center [730, 41] width 10 height 10
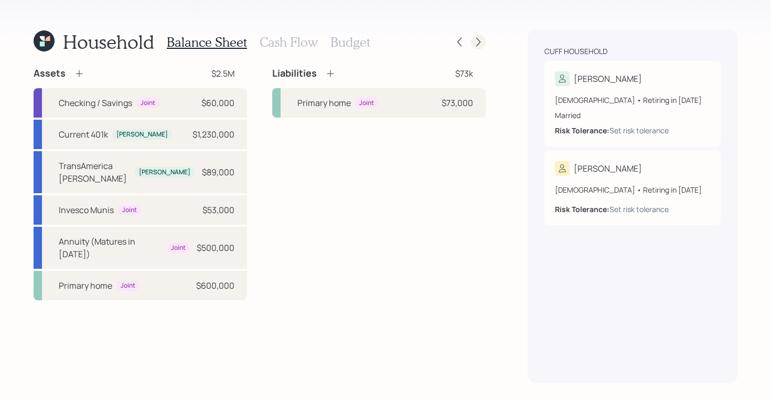
click at [483, 41] on icon at bounding box center [478, 42] width 10 height 10
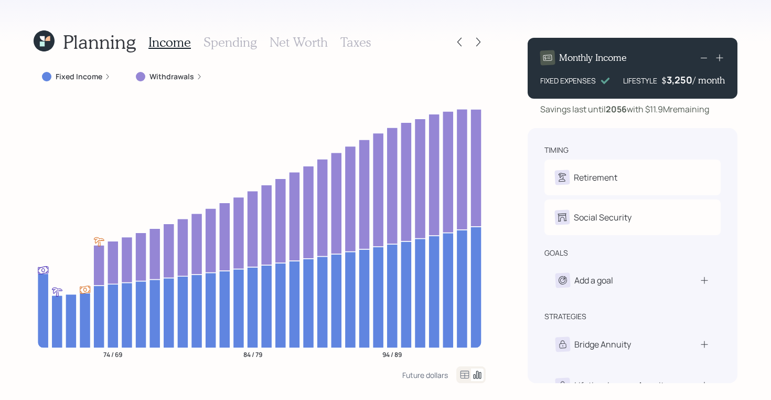
click at [238, 41] on h3 "Spending" at bounding box center [231, 42] width 54 height 15
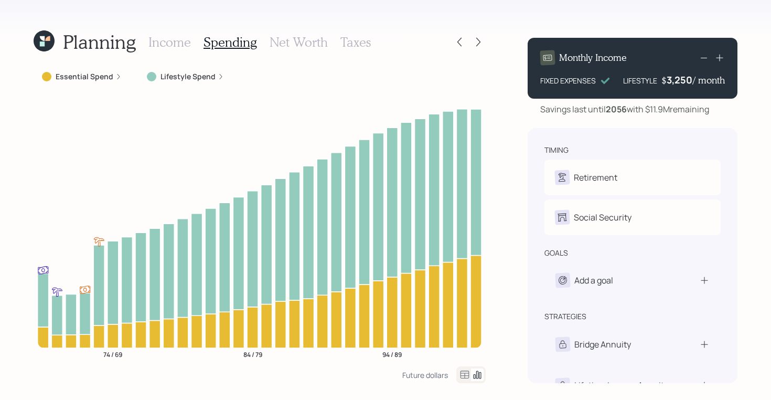
click at [291, 38] on h3 "Net Worth" at bounding box center [299, 42] width 58 height 15
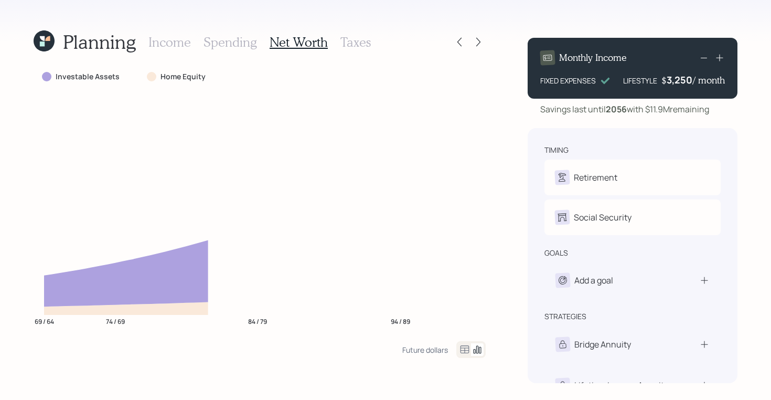
click at [351, 36] on h3 "Taxes" at bounding box center [355, 42] width 30 height 15
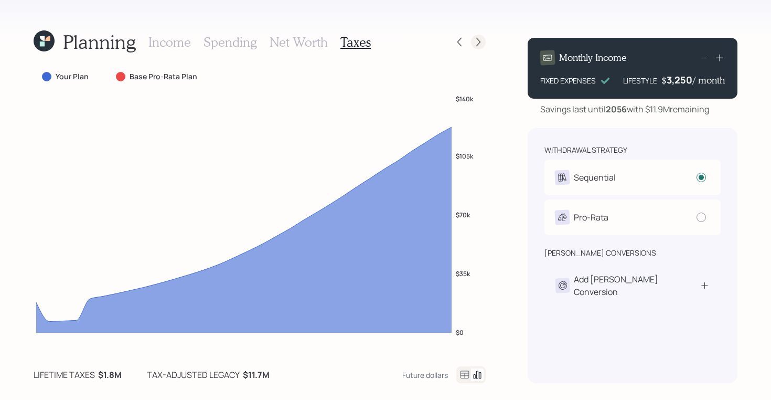
click at [479, 39] on icon at bounding box center [478, 42] width 10 height 10
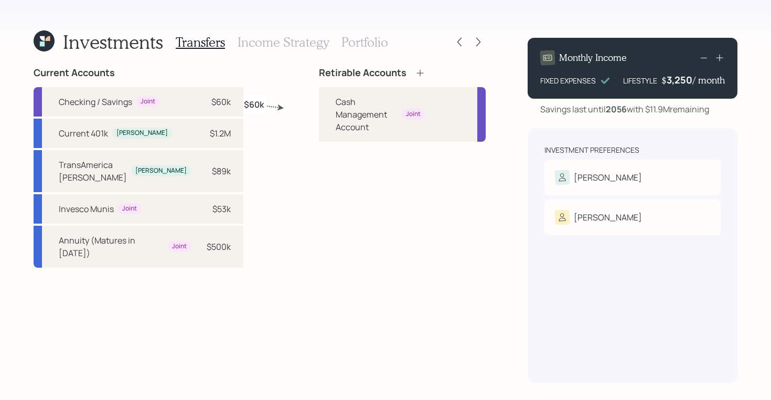
click at [283, 42] on h3 "Income Strategy" at bounding box center [283, 42] width 91 height 15
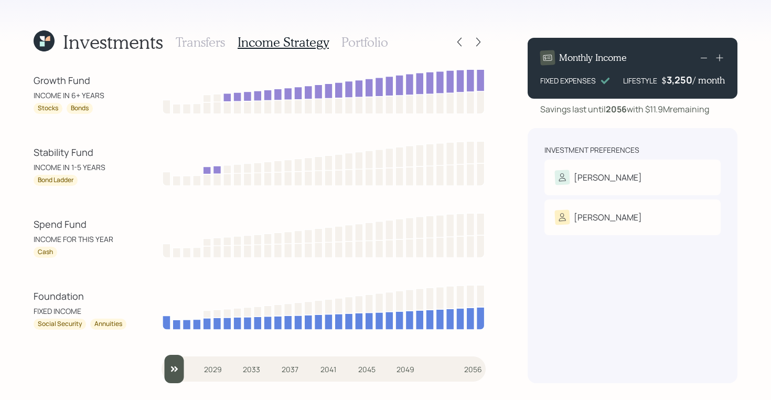
click at [355, 45] on h3 "Portfolio" at bounding box center [365, 42] width 47 height 15
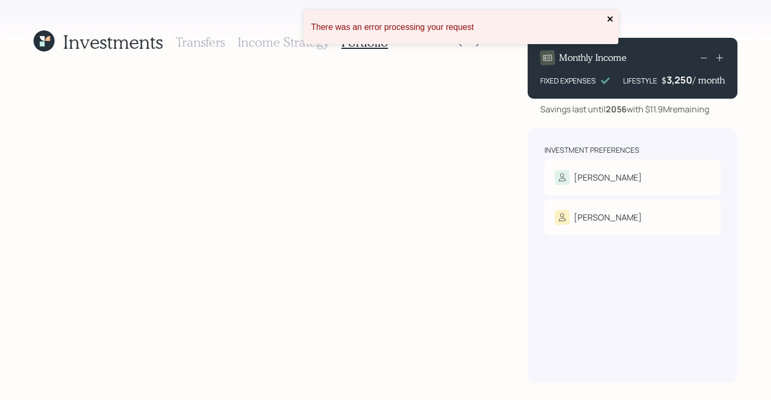
click at [613, 20] on icon "close" at bounding box center [610, 19] width 7 height 8
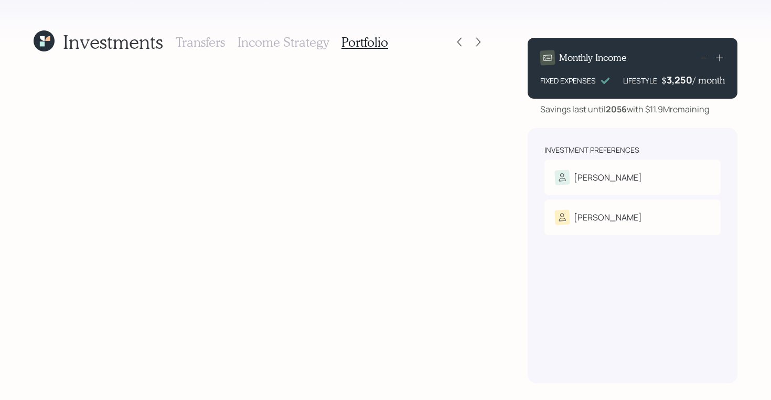
click at [303, 41] on h3 "Income Strategy" at bounding box center [283, 42] width 91 height 15
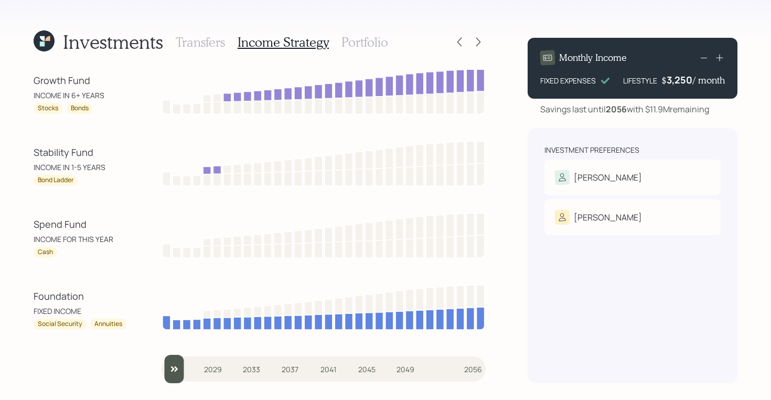
click at [368, 42] on h3 "Portfolio" at bounding box center [365, 42] width 47 height 15
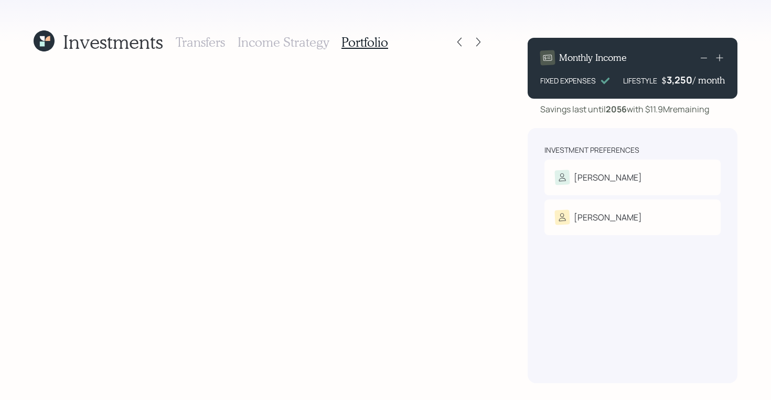
click at [252, 39] on h3 "Income Strategy" at bounding box center [283, 42] width 91 height 15
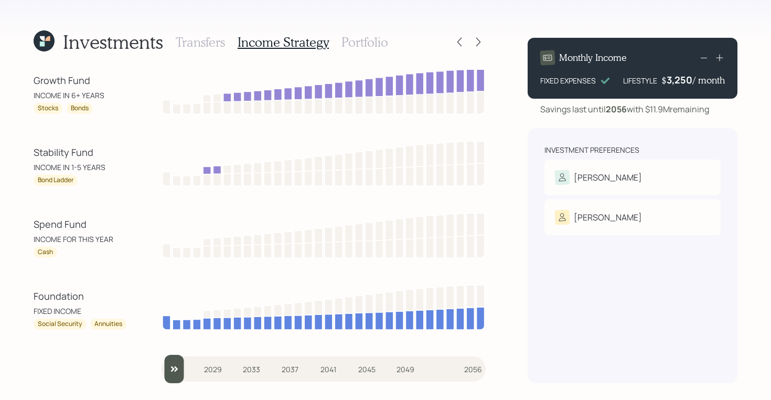
click at [40, 35] on icon at bounding box center [44, 40] width 21 height 21
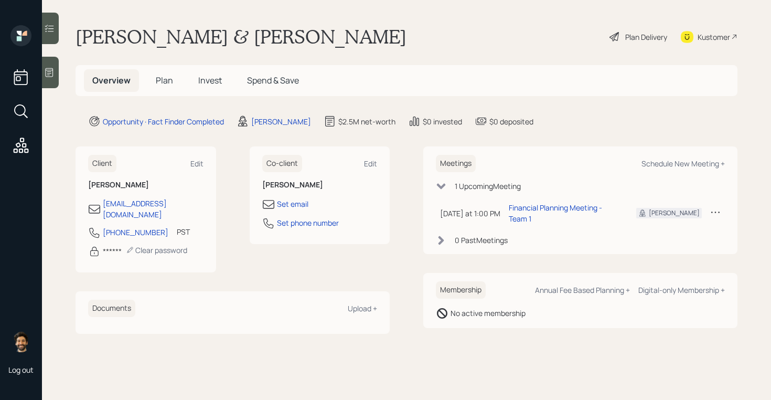
click at [163, 81] on span "Plan" at bounding box center [164, 80] width 17 height 12
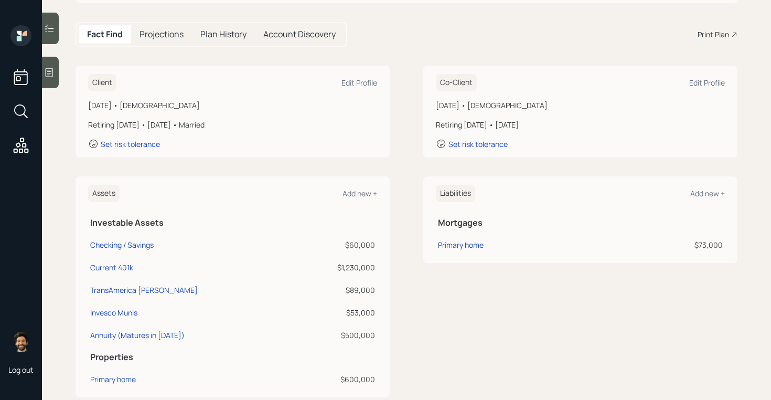
scroll to position [88, 0]
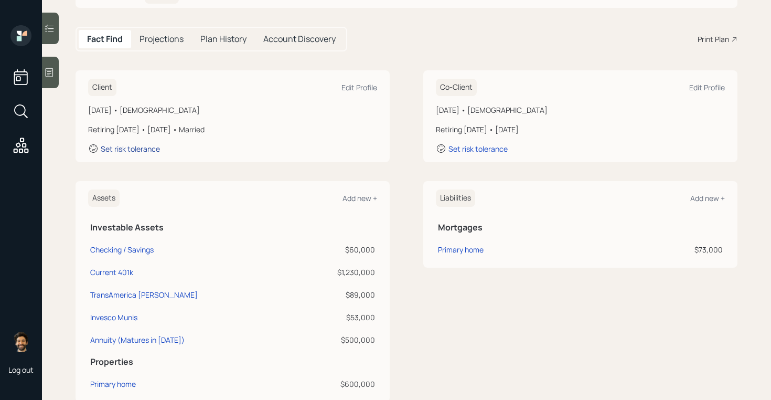
click at [131, 153] on div "Set risk tolerance" at bounding box center [130, 149] width 59 height 10
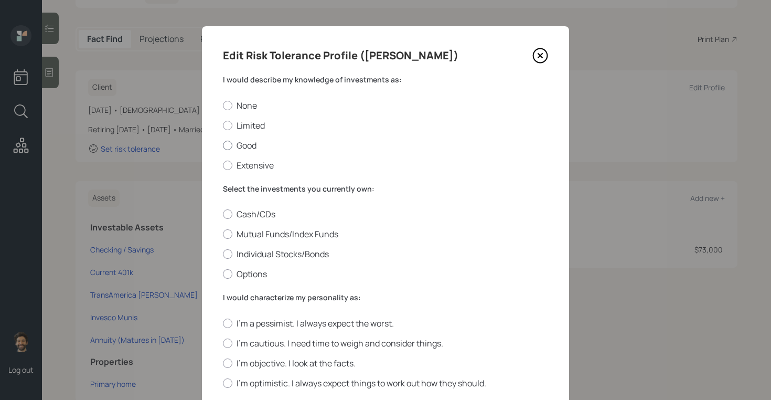
click at [229, 142] on div at bounding box center [227, 145] width 9 height 9
click at [223, 145] on input "Good" at bounding box center [222, 145] width 1 height 1
radio input "true"
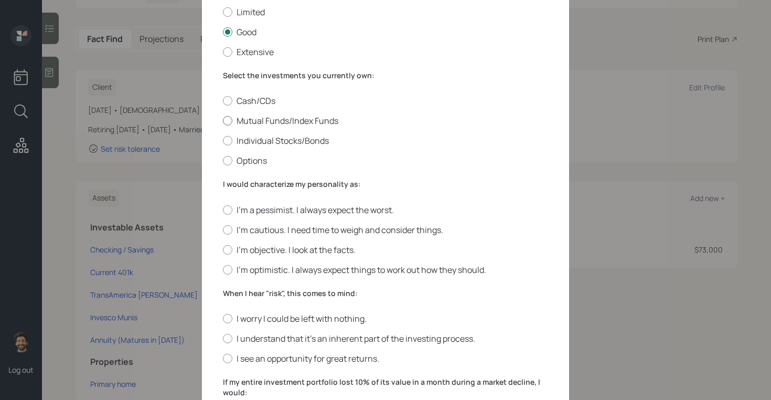
scroll to position [138, 0]
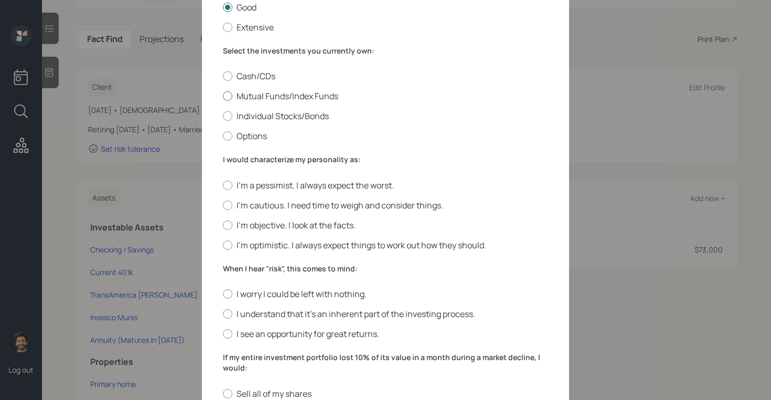
click at [228, 100] on div at bounding box center [227, 95] width 9 height 9
click at [223, 97] on input "Mutual Funds/Index Funds" at bounding box center [222, 96] width 1 height 1
radio input "true"
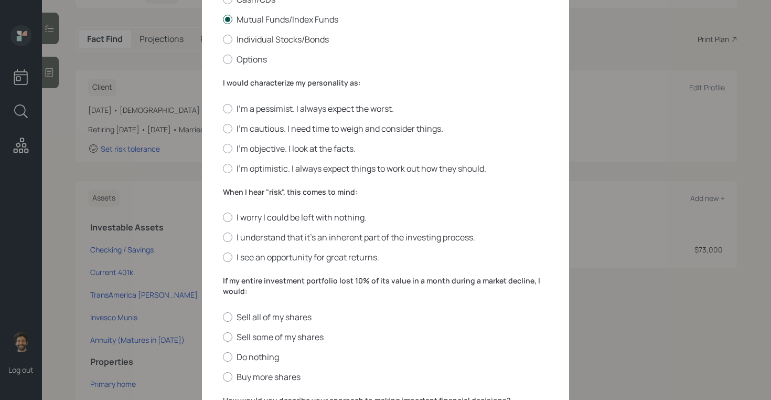
scroll to position [236, 0]
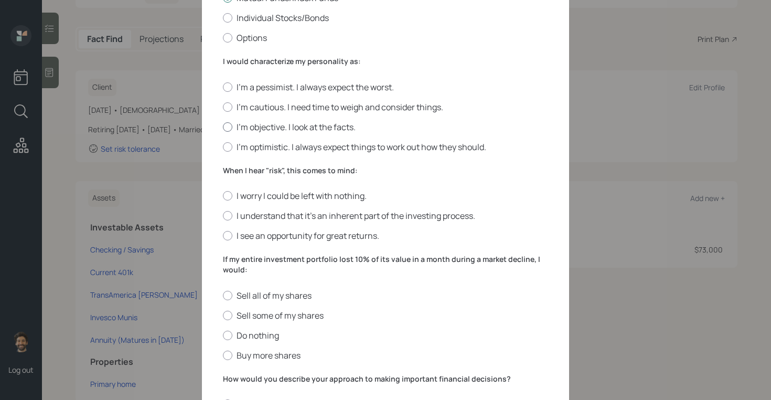
click at [232, 122] on label "I'm objective. I look at the facts." at bounding box center [385, 127] width 325 height 12
click at [223, 126] on input "I'm objective. I look at the facts." at bounding box center [222, 126] width 1 height 1
radio input "true"
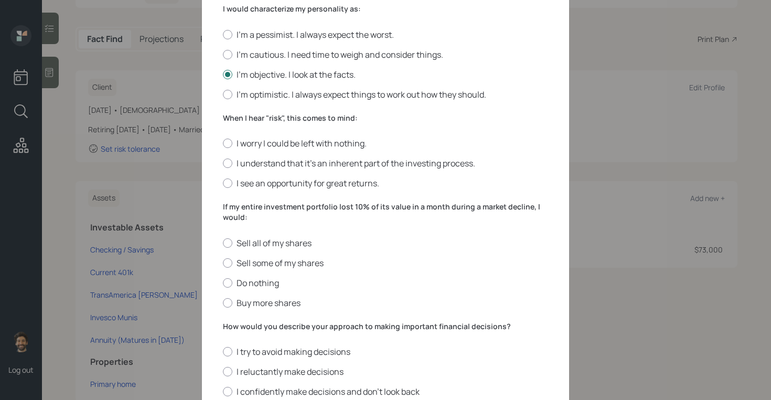
scroll to position [290, 0]
click at [235, 161] on label "I understand that it’s an inherent part of the investing process." at bounding box center [385, 162] width 325 height 12
click at [223, 162] on input "I understand that it’s an inherent part of the investing process." at bounding box center [222, 162] width 1 height 1
radio input "true"
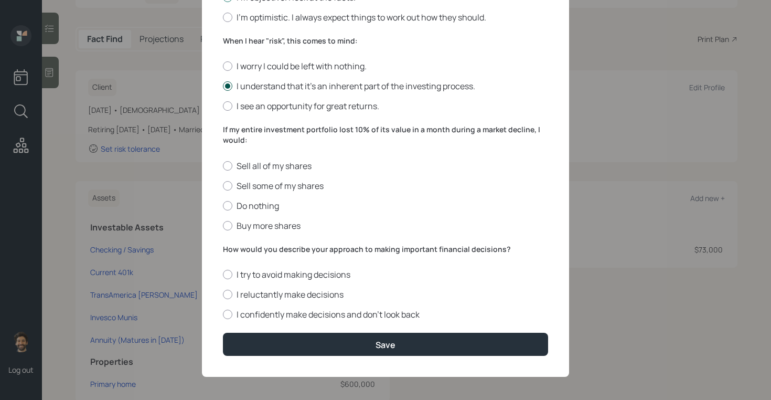
scroll to position [369, 0]
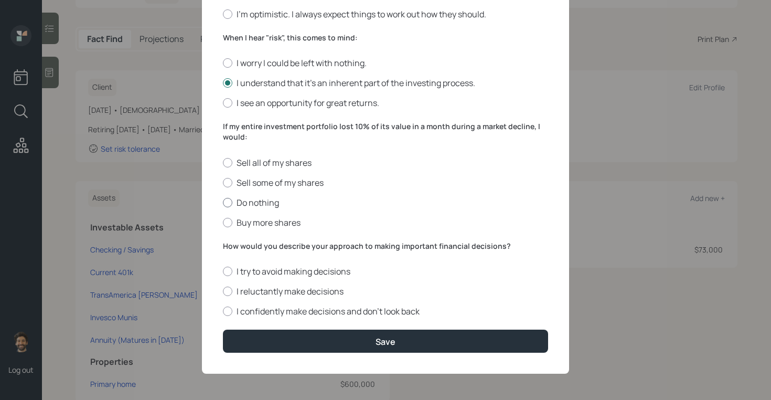
click at [230, 199] on div at bounding box center [227, 202] width 9 height 9
click at [223, 202] on input "Do nothing" at bounding box center [222, 202] width 1 height 1
radio input "true"
click at [242, 311] on label "I confidently make decisions and don’t look back" at bounding box center [385, 311] width 325 height 12
click at [223, 311] on input "I confidently make decisions and don’t look back" at bounding box center [222, 311] width 1 height 1
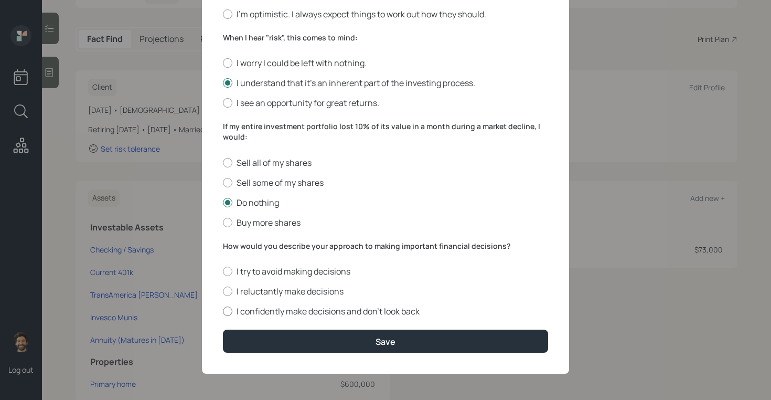
radio input "true"
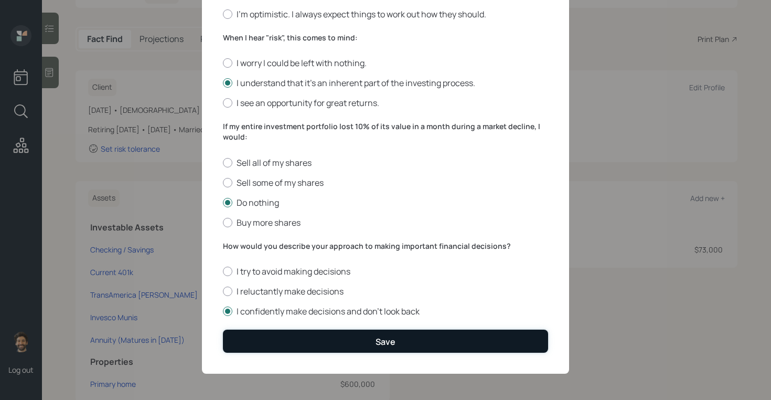
click at [253, 341] on button "Save" at bounding box center [385, 340] width 325 height 23
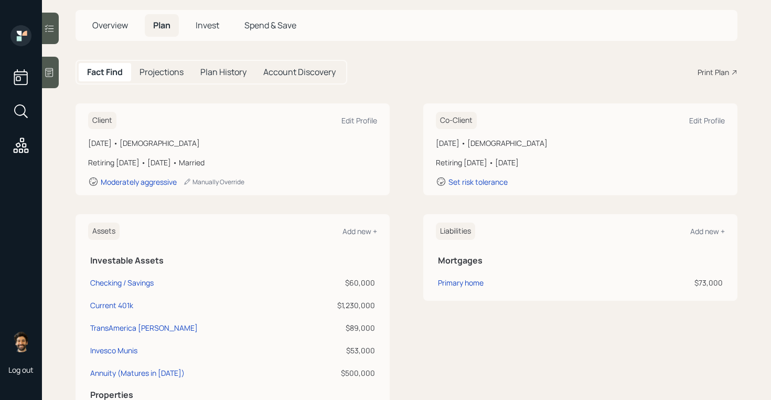
scroll to position [19, 0]
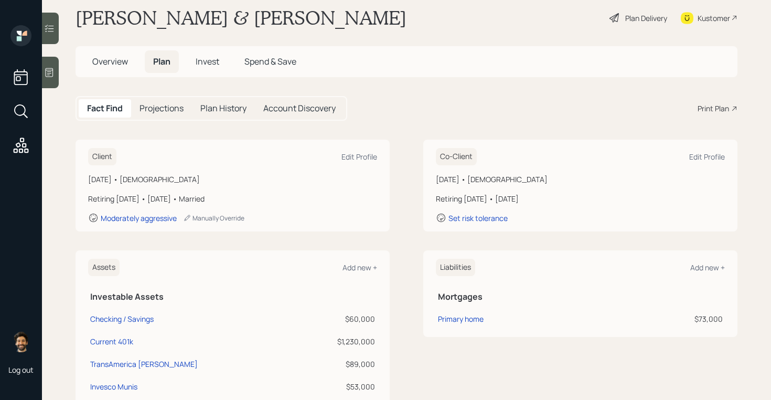
click at [208, 55] on h5 "Invest" at bounding box center [207, 61] width 40 height 23
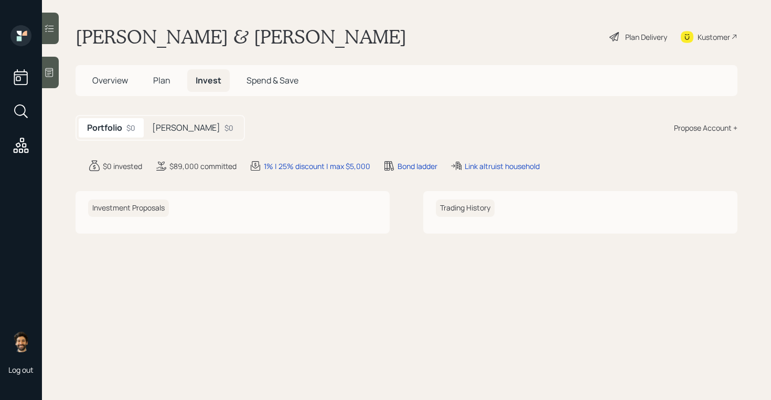
click at [175, 124] on div "[PERSON_NAME] $0" at bounding box center [193, 127] width 98 height 19
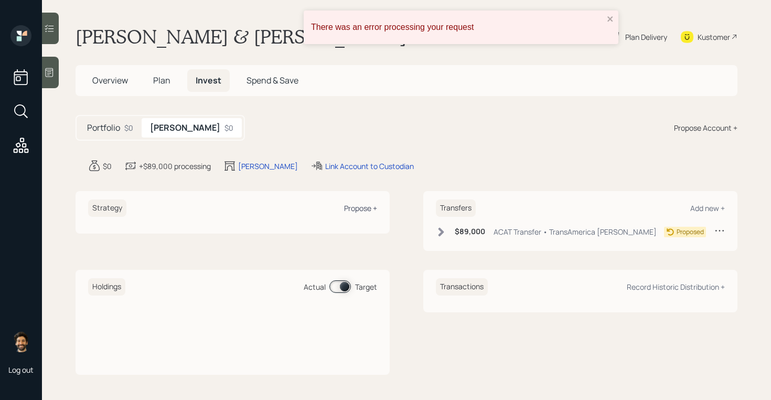
click at [360, 208] on div "Propose +" at bounding box center [360, 208] width 33 height 10
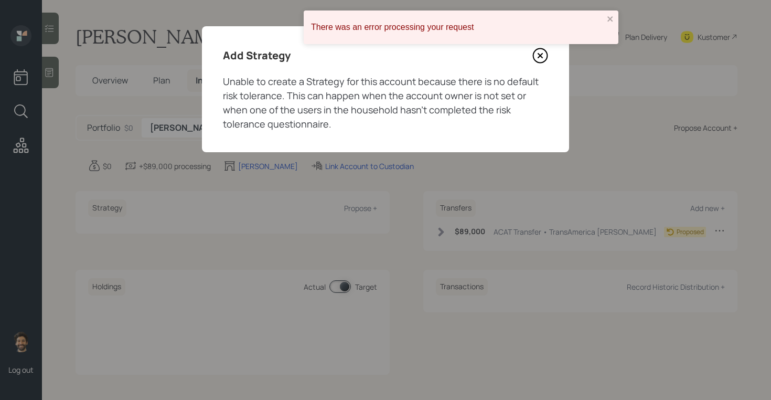
click at [539, 58] on icon at bounding box center [540, 56] width 16 height 16
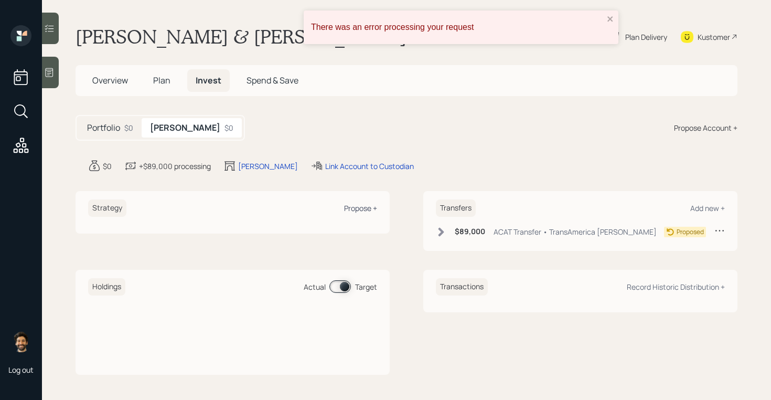
click at [350, 204] on div "Propose +" at bounding box center [360, 208] width 33 height 10
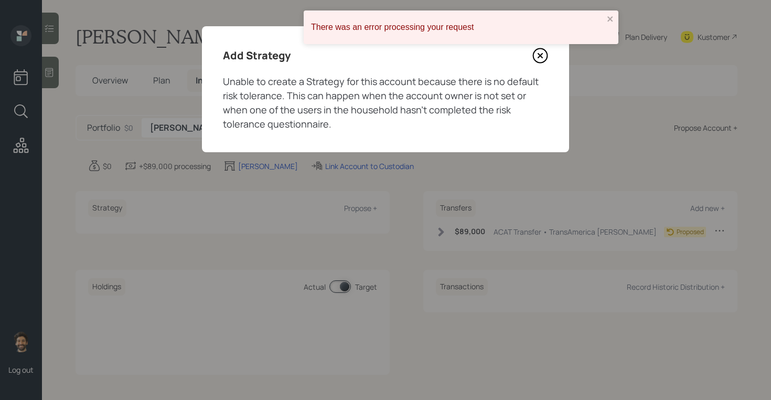
click at [544, 52] on icon at bounding box center [540, 56] width 16 height 16
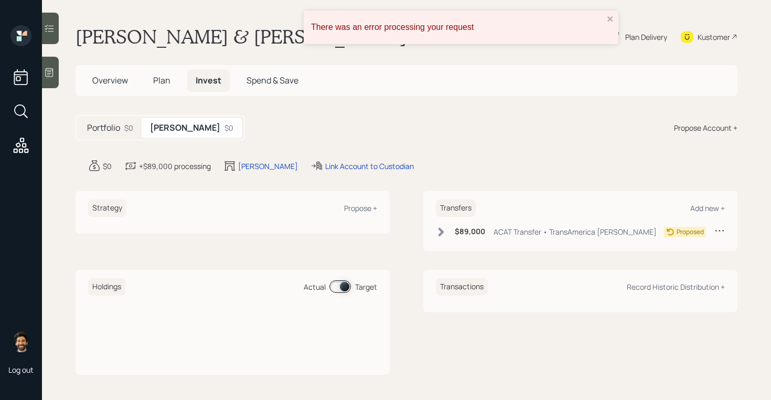
click at [167, 78] on span "Plan" at bounding box center [161, 80] width 17 height 12
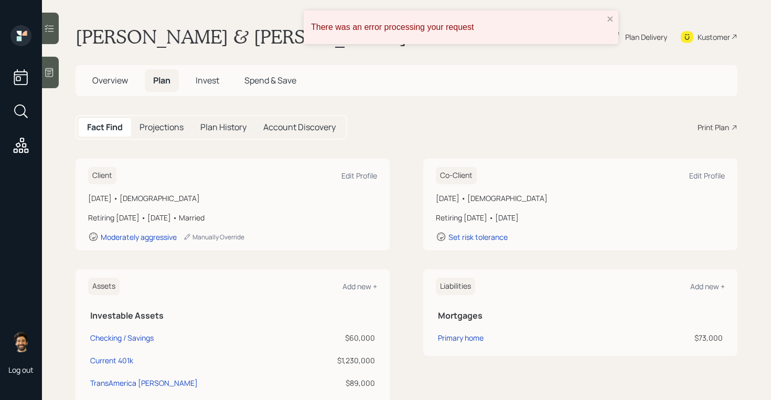
click at [226, 80] on h5 "Invest" at bounding box center [207, 80] width 40 height 23
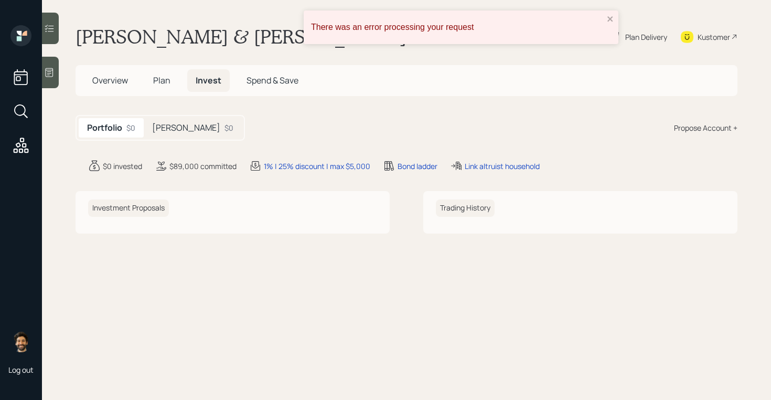
click at [159, 132] on h5 "Roth" at bounding box center [186, 128] width 68 height 10
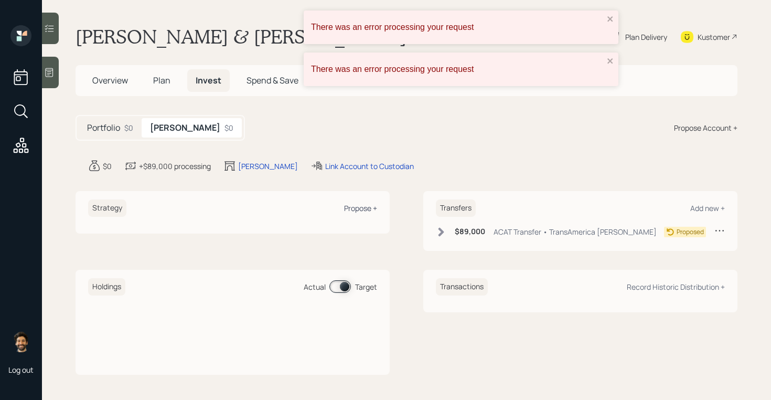
click at [354, 208] on div "Propose +" at bounding box center [360, 208] width 33 height 10
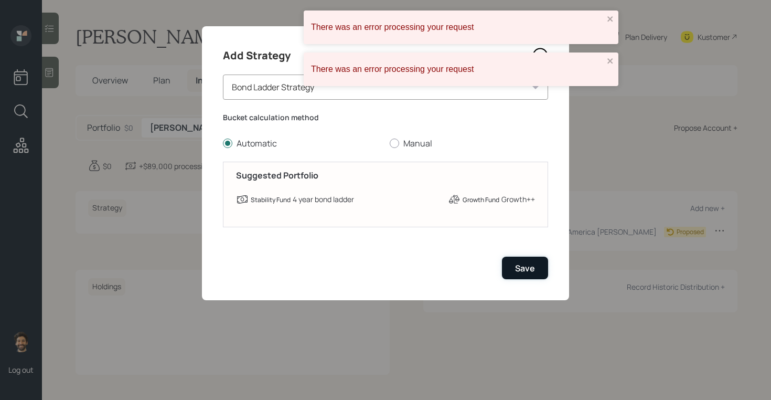
click at [526, 269] on div "Save" at bounding box center [525, 268] width 20 height 12
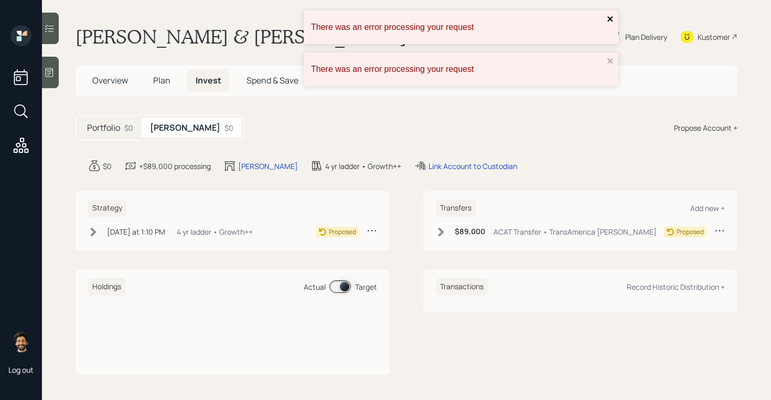
click at [611, 20] on icon "close" at bounding box center [610, 19] width 7 height 8
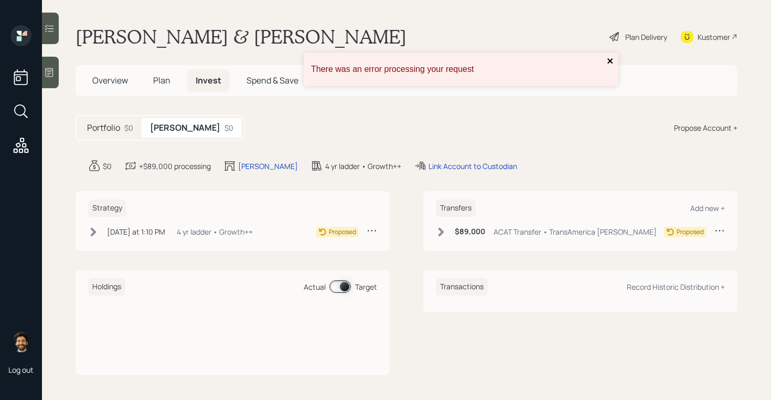
click at [608, 61] on main "Pete & Carol Cuff Plan Delivery Kustomer Overview Plan Invest Spend & Save Port…" at bounding box center [406, 200] width 729 height 400
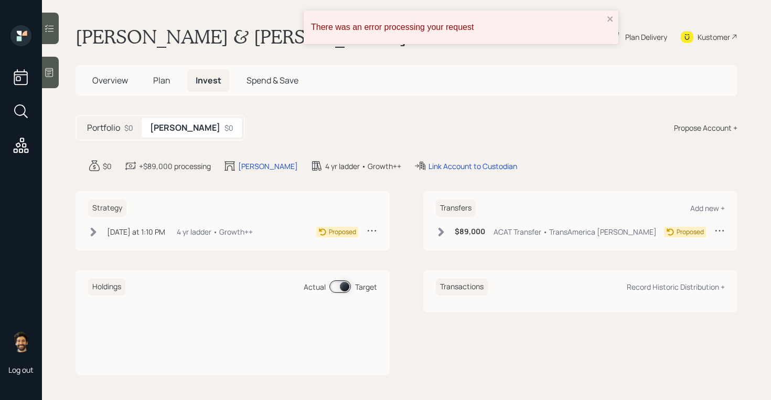
click at [608, 13] on div "There was an error processing your request" at bounding box center [461, 27] width 315 height 34
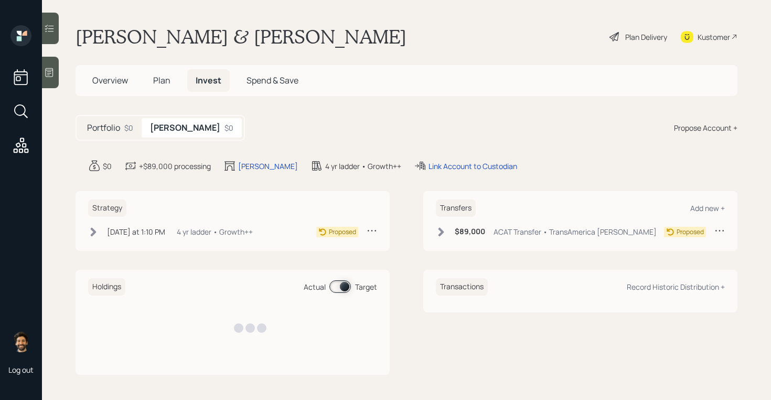
click at [155, 84] on span "Plan" at bounding box center [161, 80] width 17 height 12
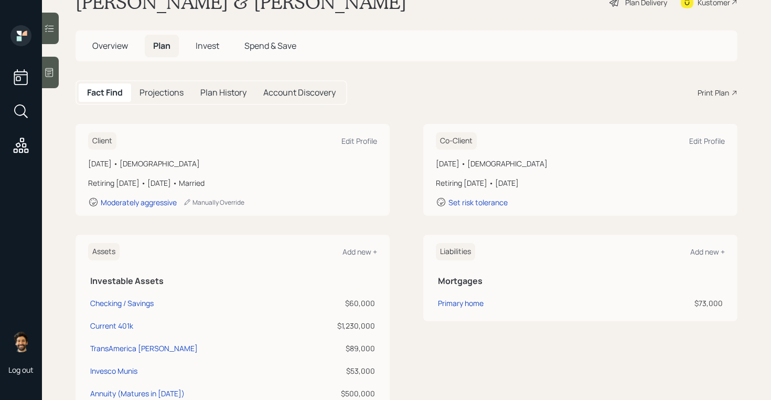
scroll to position [30, 0]
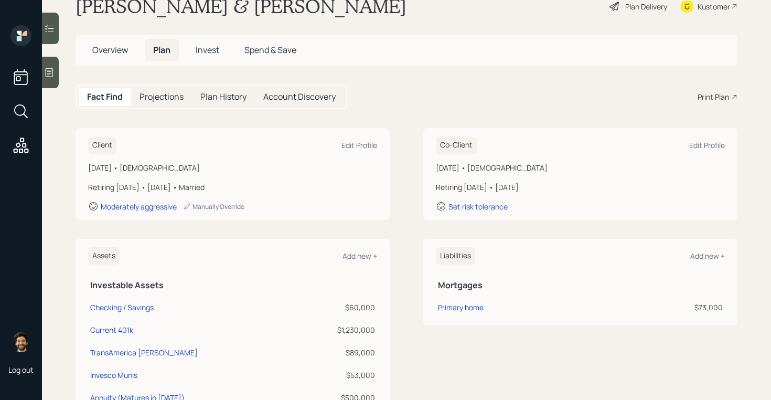
click at [116, 52] on span "Overview" at bounding box center [110, 50] width 36 height 12
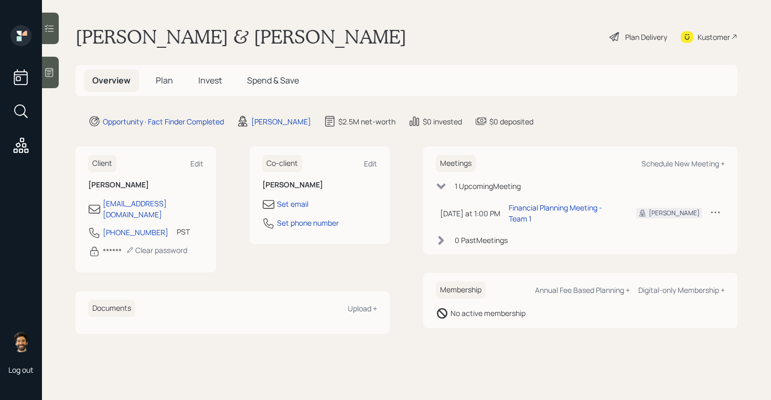
click at [171, 83] on span "Plan" at bounding box center [164, 80] width 17 height 12
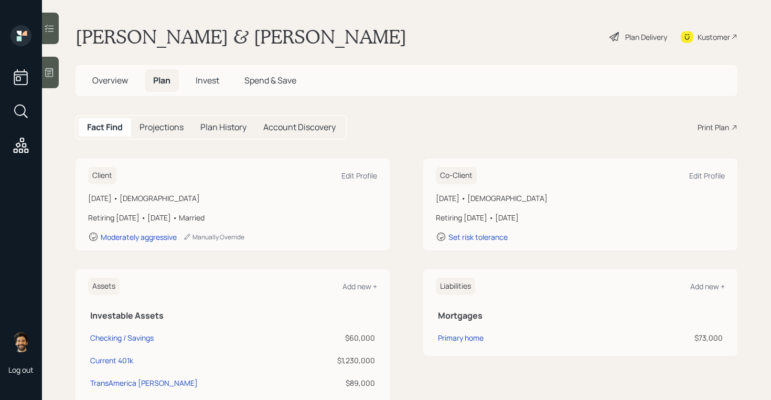
click at [628, 43] on div "Plan Delivery" at bounding box center [639, 36] width 60 height 23
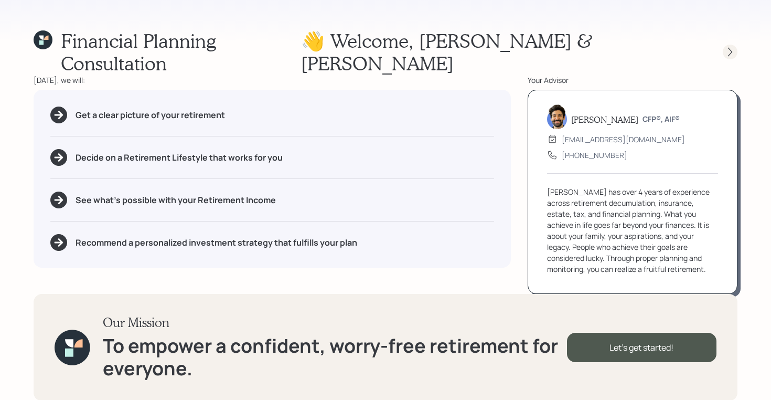
click at [728, 47] on icon at bounding box center [730, 52] width 10 height 10
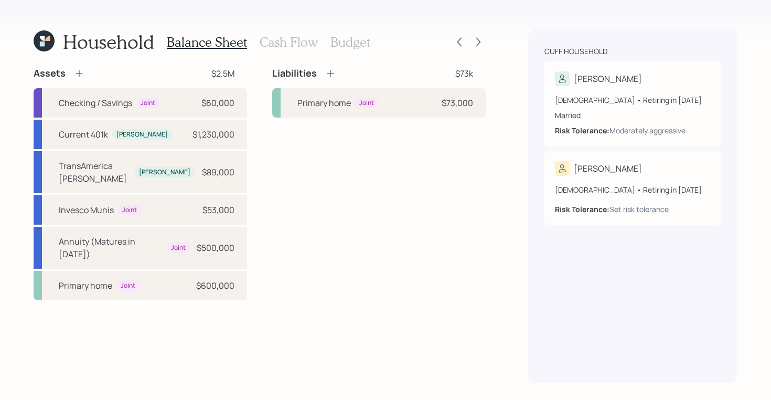
click at [293, 39] on h3 "Cash Flow" at bounding box center [289, 42] width 58 height 15
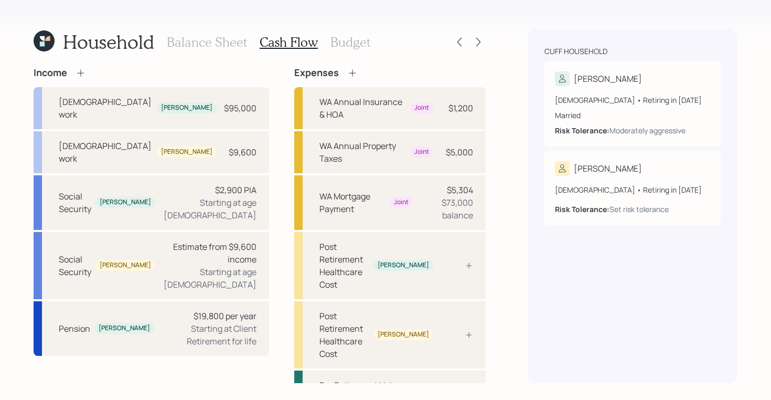
click at [361, 42] on h3 "Budget" at bounding box center [351, 42] width 40 height 15
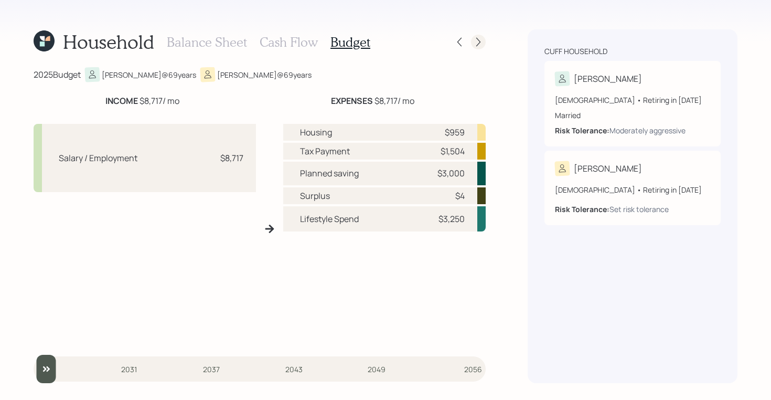
click at [476, 40] on icon at bounding box center [478, 42] width 10 height 10
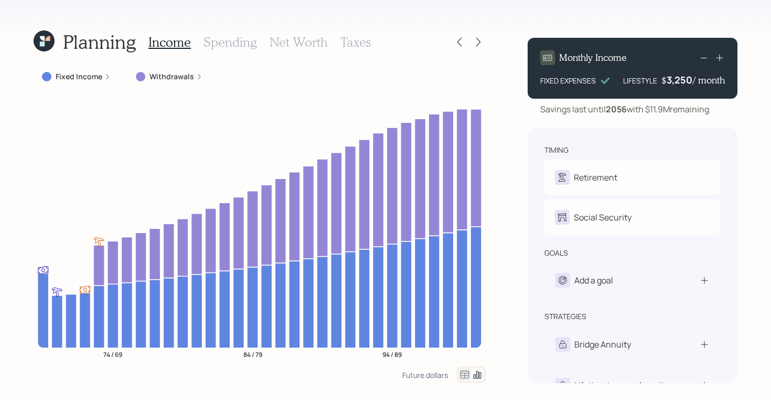
click at [253, 42] on h3 "Spending" at bounding box center [231, 42] width 54 height 15
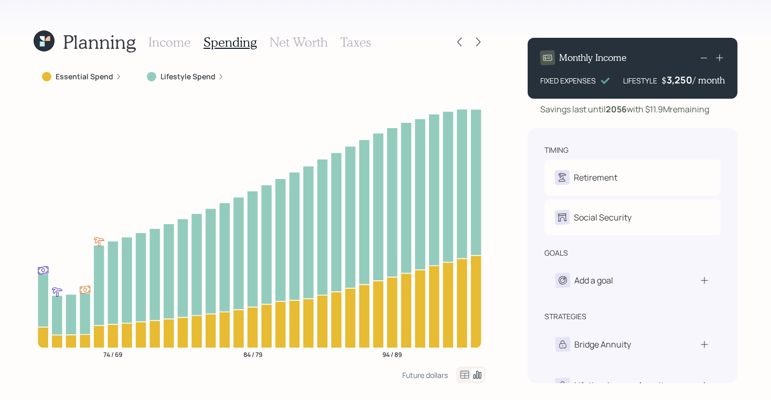
click at [315, 40] on h3 "Net Worth" at bounding box center [299, 42] width 58 height 15
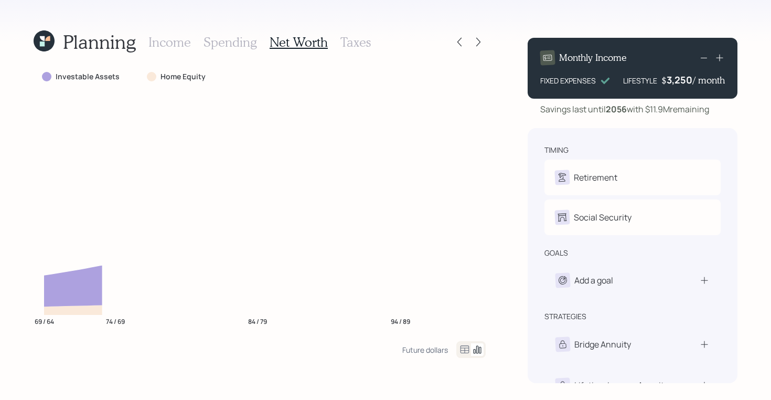
click at [364, 44] on h3 "Taxes" at bounding box center [355, 42] width 30 height 15
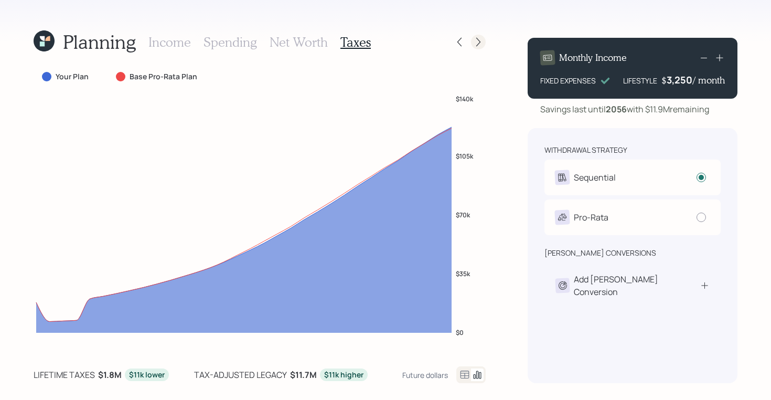
click at [481, 43] on icon at bounding box center [478, 42] width 10 height 10
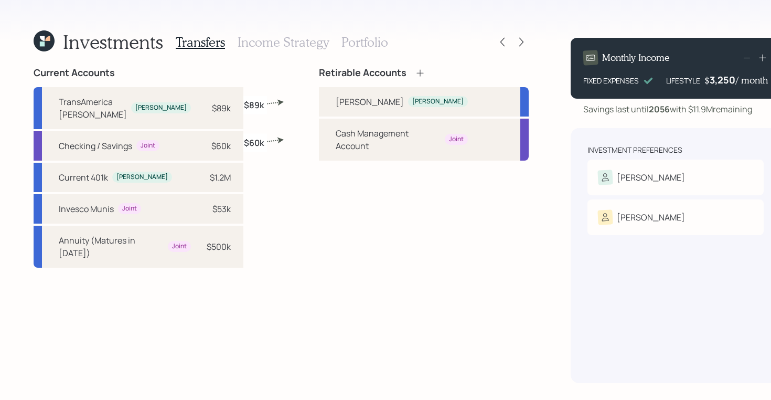
click at [278, 41] on h3 "Income Strategy" at bounding box center [283, 42] width 91 height 15
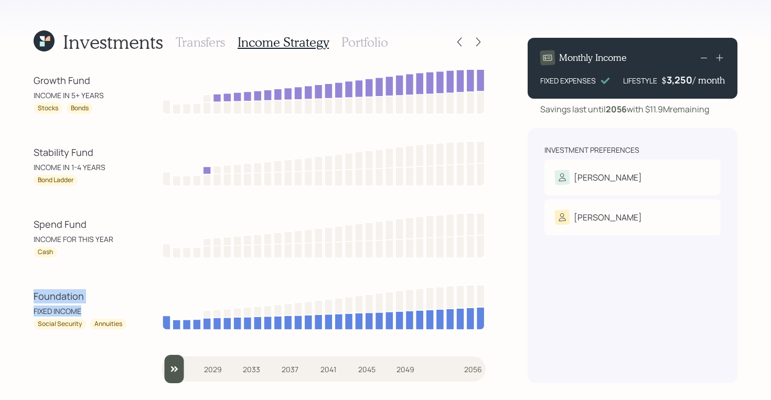
drag, startPoint x: 84, startPoint y: 310, endPoint x: 33, endPoint y: 295, distance: 53.0
click at [33, 295] on div "Investments Transfers Income Strategy Portfolio Growth Fund INCOME IN 5+ YEARS …" at bounding box center [385, 200] width 771 height 400
drag, startPoint x: 37, startPoint y: 326, endPoint x: 81, endPoint y: 326, distance: 43.5
click at [81, 326] on div "Social Security" at bounding box center [60, 323] width 52 height 11
drag, startPoint x: 94, startPoint y: 325, endPoint x: 126, endPoint y: 324, distance: 32.0
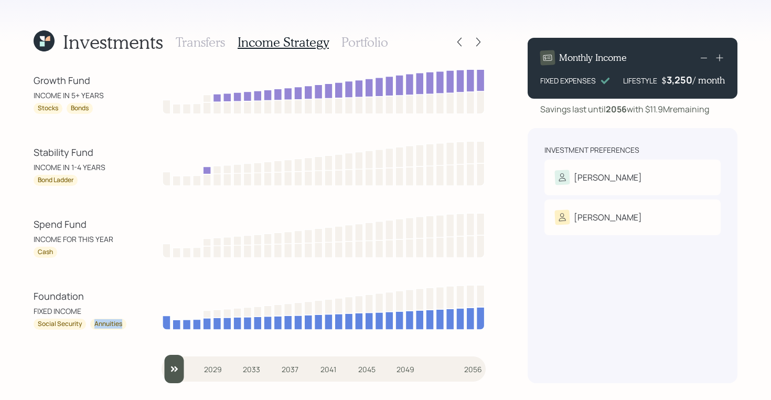
click at [125, 325] on div "Annuities" at bounding box center [108, 323] width 36 height 11
drag, startPoint x: 71, startPoint y: 244, endPoint x: 32, endPoint y: 227, distance: 43.2
click at [32, 227] on div "Investments Transfers Income Strategy Portfolio Growth Fund INCOME IN 5+ YEARS …" at bounding box center [385, 200] width 771 height 400
click at [30, 236] on div "Investments Transfers Income Strategy Portfolio Growth Fund INCOME IN 5+ YEARS …" at bounding box center [385, 200] width 771 height 400
drag, startPoint x: 34, startPoint y: 238, endPoint x: 114, endPoint y: 239, distance: 80.3
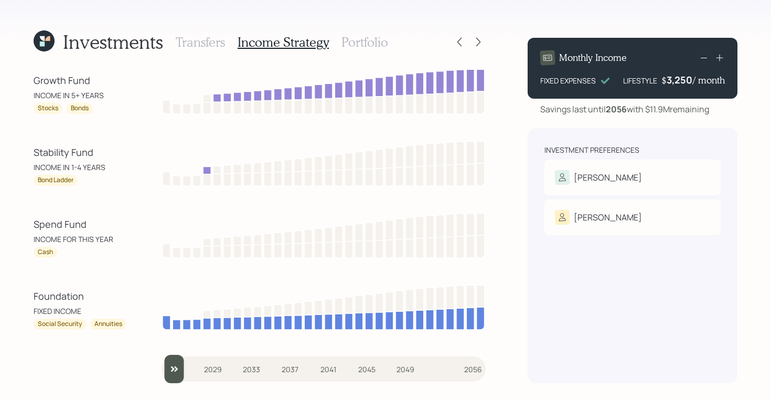
click at [114, 239] on div "INCOME FOR THIS YEAR" at bounding box center [81, 238] width 94 height 11
drag, startPoint x: 114, startPoint y: 239, endPoint x: 30, endPoint y: 239, distance: 84.5
click at [30, 239] on div "Investments Transfers Income Strategy Portfolio Growth Fund INCOME IN 5+ YEARS …" at bounding box center [385, 200] width 771 height 400
drag, startPoint x: 53, startPoint y: 252, endPoint x: 33, endPoint y: 252, distance: 19.9
click at [34, 252] on div "Cash" at bounding box center [46, 252] width 24 height 11
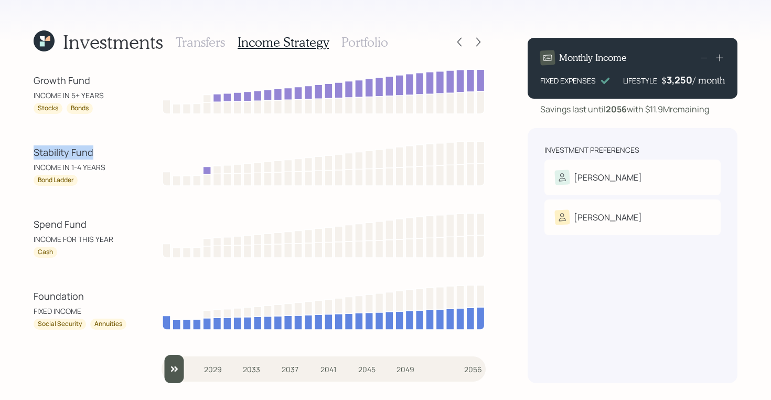
drag, startPoint x: 95, startPoint y: 155, endPoint x: 27, endPoint y: 154, distance: 67.7
click at [27, 154] on div "Investments Transfers Income Strategy Portfolio Growth Fund INCOME IN 5+ YEARS …" at bounding box center [385, 200] width 771 height 400
drag, startPoint x: 103, startPoint y: 166, endPoint x: 22, endPoint y: 165, distance: 80.8
click at [22, 165] on div "Investments Transfers Income Strategy Portfolio Growth Fund INCOME IN 5+ YEARS …" at bounding box center [385, 200] width 771 height 400
drag, startPoint x: 75, startPoint y: 180, endPoint x: 34, endPoint y: 176, distance: 41.1
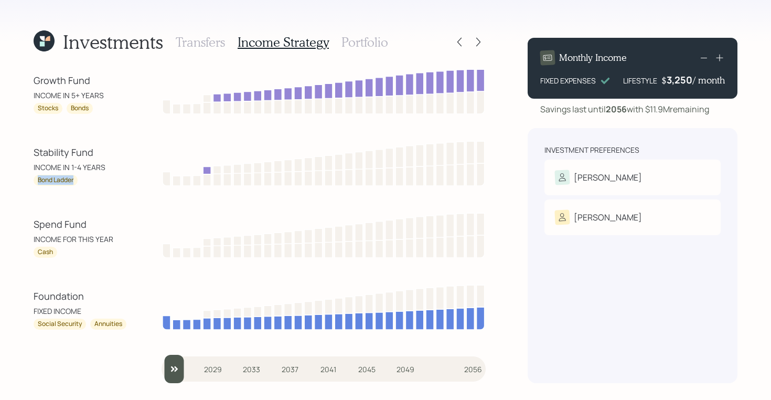
click at [34, 176] on div "Bond Ladder" at bounding box center [81, 180] width 94 height 11
drag, startPoint x: 53, startPoint y: 251, endPoint x: 32, endPoint y: 251, distance: 21.0
click at [32, 251] on div "Investments Transfers Income Strategy Portfolio Growth Fund INCOME IN 5+ YEARS …" at bounding box center [385, 200] width 771 height 400
drag, startPoint x: 57, startPoint y: 109, endPoint x: 33, endPoint y: 109, distance: 24.1
click at [34, 109] on div "Stocks" at bounding box center [48, 108] width 29 height 11
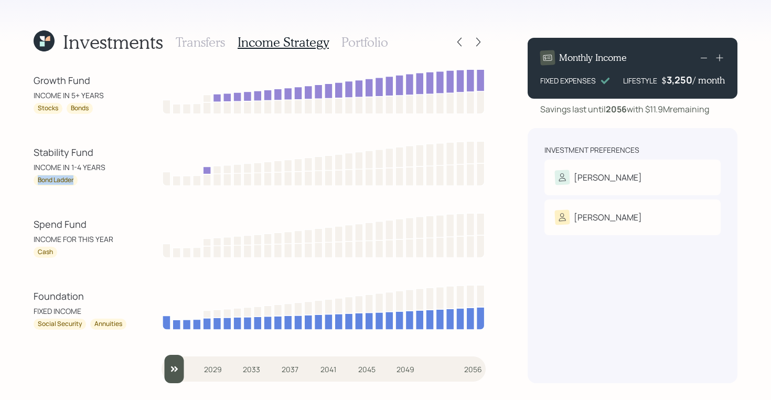
drag, startPoint x: 75, startPoint y: 181, endPoint x: 26, endPoint y: 181, distance: 48.8
click at [26, 181] on div "Investments Transfers Income Strategy Portfolio Growth Fund INCOME IN 5+ YEARS …" at bounding box center [385, 200] width 771 height 400
drag, startPoint x: 33, startPoint y: 167, endPoint x: 110, endPoint y: 164, distance: 77.2
click at [110, 164] on div "Investments Transfers Income Strategy Portfolio Growth Fund INCOME IN 5+ YEARS …" at bounding box center [385, 200] width 771 height 400
click at [85, 162] on div "INCOME IN 1-4 YEARS" at bounding box center [81, 167] width 94 height 11
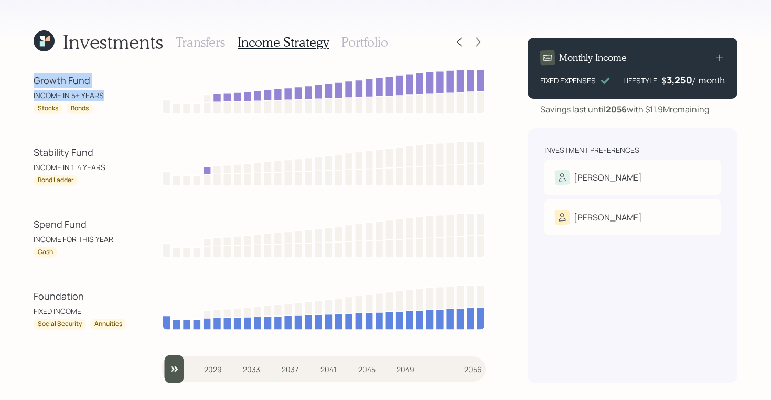
drag, startPoint x: 102, startPoint y: 92, endPoint x: 20, endPoint y: 79, distance: 83.0
click at [20, 79] on div "Investments Transfers Income Strategy Portfolio Growth Fund INCOME IN 5+ YEARS …" at bounding box center [385, 200] width 771 height 400
drag, startPoint x: 37, startPoint y: 109, endPoint x: 106, endPoint y: 111, distance: 69.3
click at [106, 111] on div "Stocks Bonds" at bounding box center [81, 108] width 94 height 11
click at [374, 35] on h3 "Portfolio" at bounding box center [365, 42] width 47 height 15
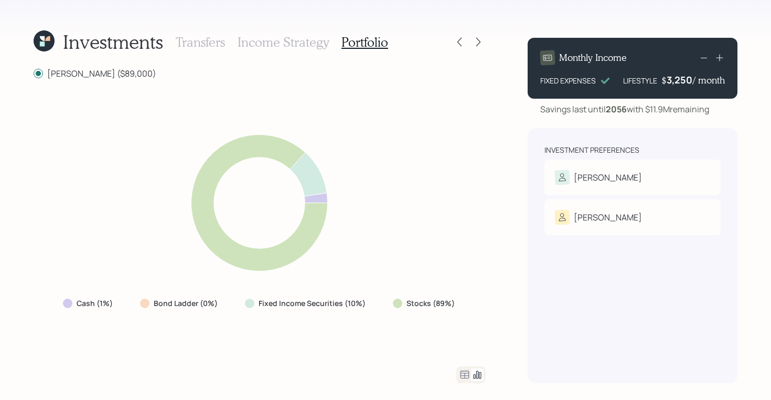
click at [289, 44] on h3 "Income Strategy" at bounding box center [283, 42] width 91 height 15
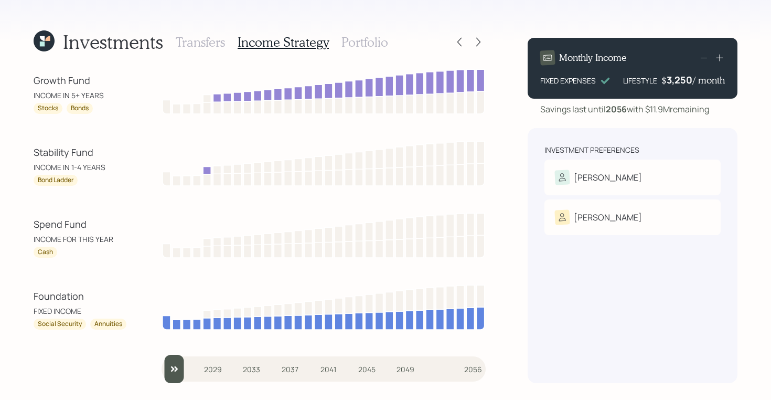
click at [353, 38] on h3 "Portfolio" at bounding box center [365, 42] width 47 height 15
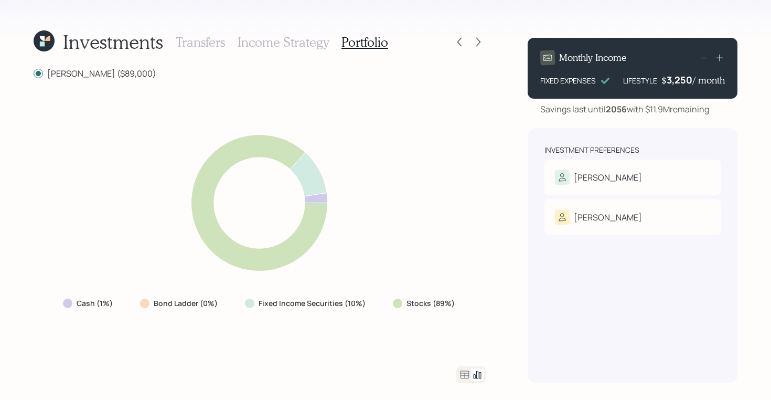
click at [465, 380] on icon at bounding box center [465, 374] width 13 height 13
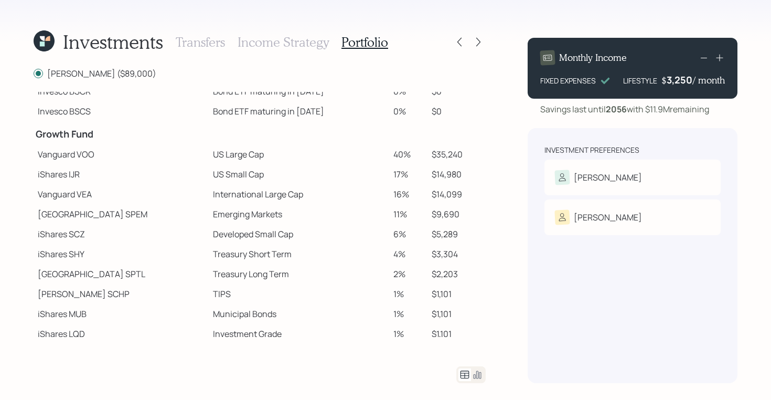
scroll to position [123, 0]
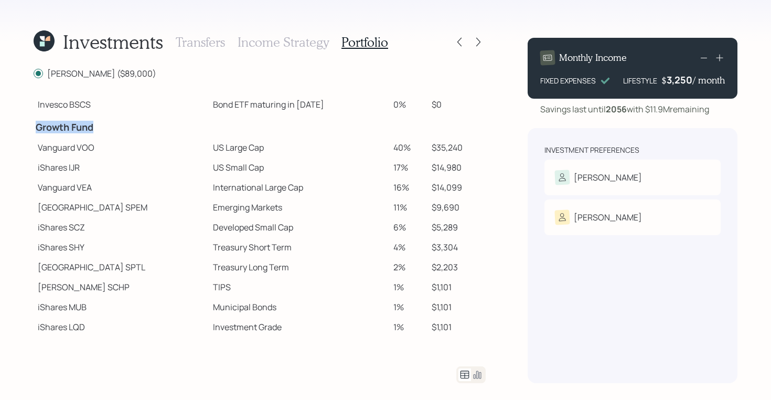
drag, startPoint x: 38, startPoint y: 127, endPoint x: 103, endPoint y: 130, distance: 64.6
click at [103, 130] on h4 "Growth Fund" at bounding box center [121, 128] width 171 height 12
drag, startPoint x: 38, startPoint y: 149, endPoint x: 77, endPoint y: 152, distance: 38.4
click at [77, 152] on td "Vanguard VOO" at bounding box center [121, 147] width 175 height 20
drag, startPoint x: 36, startPoint y: 168, endPoint x: 70, endPoint y: 173, distance: 34.5
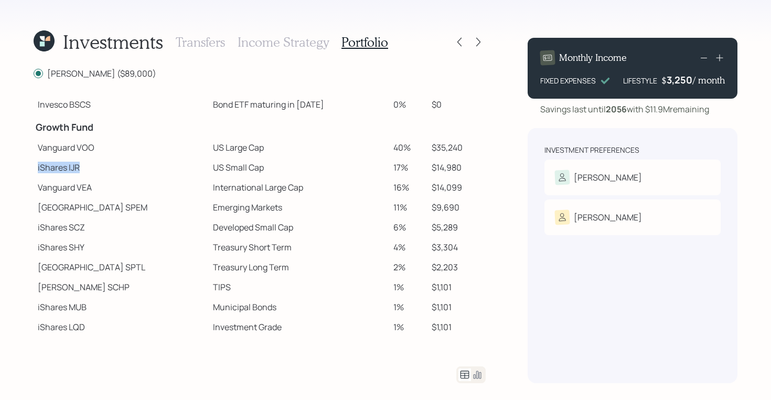
click at [70, 173] on td "iShares IJR" at bounding box center [121, 167] width 175 height 20
drag, startPoint x: 39, startPoint y: 210, endPoint x: 87, endPoint y: 206, distance: 48.4
click at [87, 206] on td "[GEOGRAPHIC_DATA]" at bounding box center [121, 207] width 175 height 20
drag, startPoint x: 39, startPoint y: 284, endPoint x: 72, endPoint y: 286, distance: 33.6
click at [72, 286] on td "[PERSON_NAME] SCHP" at bounding box center [121, 287] width 175 height 20
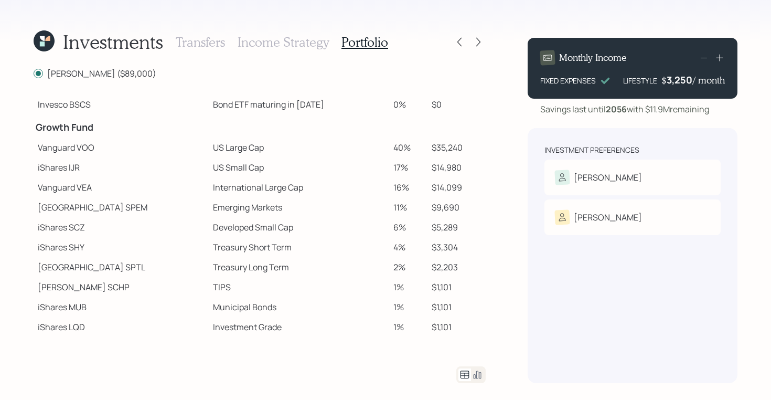
click at [84, 148] on td "Vanguard VOO" at bounding box center [121, 147] width 175 height 20
drag, startPoint x: 36, startPoint y: 147, endPoint x: 230, endPoint y: 143, distance: 193.6
click at [230, 143] on tr "Vanguard VOO US Large Cap 40% $35,240" at bounding box center [260, 147] width 452 height 20
click at [45, 146] on td "Vanguard VOO" at bounding box center [121, 147] width 175 height 20
click at [46, 146] on td "Vanguard VOO" at bounding box center [121, 147] width 175 height 20
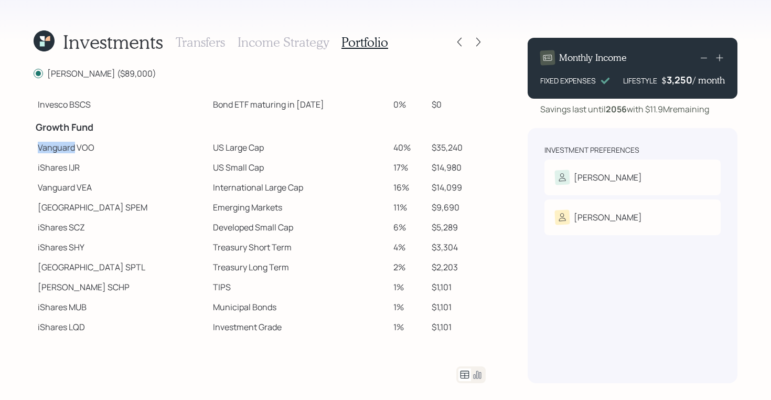
click at [46, 146] on td "Vanguard VOO" at bounding box center [121, 147] width 175 height 20
click at [83, 149] on td "Vanguard VOO" at bounding box center [121, 147] width 175 height 20
click at [142, 146] on td "Vanguard VOO" at bounding box center [121, 147] width 175 height 20
drag, startPoint x: 38, startPoint y: 145, endPoint x: 462, endPoint y: 154, distance: 424.5
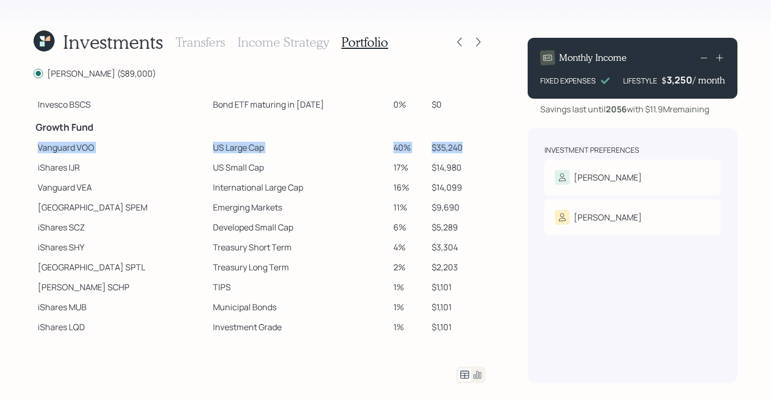
click at [462, 154] on tr "Vanguard VOO US Large Cap 40% $35,240" at bounding box center [260, 147] width 452 height 20
click at [244, 173] on td "US Small Cap" at bounding box center [299, 167] width 180 height 20
drag, startPoint x: 37, startPoint y: 146, endPoint x: 236, endPoint y: 153, distance: 198.4
click at [236, 153] on tr "Vanguard VOO US Large Cap 40% $35,240" at bounding box center [260, 147] width 452 height 20
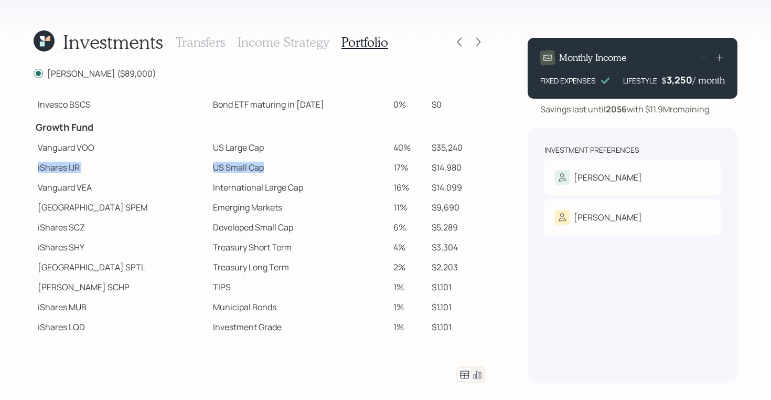
drag, startPoint x: 36, startPoint y: 168, endPoint x: 226, endPoint y: 174, distance: 190.0
click at [226, 174] on tr "iShares IJR US Small Cap 17% $14,980" at bounding box center [260, 167] width 452 height 20
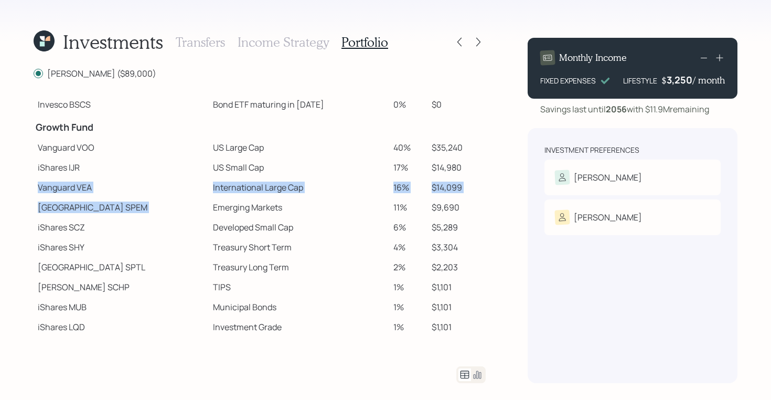
drag, startPoint x: 39, startPoint y: 187, endPoint x: 276, endPoint y: 197, distance: 237.4
click at [276, 197] on tbody "Spend Fund CASH Cash (Account Management) 1% $890 Stability Fund Invesco BSCP B…" at bounding box center [260, 153] width 452 height 368
click at [50, 210] on td "[GEOGRAPHIC_DATA]" at bounding box center [121, 207] width 175 height 20
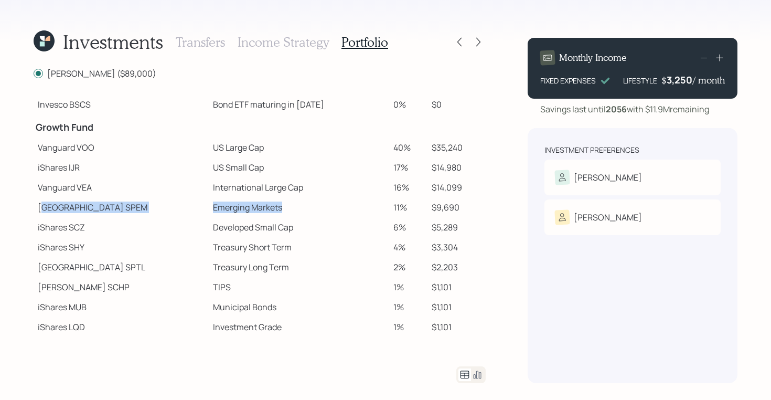
drag, startPoint x: 43, startPoint y: 207, endPoint x: 236, endPoint y: 212, distance: 192.6
click at [236, 212] on tr "State Street SPEM Emerging Markets 11% $9,690" at bounding box center [260, 207] width 452 height 20
click at [477, 40] on icon at bounding box center [478, 42] width 10 height 10
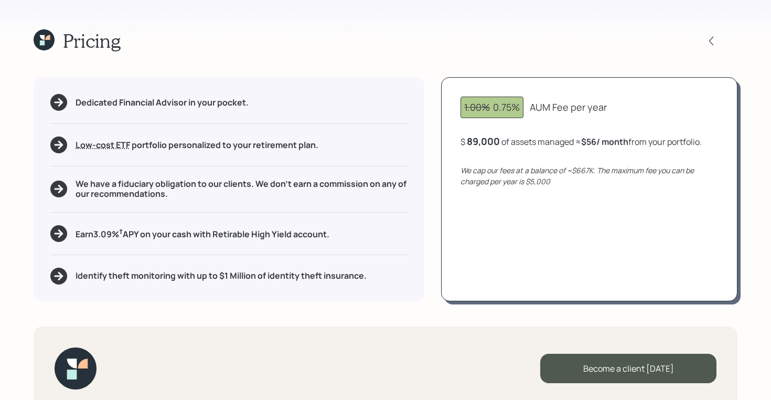
click at [44, 42] on icon at bounding box center [42, 42] width 5 height 5
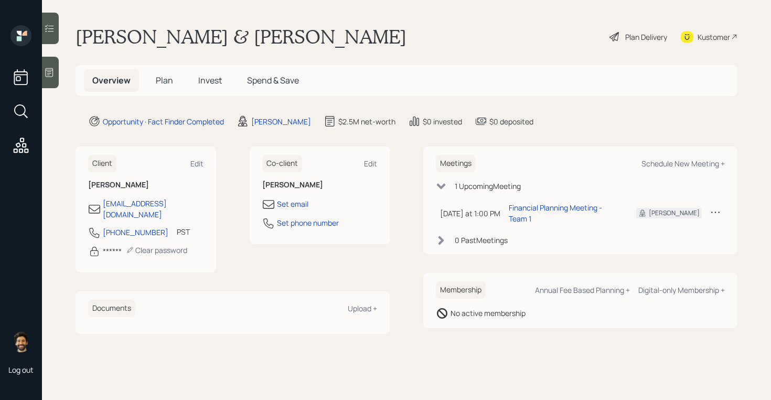
click at [157, 74] on h5 "Plan" at bounding box center [164, 80] width 34 height 23
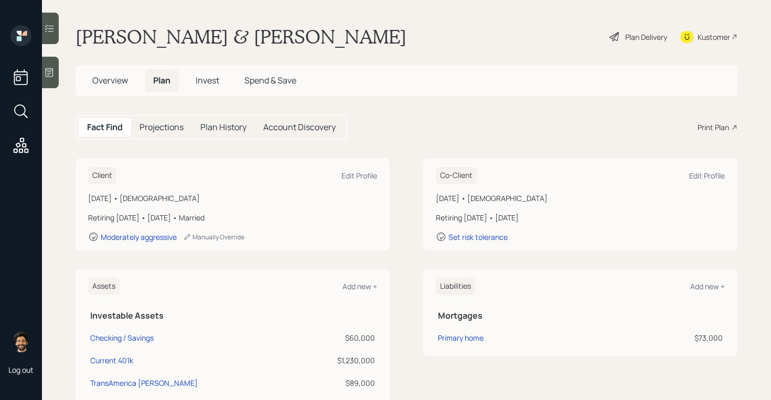
click at [214, 79] on span "Invest" at bounding box center [208, 80] width 24 height 12
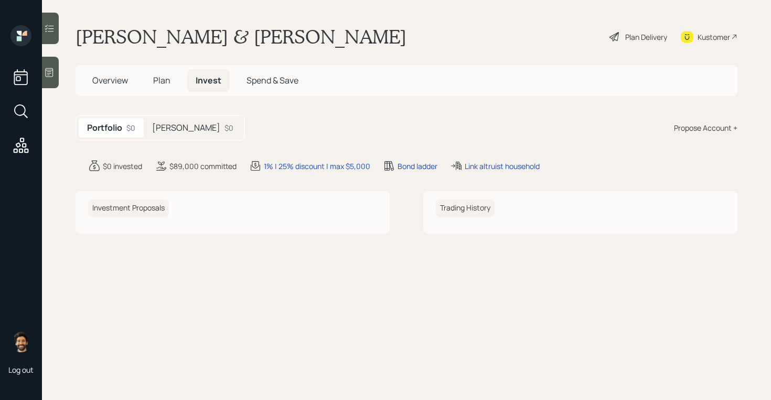
click at [164, 81] on span "Plan" at bounding box center [161, 80] width 17 height 12
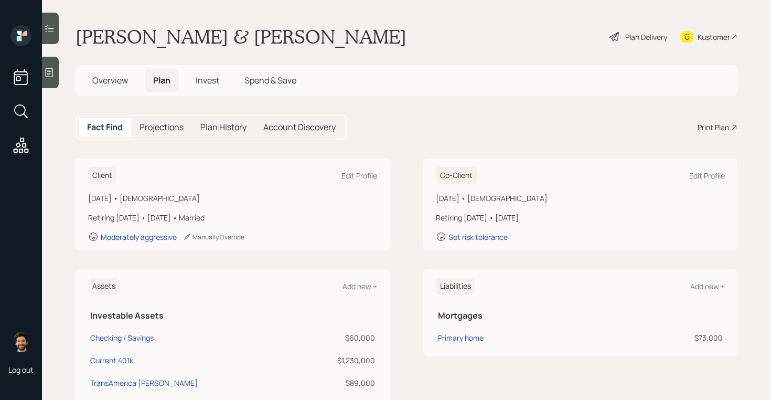
click at [207, 74] on span "Invest" at bounding box center [208, 80] width 24 height 12
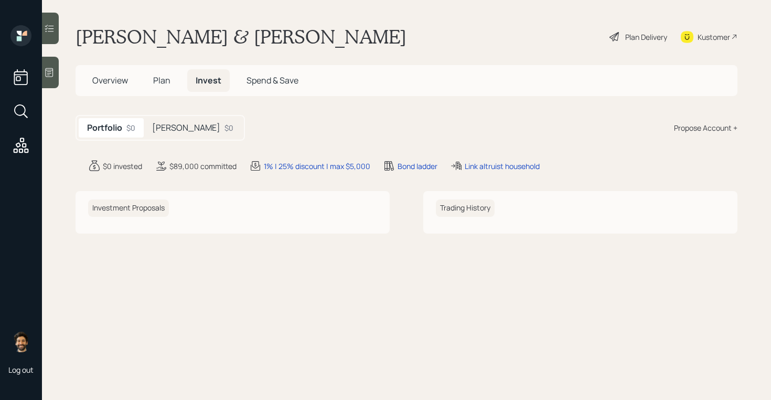
click at [164, 134] on div "Roth $0" at bounding box center [193, 127] width 98 height 19
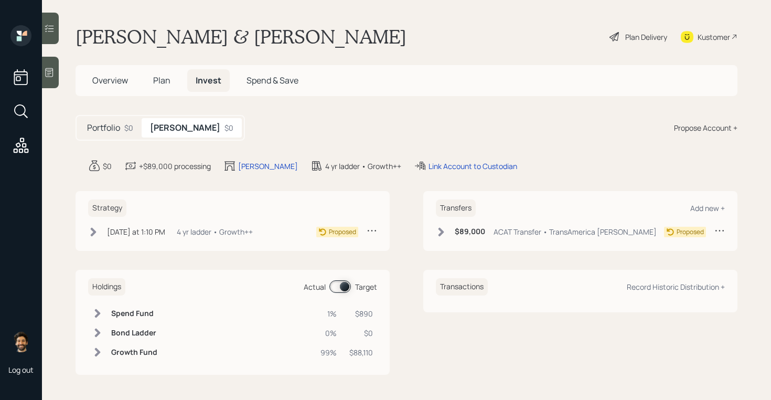
click at [157, 75] on span "Plan" at bounding box center [161, 80] width 17 height 12
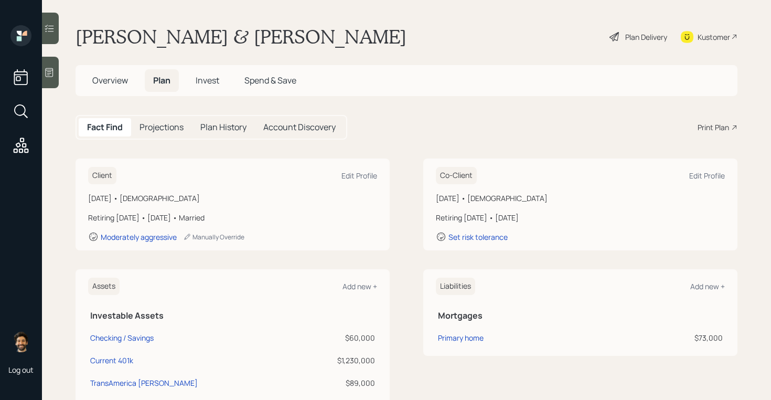
click at [111, 79] on span "Overview" at bounding box center [110, 80] width 36 height 12
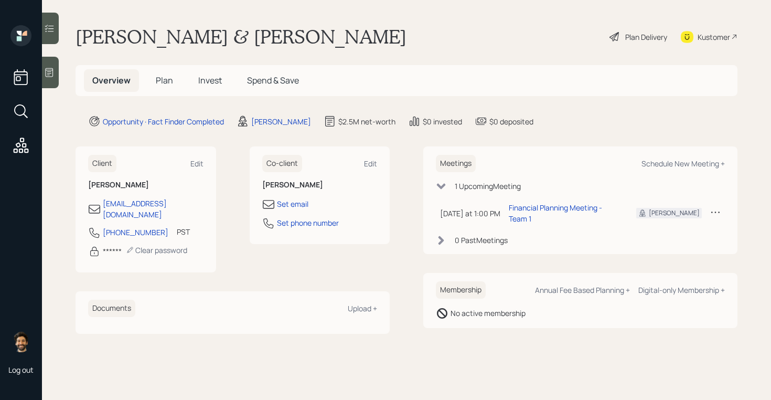
click at [165, 81] on span "Plan" at bounding box center [164, 80] width 17 height 12
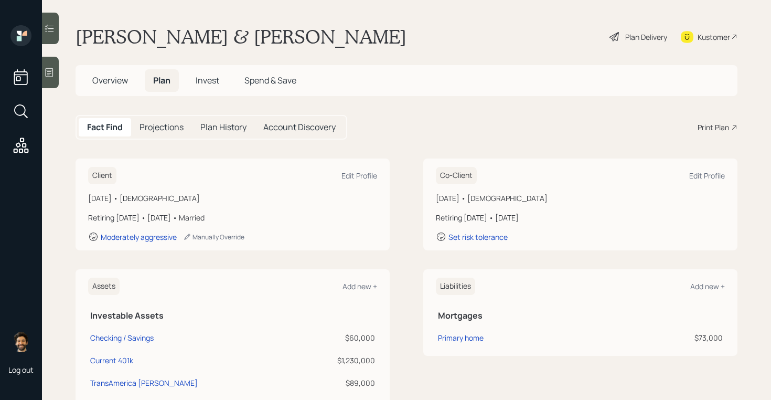
click at [205, 79] on span "Invest" at bounding box center [208, 80] width 24 height 12
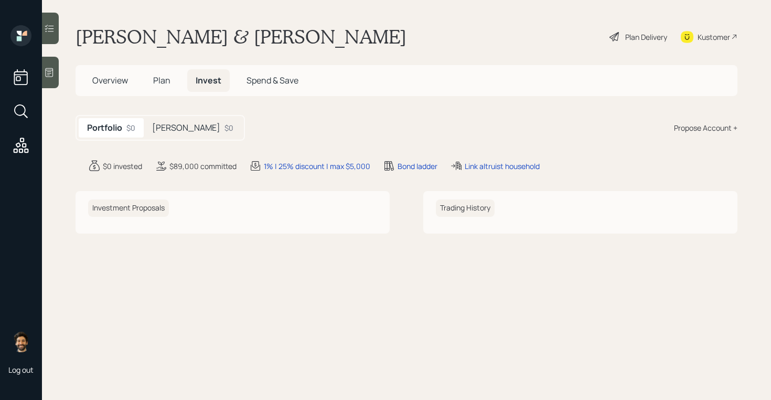
click at [161, 123] on h5 "Roth" at bounding box center [186, 128] width 68 height 10
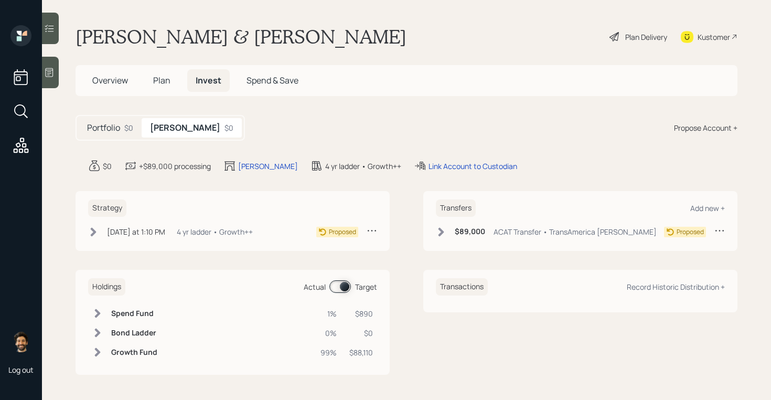
click at [177, 73] on h5 "Plan" at bounding box center [162, 80] width 34 height 23
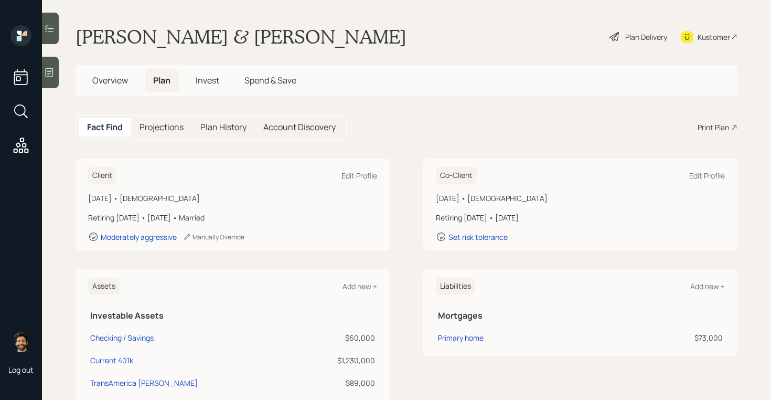
click at [212, 81] on span "Invest" at bounding box center [208, 80] width 24 height 12
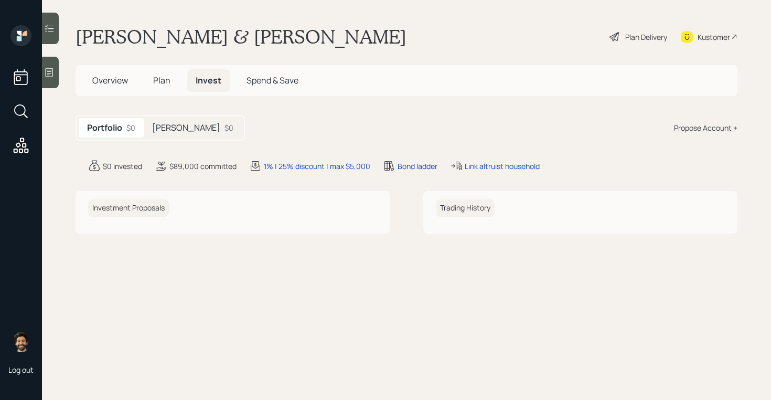
click at [172, 120] on div "Roth $0" at bounding box center [193, 127] width 98 height 19
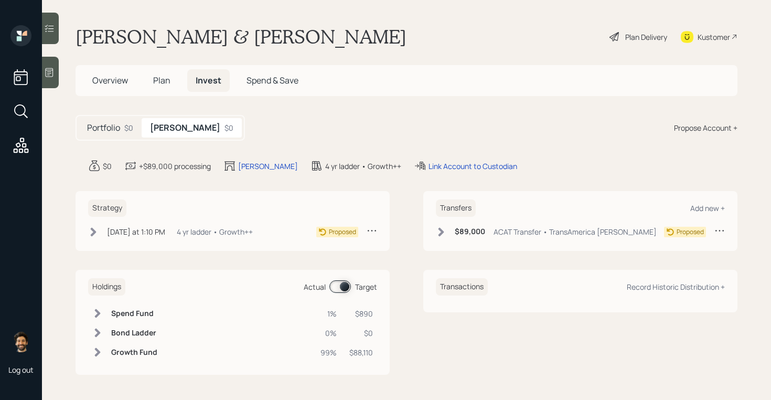
click at [162, 84] on span "Plan" at bounding box center [161, 80] width 17 height 12
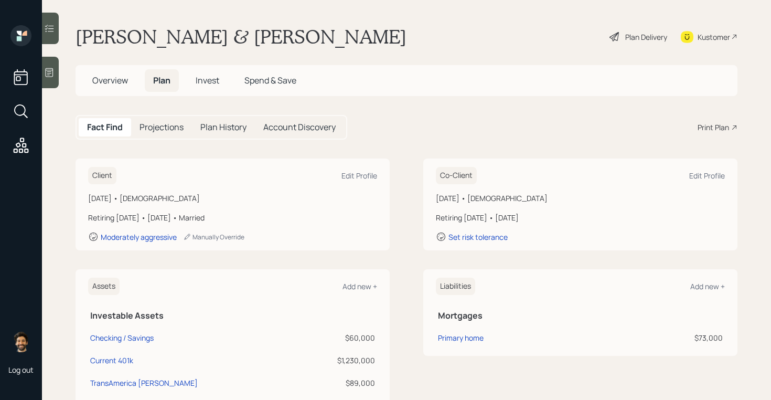
click at [648, 34] on div "Plan Delivery" at bounding box center [646, 36] width 42 height 11
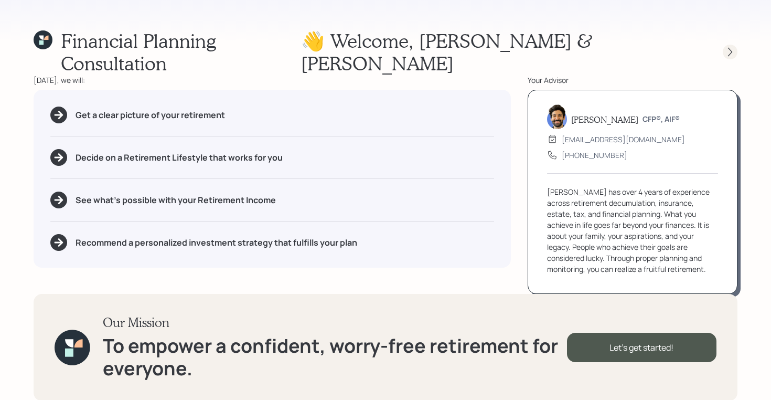
click at [734, 47] on icon at bounding box center [730, 52] width 10 height 10
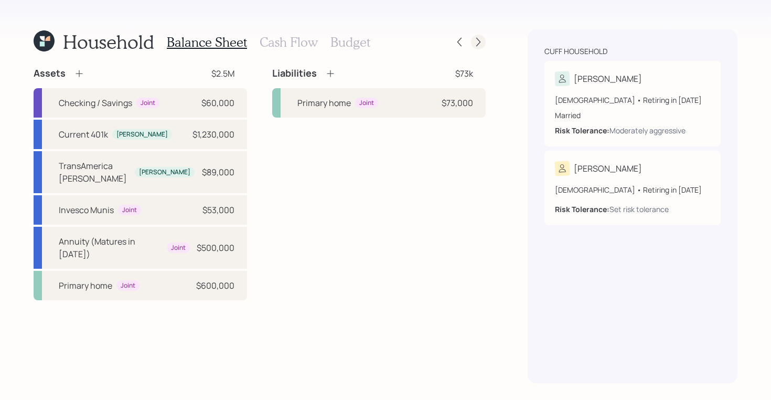
click at [485, 40] on div at bounding box center [478, 42] width 15 height 15
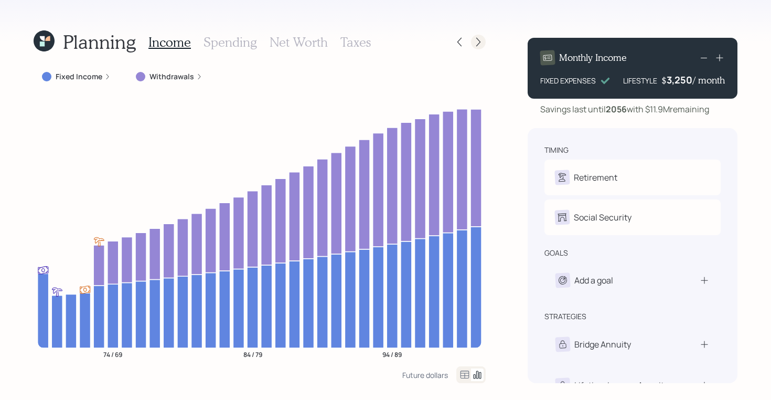
click at [477, 38] on icon at bounding box center [478, 42] width 10 height 10
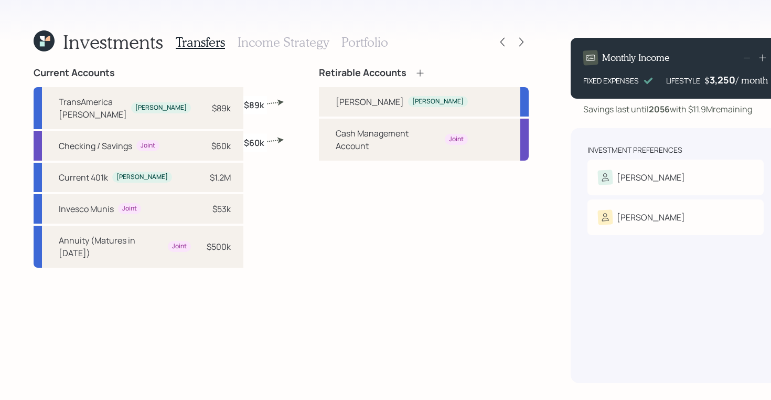
click at [359, 40] on h3 "Portfolio" at bounding box center [365, 42] width 47 height 15
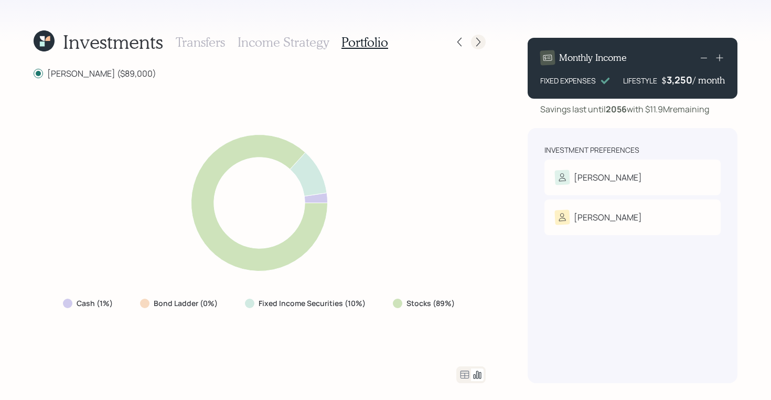
click at [477, 42] on icon at bounding box center [478, 42] width 10 height 10
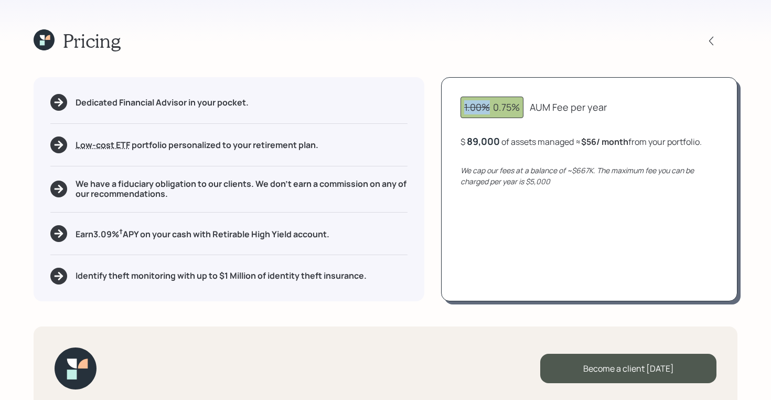
drag, startPoint x: 492, startPoint y: 109, endPoint x: 450, endPoint y: 108, distance: 41.4
click at [450, 108] on div "1.00% 0.75% AUM Fee per year $ 89,000 of assets managed ≈ $56 / month from your…" at bounding box center [589, 188] width 296 height 223
click at [493, 109] on div "1.00% 0.75%" at bounding box center [492, 107] width 56 height 14
drag, startPoint x: 495, startPoint y: 110, endPoint x: 608, endPoint y: 111, distance: 112.8
click at [608, 111] on div "1.00% 0.75% AUM Fee per year" at bounding box center [590, 108] width 258 height 22
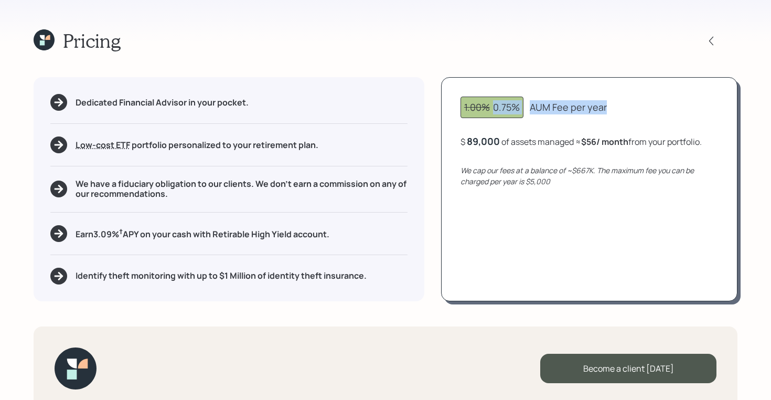
click at [531, 108] on div "AUM Fee per year" at bounding box center [568, 107] width 77 height 14
drag, startPoint x: 531, startPoint y: 108, endPoint x: 608, endPoint y: 111, distance: 76.7
click at [608, 111] on div "1.00% 0.75% AUM Fee per year" at bounding box center [590, 108] width 258 height 22
drag, startPoint x: 501, startPoint y: 142, endPoint x: 460, endPoint y: 143, distance: 40.9
click at [460, 143] on div "1.00% 0.75% AUM Fee per year $ 89000 of assets managed ≈ $56 / month from your …" at bounding box center [589, 188] width 296 height 223
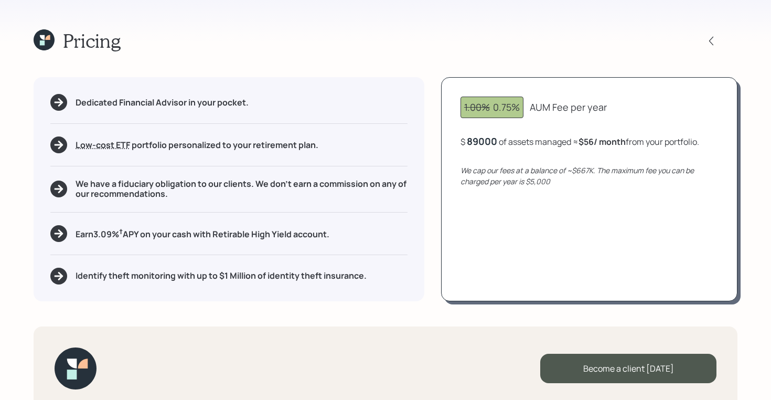
click at [527, 144] on div "$ 89000 of assets managed ≈ $56 / month from your portfolio ." at bounding box center [580, 141] width 239 height 13
drag, startPoint x: 558, startPoint y: 140, endPoint x: 713, endPoint y: 135, distance: 154.8
click at [713, 135] on div "$ 89,000 of assets managed ≈ $56 / month from your portfolio ." at bounding box center [590, 141] width 258 height 13
click at [43, 47] on icon at bounding box center [44, 39] width 21 height 21
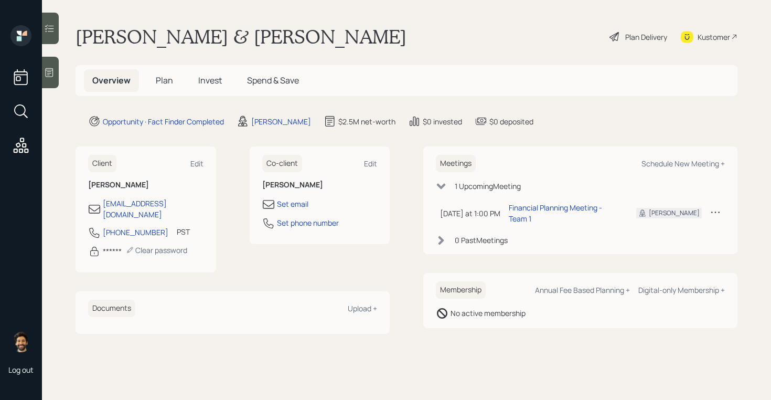
click at [162, 86] on span "Plan" at bounding box center [164, 80] width 17 height 12
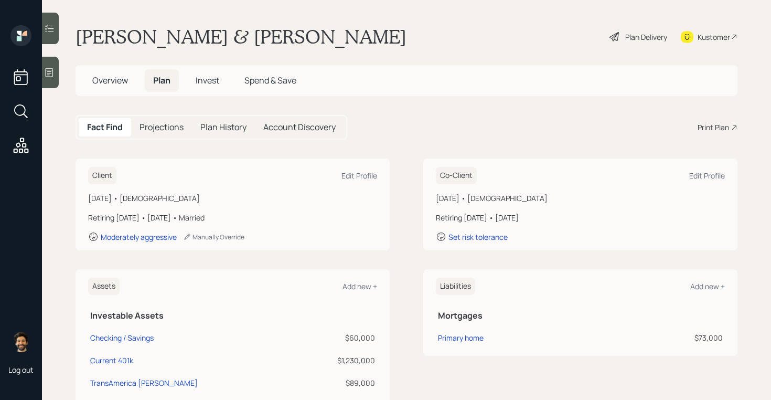
click at [115, 88] on h5 "Overview" at bounding box center [110, 80] width 52 height 23
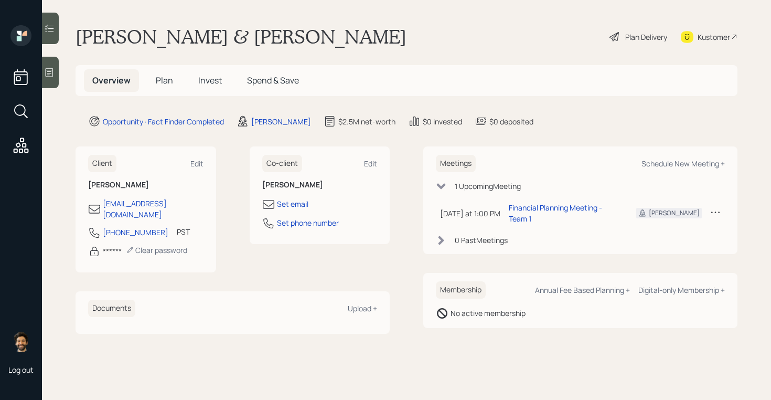
click at [164, 82] on span "Plan" at bounding box center [164, 80] width 17 height 12
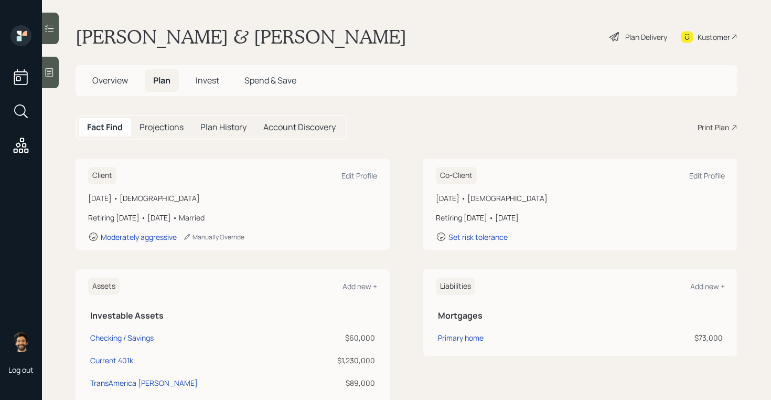
click at [704, 127] on div "Print Plan" at bounding box center [713, 127] width 31 height 11
click at [119, 84] on span "Overview" at bounding box center [110, 80] width 36 height 12
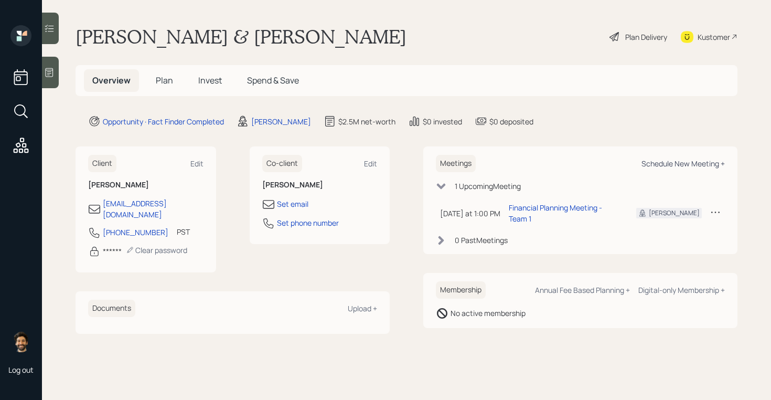
click at [676, 164] on div "Schedule New Meeting +" at bounding box center [683, 163] width 83 height 10
select select "f14b762f-c7c2-4b89-9227-8fa891345eea"
